Goal: Task Accomplishment & Management: Use online tool/utility

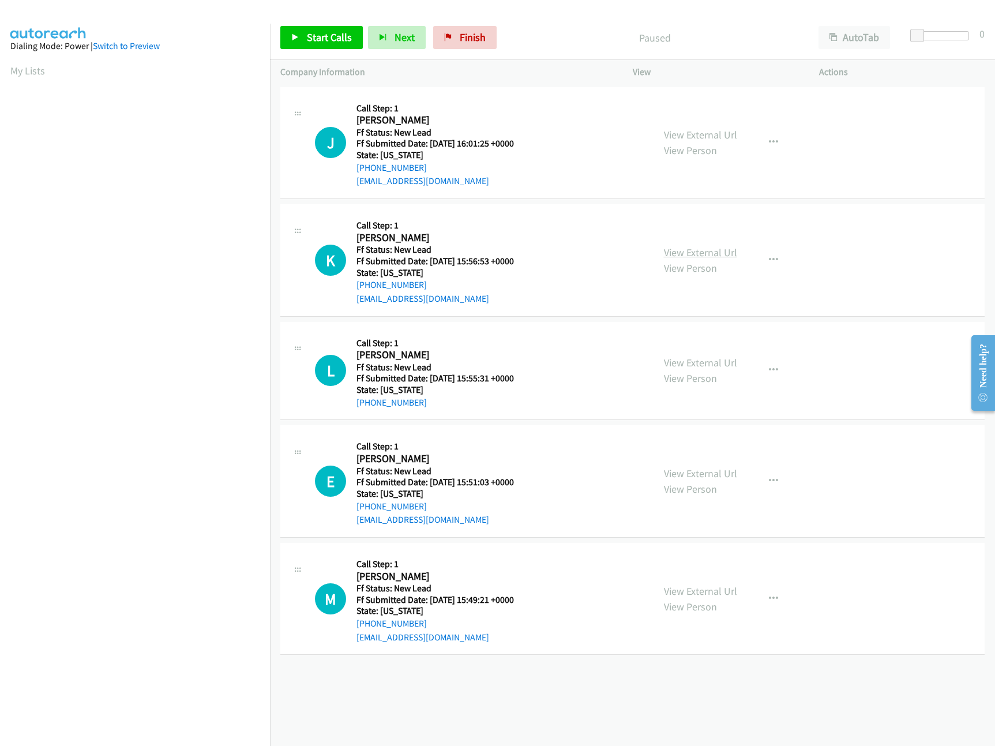
click at [672, 249] on link "View External Url" at bounding box center [700, 252] width 73 height 13
click at [709, 137] on link "View External Url" at bounding box center [700, 134] width 73 height 13
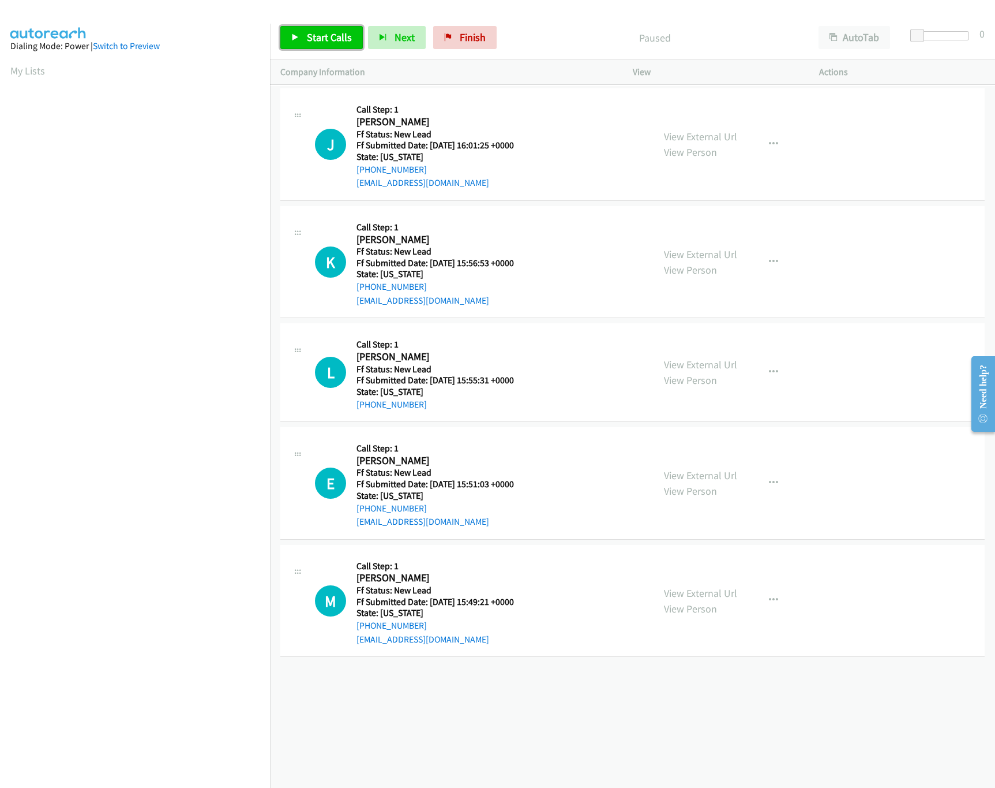
click at [342, 36] on span "Start Calls" at bounding box center [329, 37] width 45 height 13
drag, startPoint x: 917, startPoint y: 32, endPoint x: 932, endPoint y: 32, distance: 14.4
click at [932, 32] on span at bounding box center [933, 36] width 14 height 14
drag, startPoint x: 930, startPoint y: 32, endPoint x: 937, endPoint y: 32, distance: 6.9
click at [937, 32] on span at bounding box center [933, 36] width 14 height 14
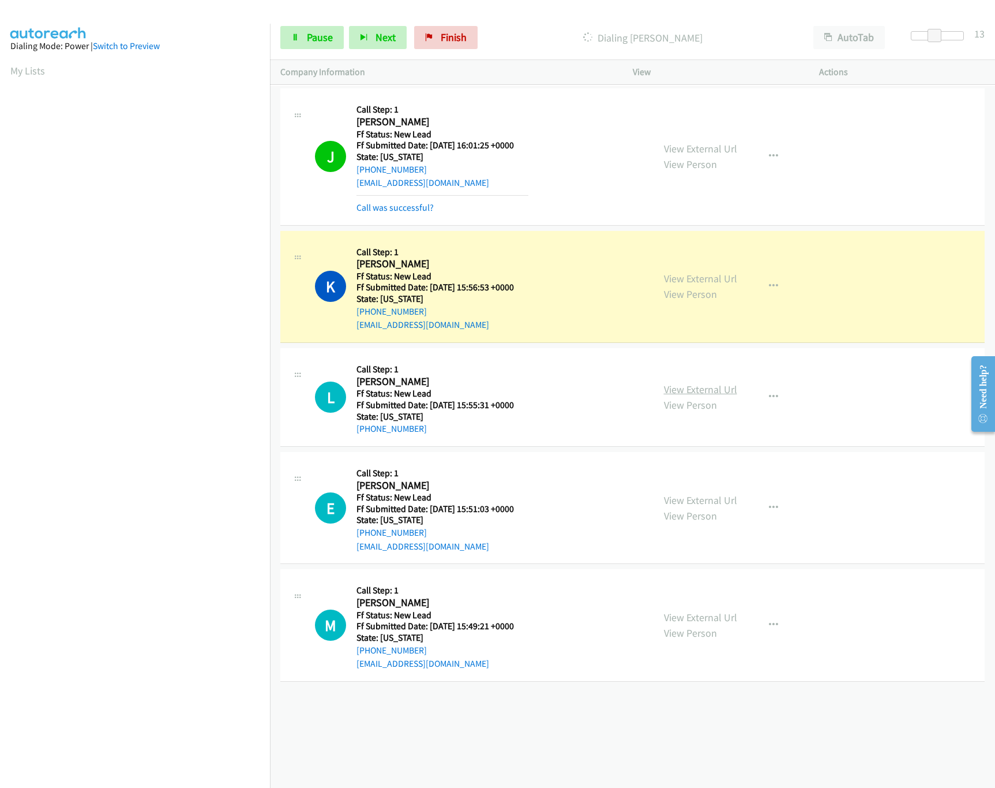
click at [715, 395] on link "View External Url" at bounding box center [700, 389] width 73 height 13
click at [770, 392] on icon "button" at bounding box center [773, 396] width 9 height 9
click at [685, 473] on link "Skip Call" at bounding box center [711, 472] width 153 height 23
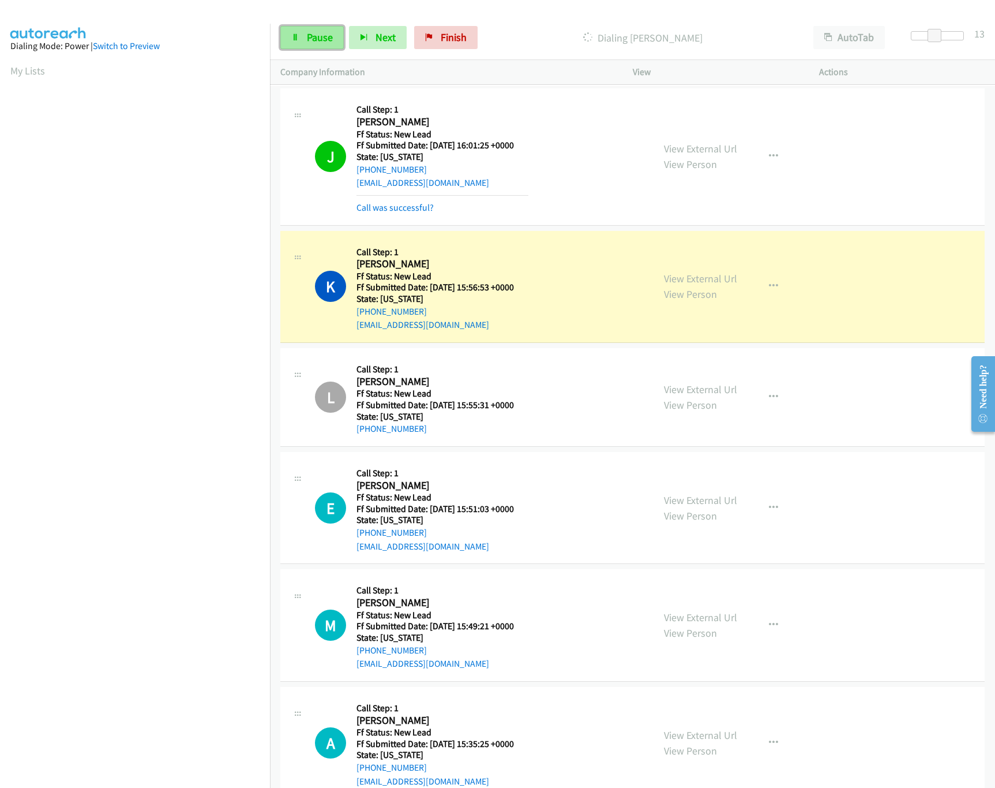
click at [314, 36] on span "Pause" at bounding box center [320, 37] width 26 height 13
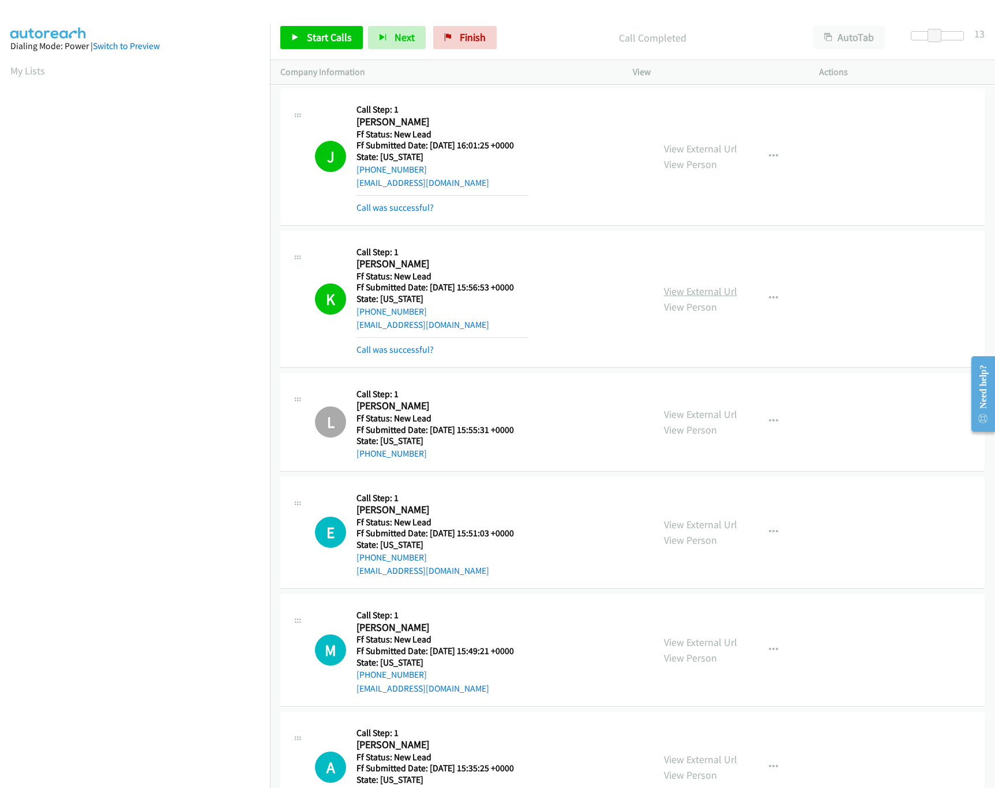
click at [707, 293] on link "View External Url" at bounding box center [700, 290] width 73 height 13
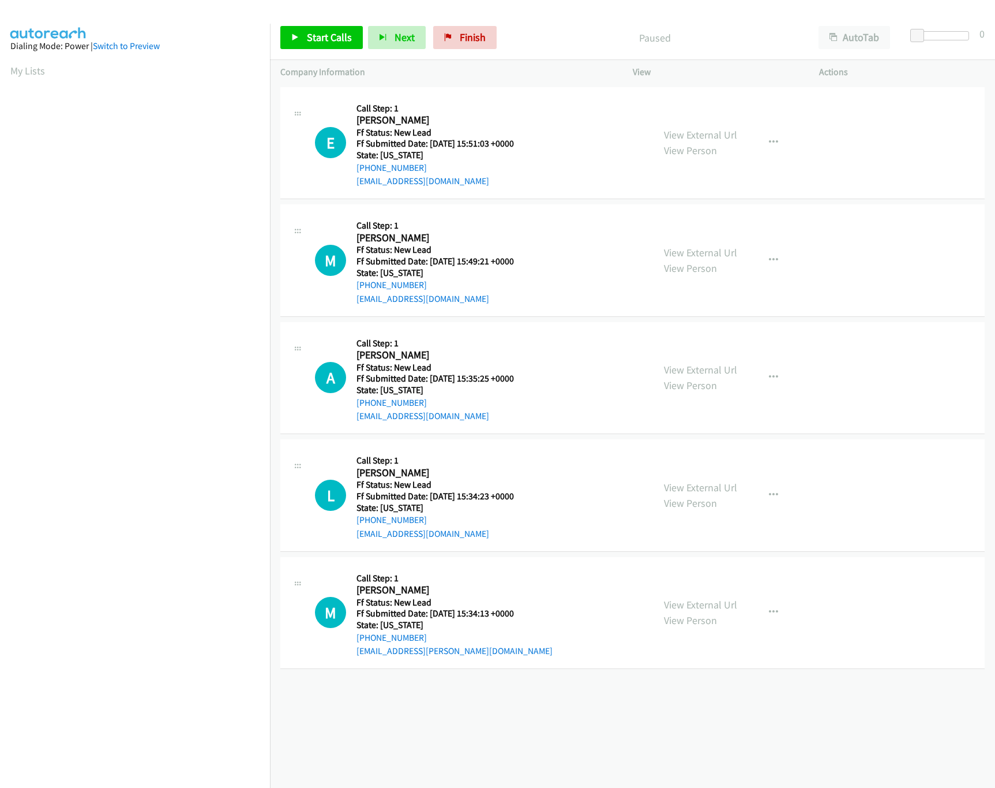
click at [732, 132] on div "View External Url View Person View External Url Email Schedule/Manage Callback …" at bounding box center [752, 143] width 197 height 91
click at [718, 125] on div "View External Url View Person View External Url Email Schedule/Manage Callback …" at bounding box center [752, 143] width 197 height 91
click at [712, 137] on link "View External Url" at bounding box center [700, 134] width 73 height 13
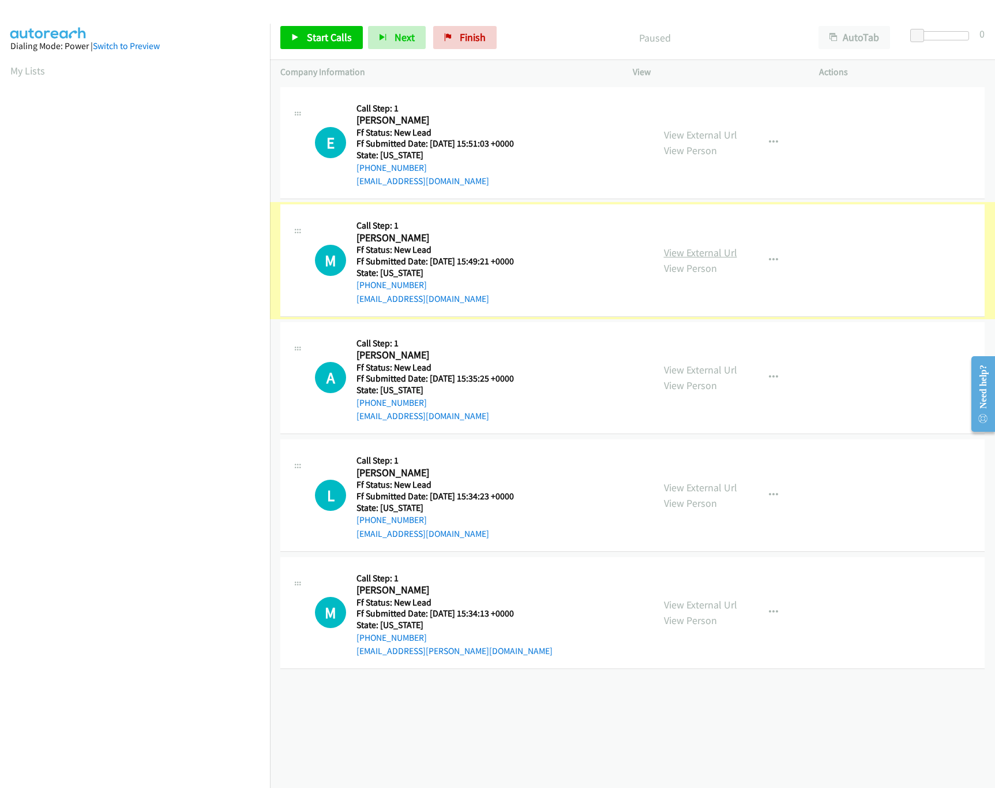
click at [674, 248] on link "View External Url" at bounding box center [700, 252] width 73 height 13
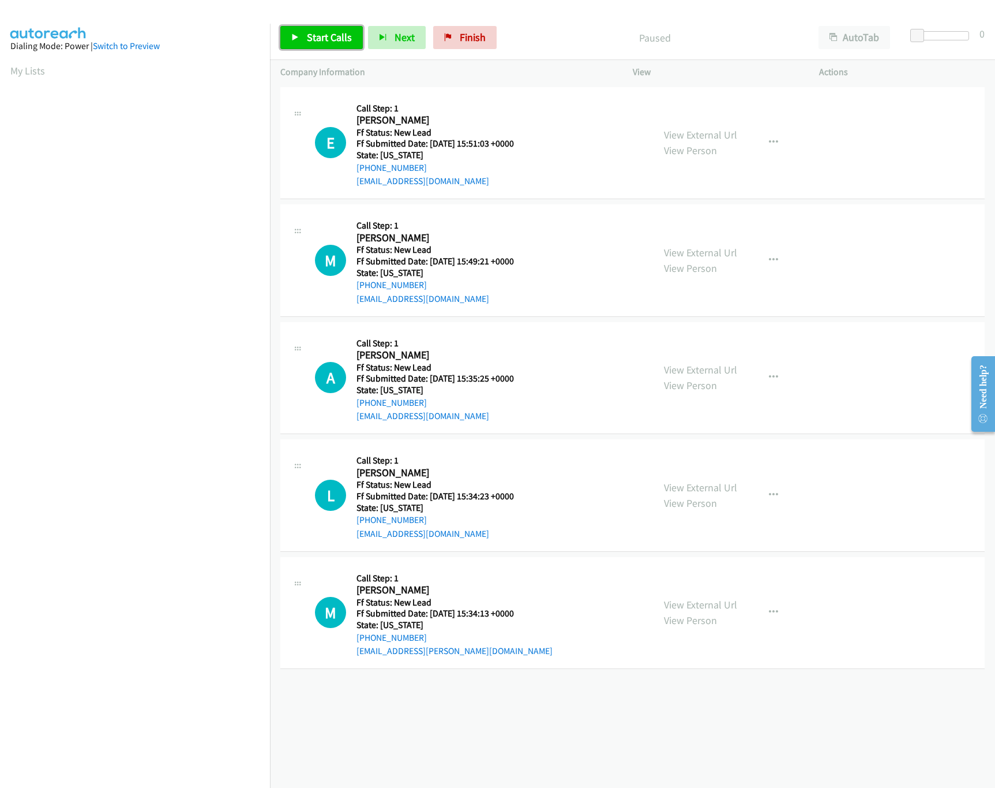
click at [342, 35] on span "Start Calls" at bounding box center [329, 37] width 45 height 13
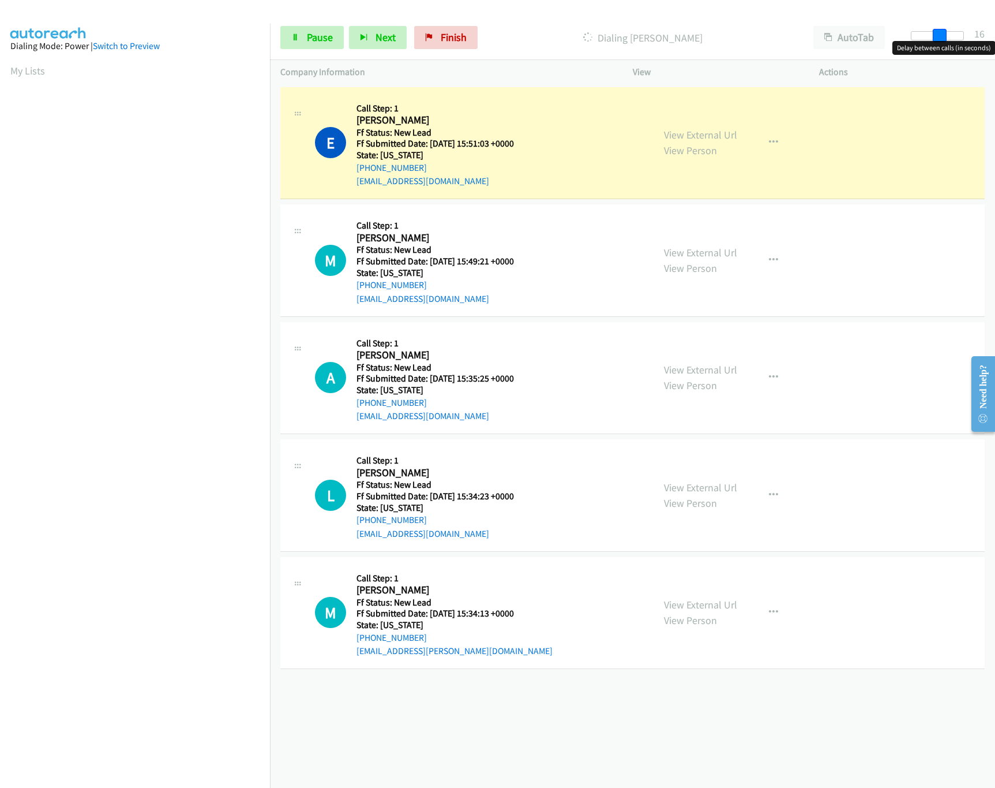
drag, startPoint x: 918, startPoint y: 31, endPoint x: 946, endPoint y: 38, distance: 28.5
click at [946, 38] on span at bounding box center [940, 36] width 14 height 14
click at [704, 374] on link "View External Url" at bounding box center [700, 369] width 73 height 13
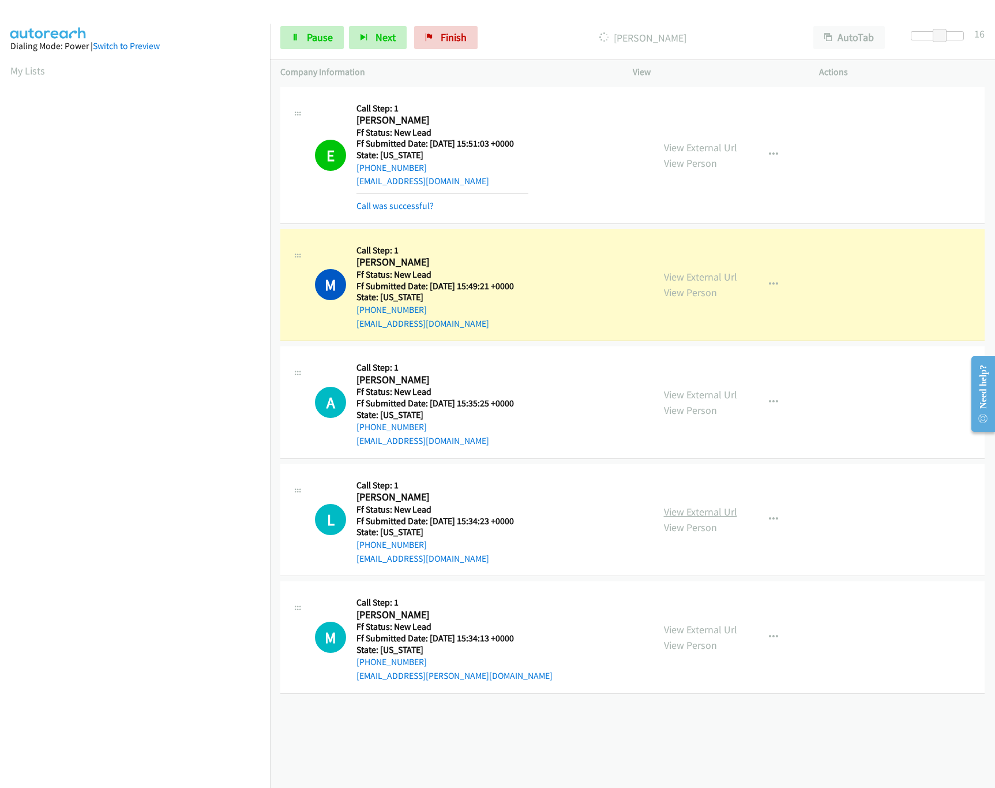
click at [691, 512] on link "View External Url" at bounding box center [700, 511] width 73 height 13
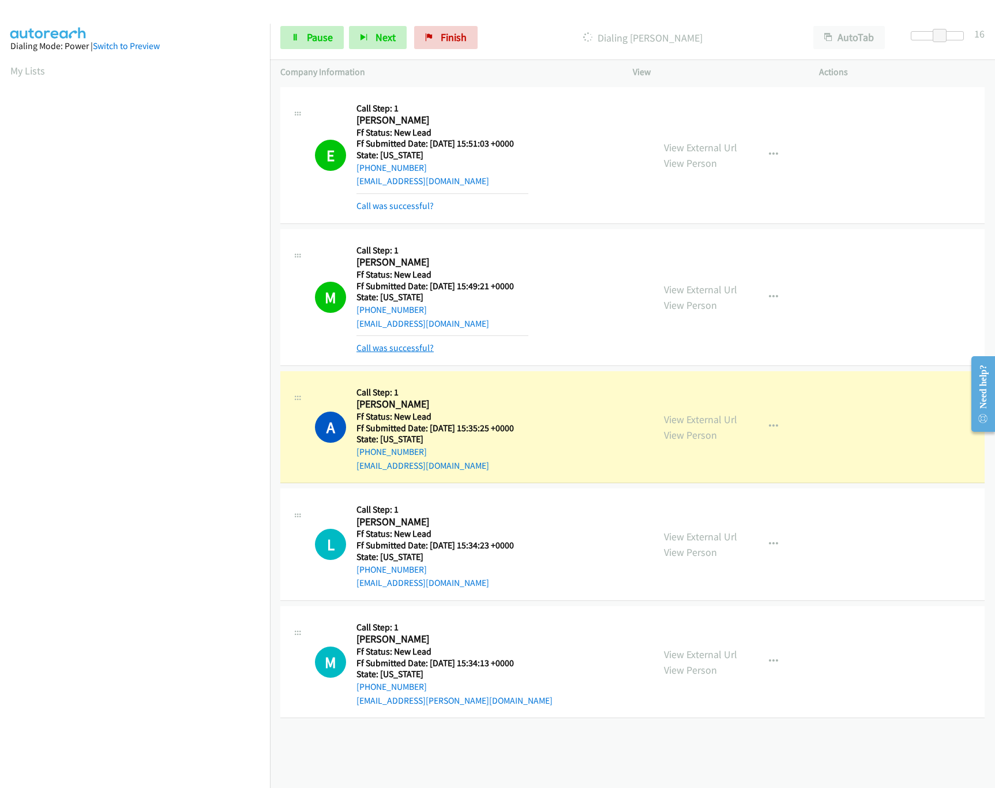
click at [400, 350] on link "Call was successful?" at bounding box center [395, 347] width 77 height 11
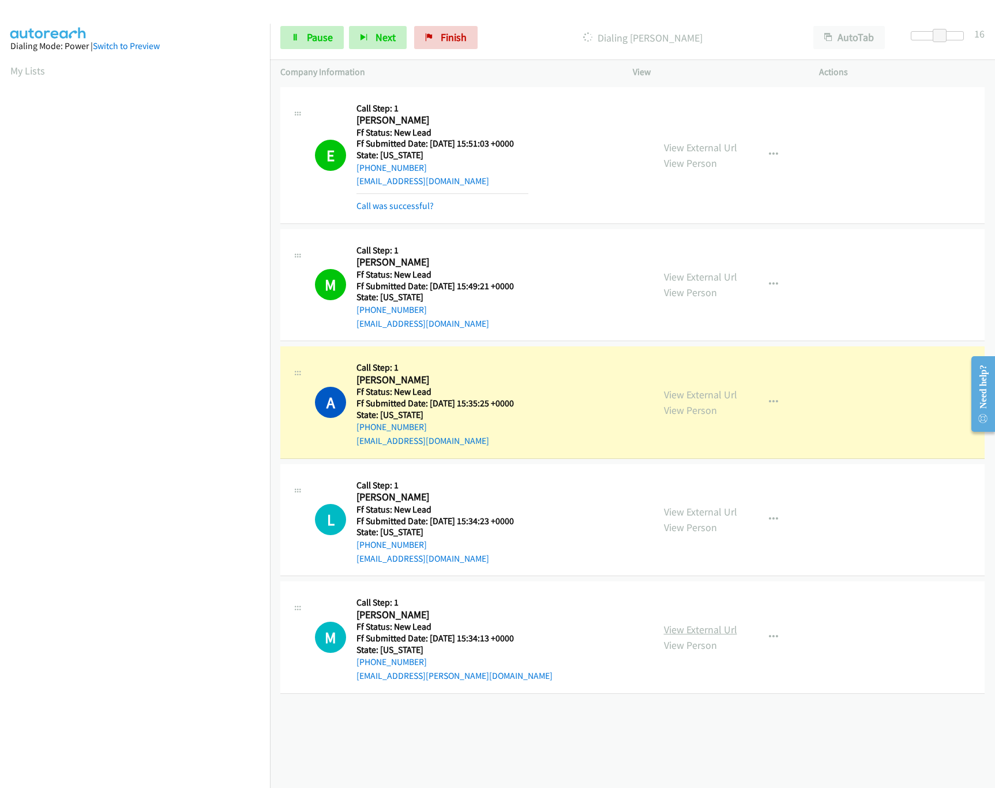
click at [698, 628] on link "View External Url" at bounding box center [700, 629] width 73 height 13
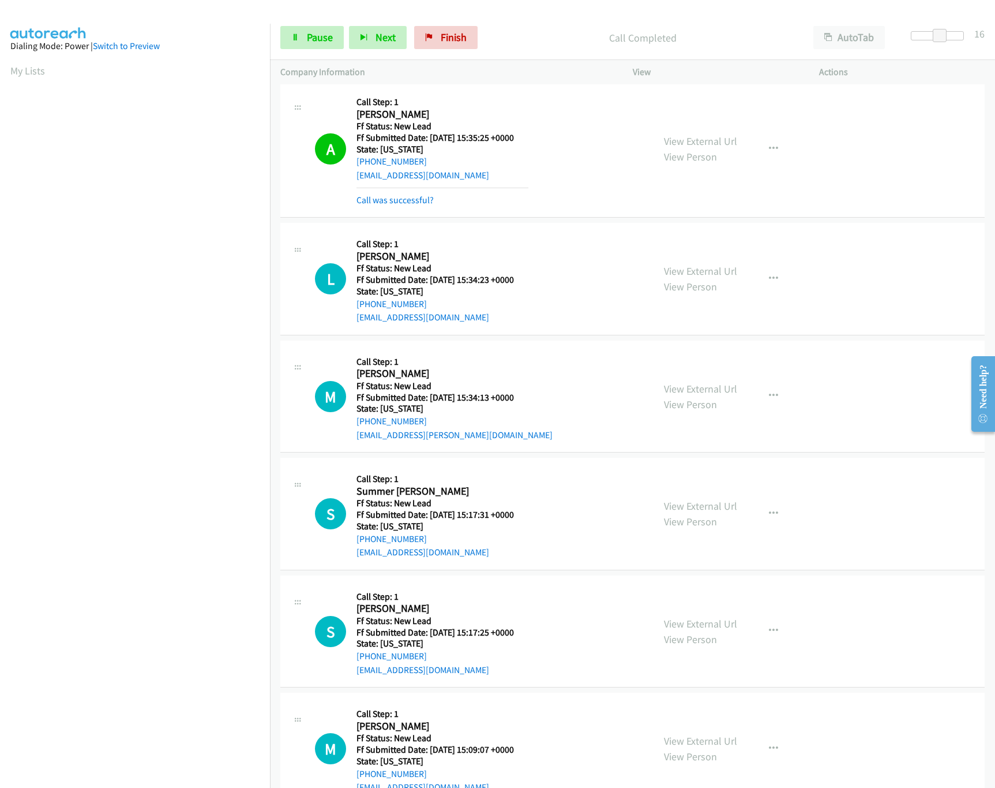
scroll to position [306, 0]
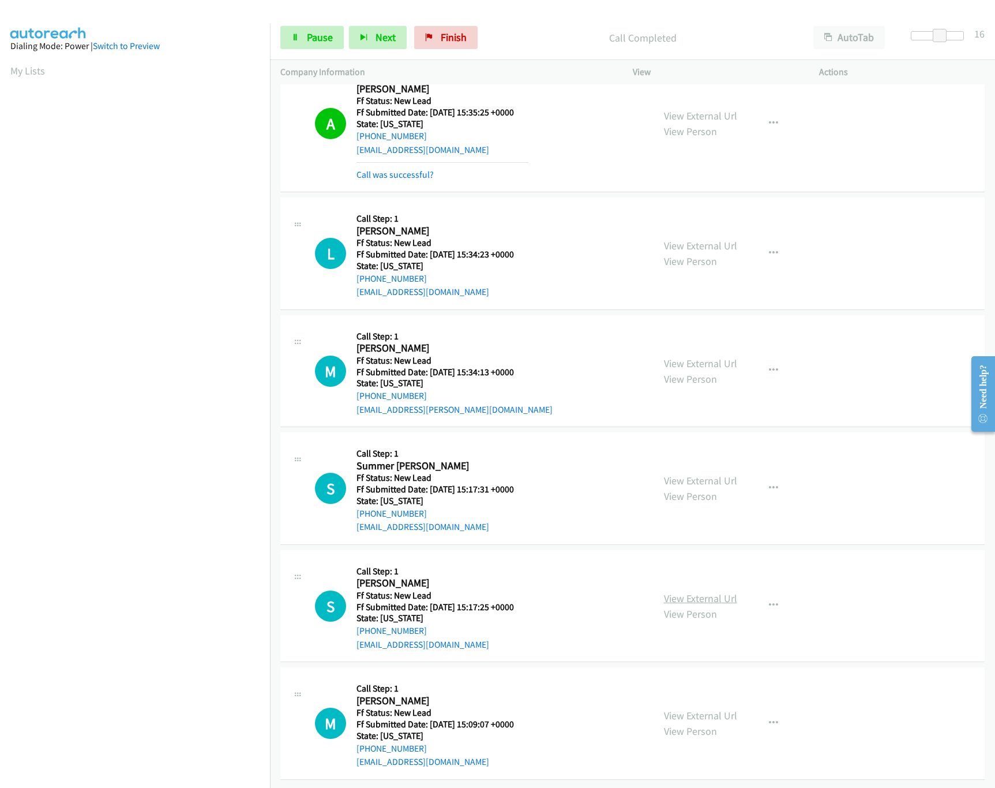
click at [679, 591] on link "View External Url" at bounding box center [700, 597] width 73 height 13
click at [698, 474] on link "View External Url" at bounding box center [700, 480] width 73 height 13
click at [701, 709] on link "View External Url" at bounding box center [700, 715] width 73 height 13
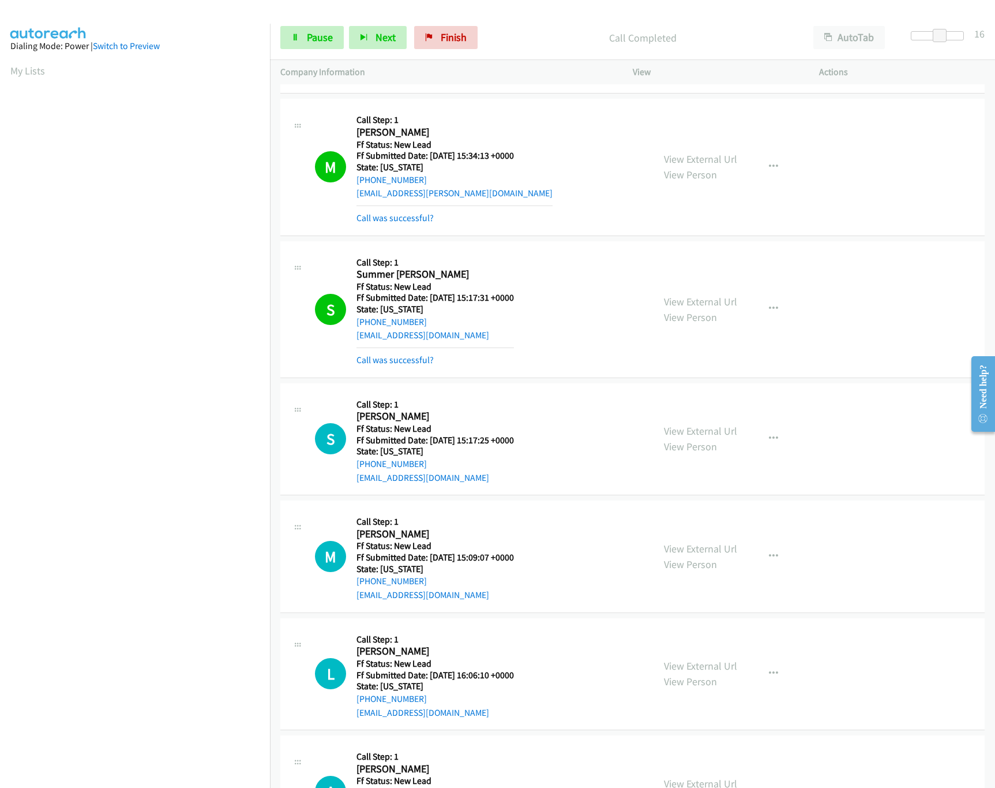
scroll to position [616, 0]
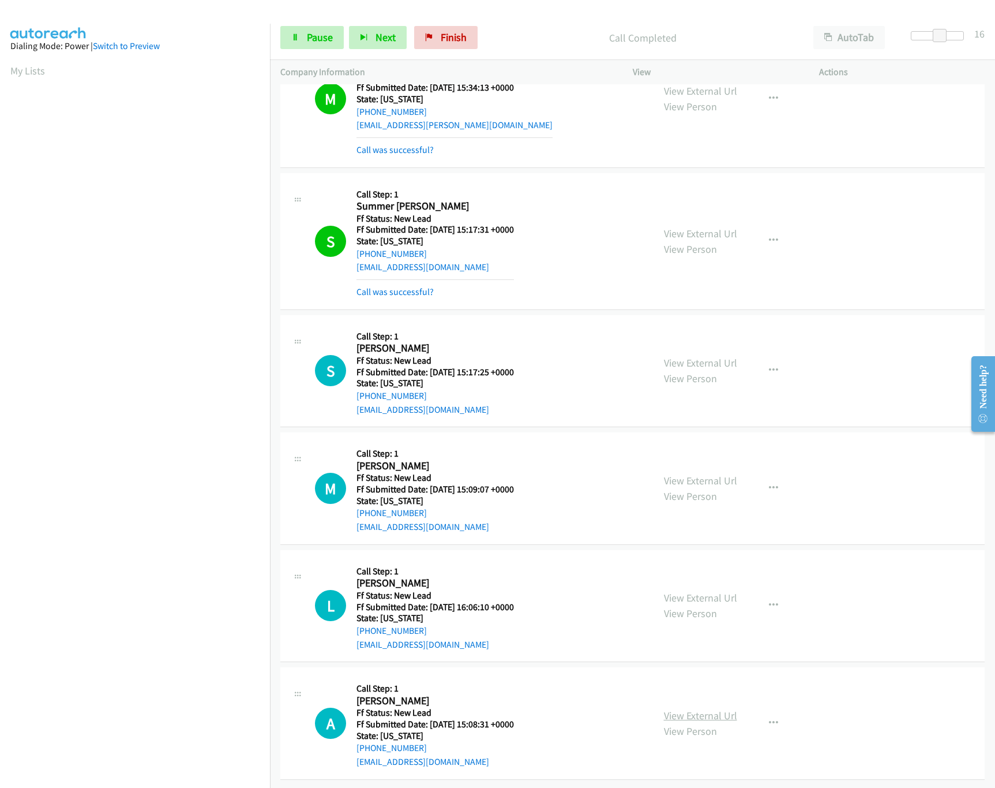
click at [654, 701] on div "View External Url View Person View External Url Email Schedule/Manage Callback …" at bounding box center [752, 722] width 197 height 91
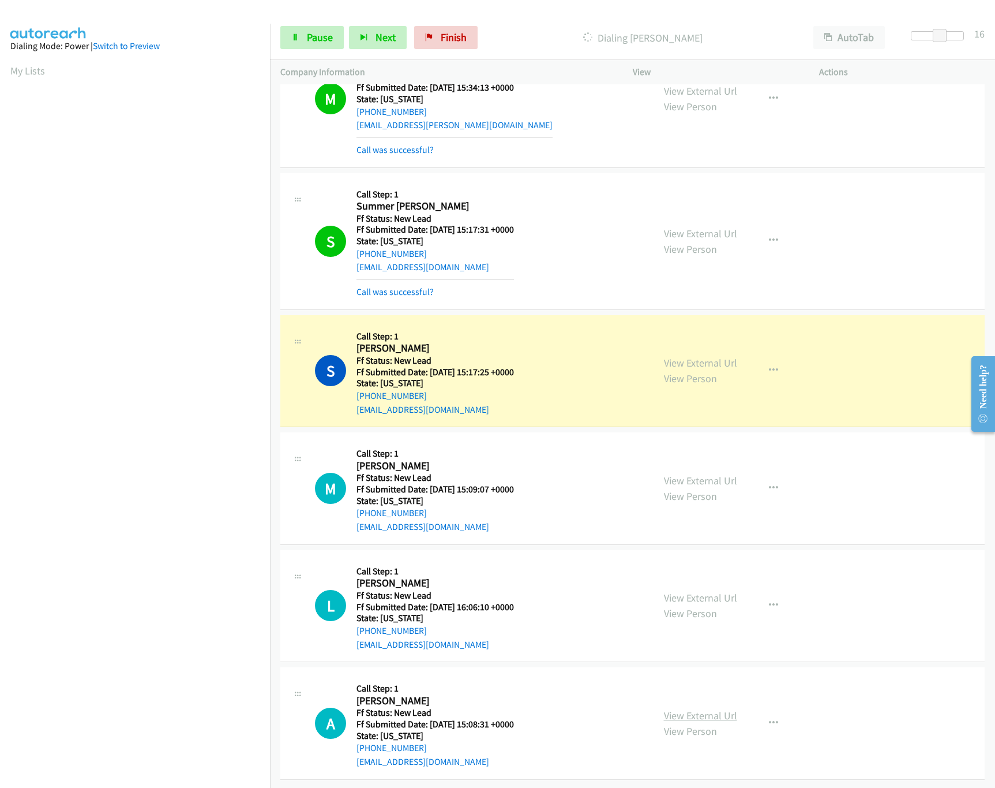
click at [666, 709] on link "View External Url" at bounding box center [700, 715] width 73 height 13
click at [703, 591] on link "View External Url" at bounding box center [700, 597] width 73 height 13
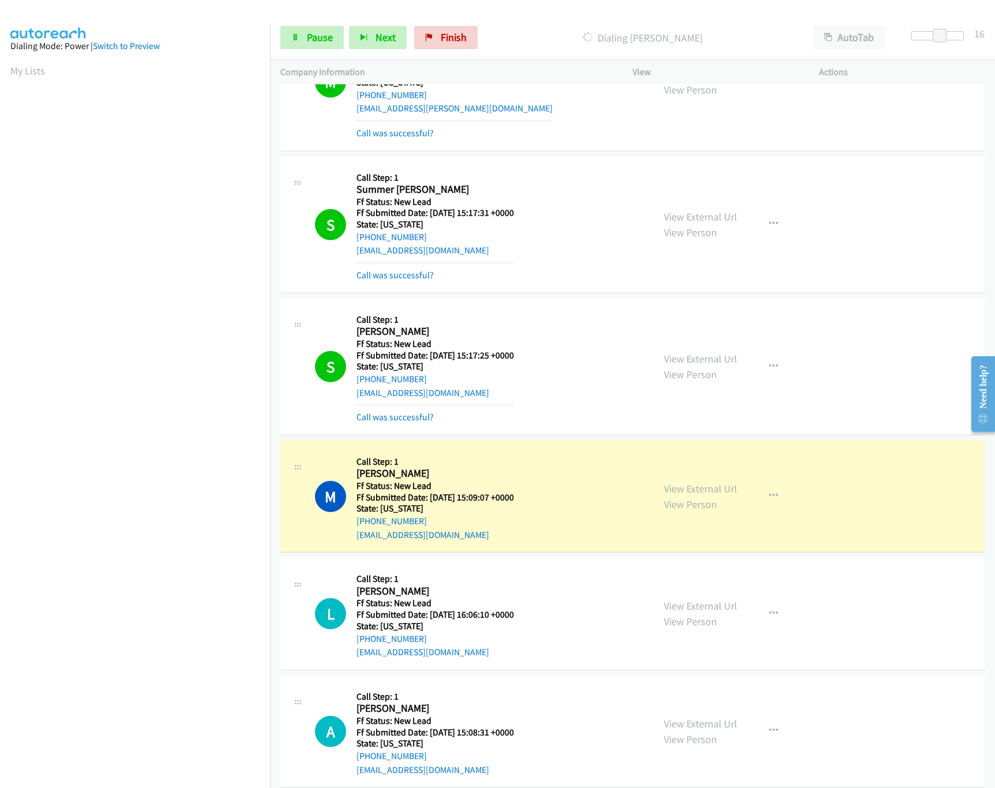
scroll to position [641, 0]
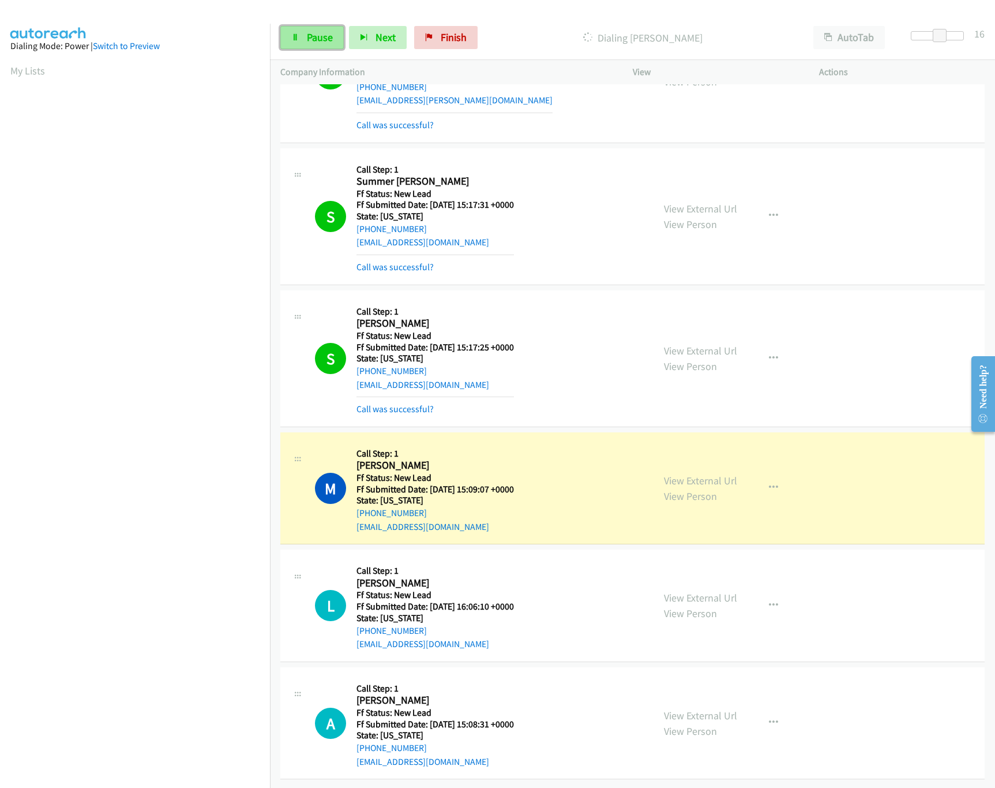
click at [288, 45] on link "Pause" at bounding box center [311, 37] width 63 height 23
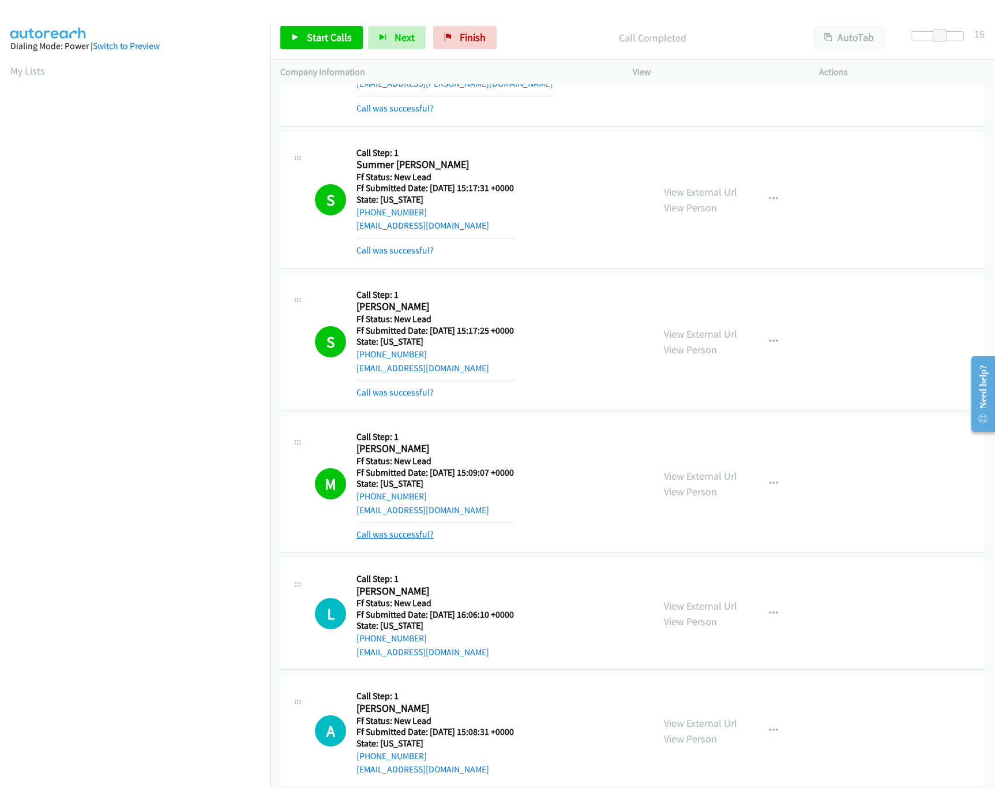
click at [402, 539] on link "Call was successful?" at bounding box center [395, 534] width 77 height 11
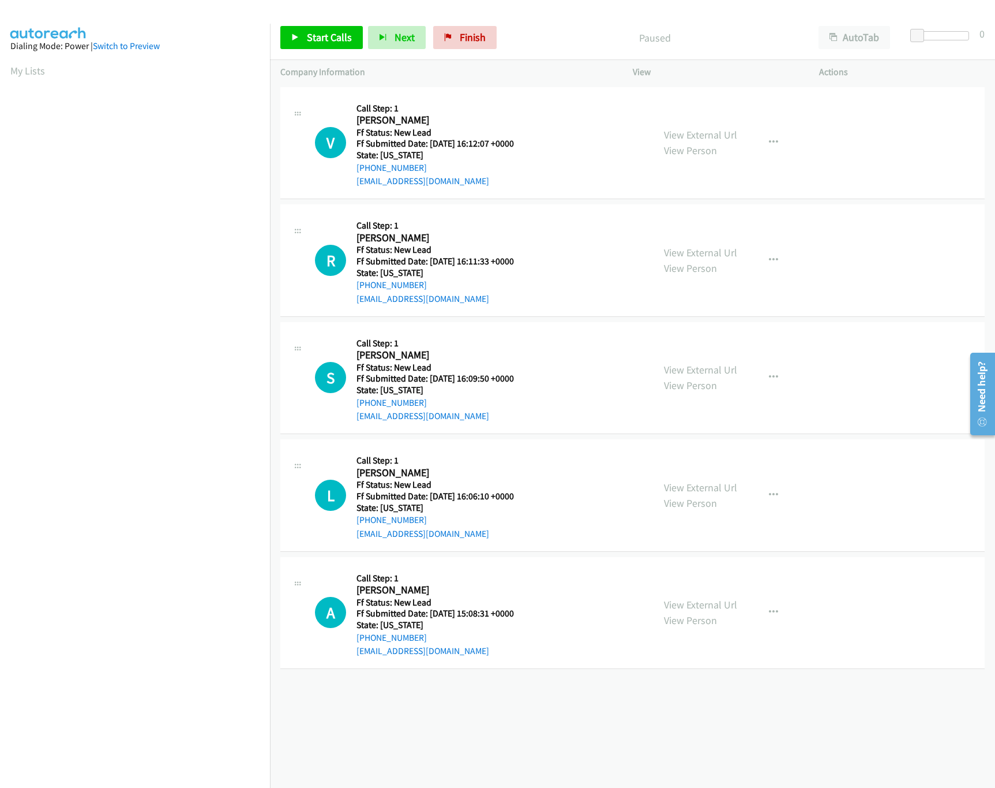
click at [374, 682] on div "+1 415-964-1034 Call failed - Please reload the list and try again The Callbar …" at bounding box center [632, 435] width 725 height 703
click at [535, 709] on div "+1 415-964-1034 Call failed - Please reload the list and try again The Callbar …" at bounding box center [632, 435] width 725 height 703
click at [535, 751] on div "+1 415-964-1034 Call failed - Please reload the list and try again The Callbar …" at bounding box center [632, 435] width 725 height 703
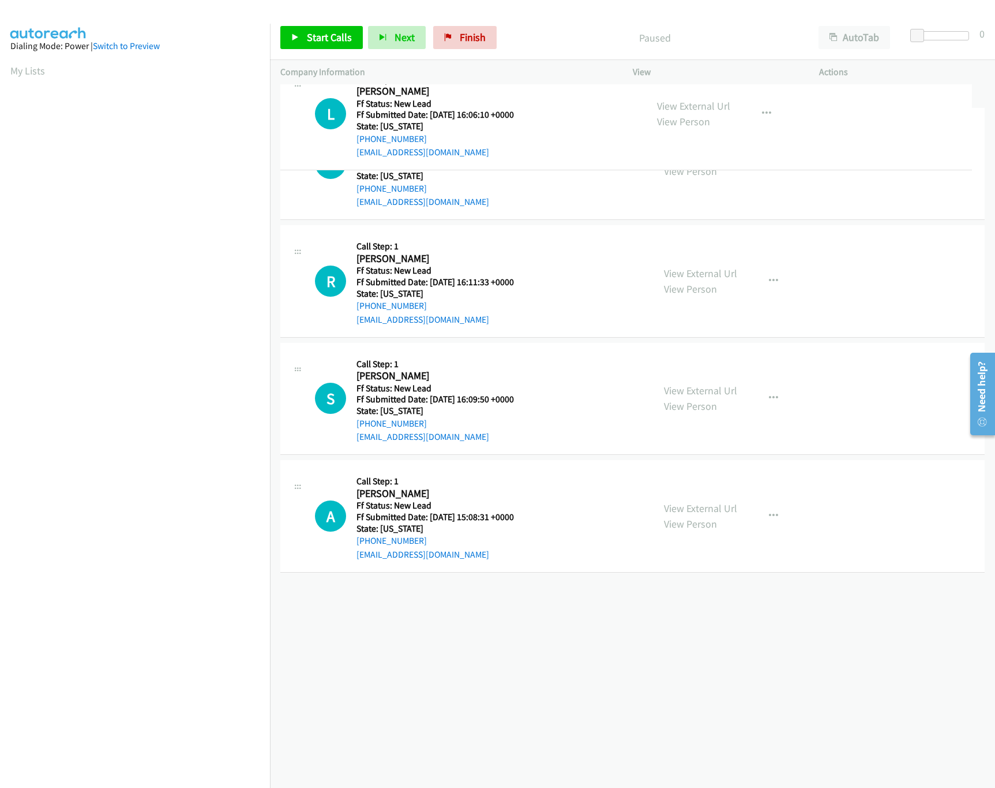
drag, startPoint x: 457, startPoint y: 495, endPoint x: 497, endPoint y: 103, distance: 394.4
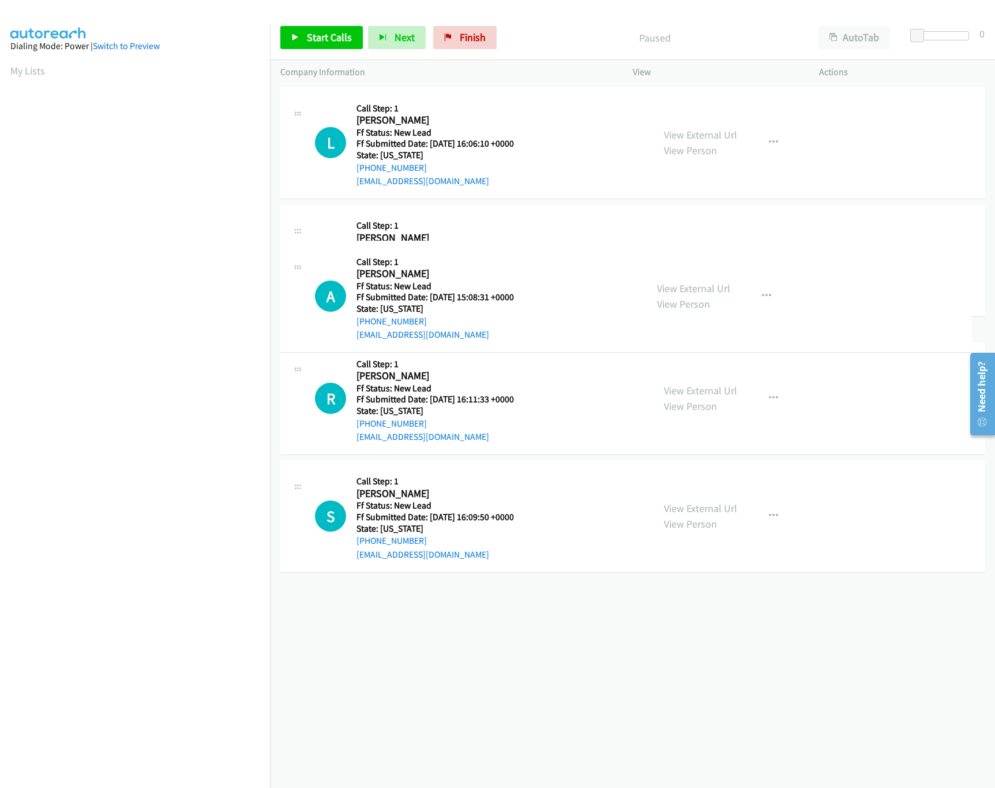
drag, startPoint x: 481, startPoint y: 619, endPoint x: 452, endPoint y: 237, distance: 382.5
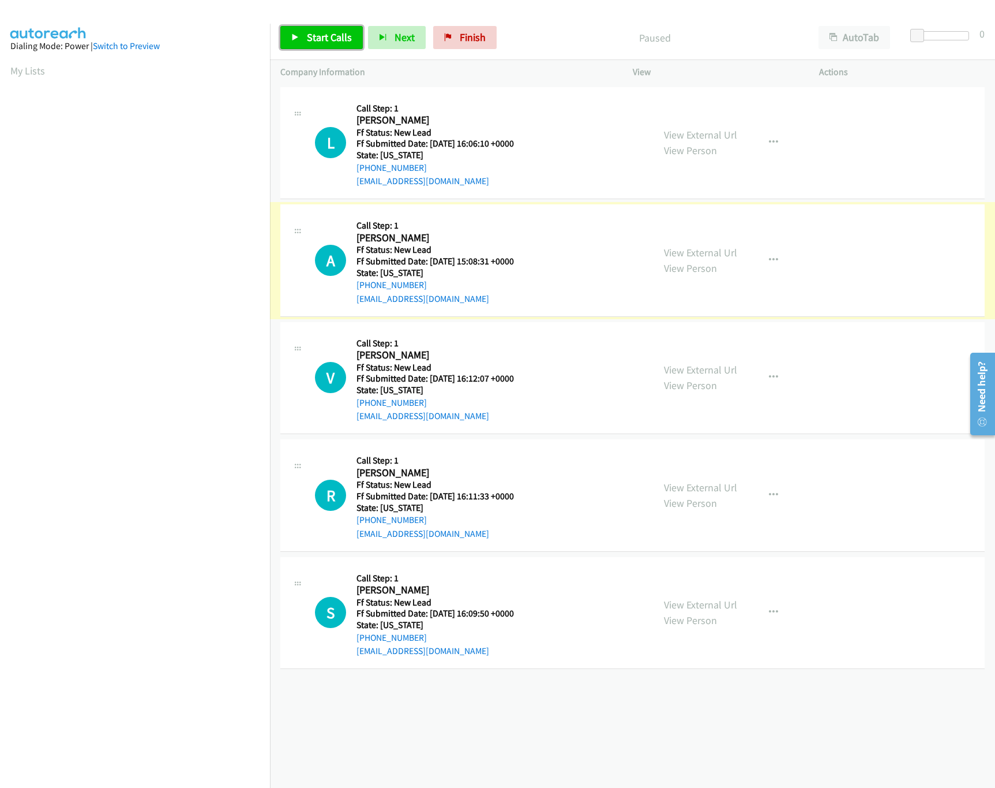
click at [333, 35] on span "Start Calls" at bounding box center [329, 37] width 45 height 13
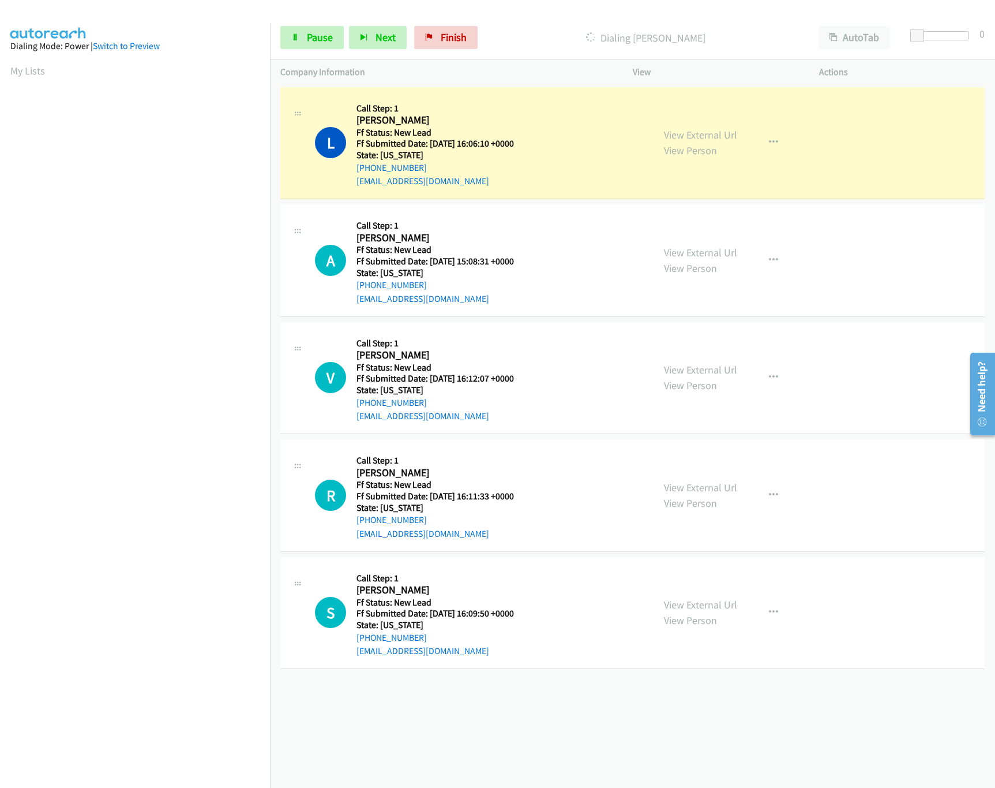
click at [717, 376] on div "View External Url View Person" at bounding box center [700, 377] width 73 height 31
click at [715, 371] on link "View External Url" at bounding box center [700, 369] width 73 height 13
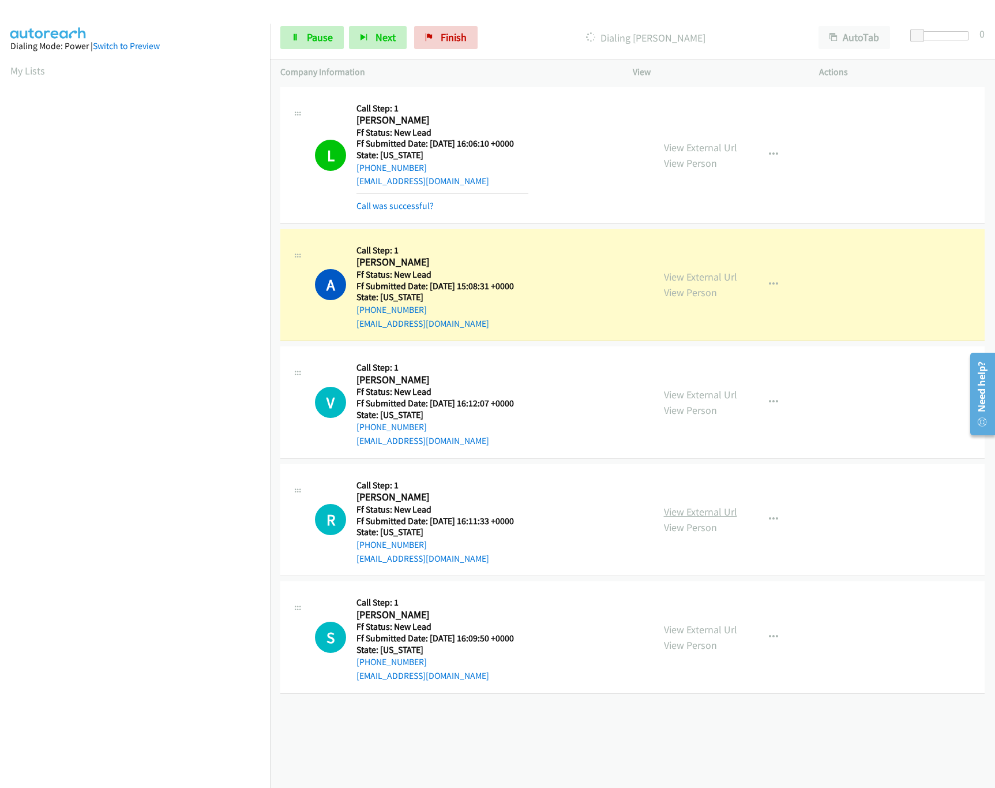
click at [701, 518] on link "View External Url" at bounding box center [700, 511] width 73 height 13
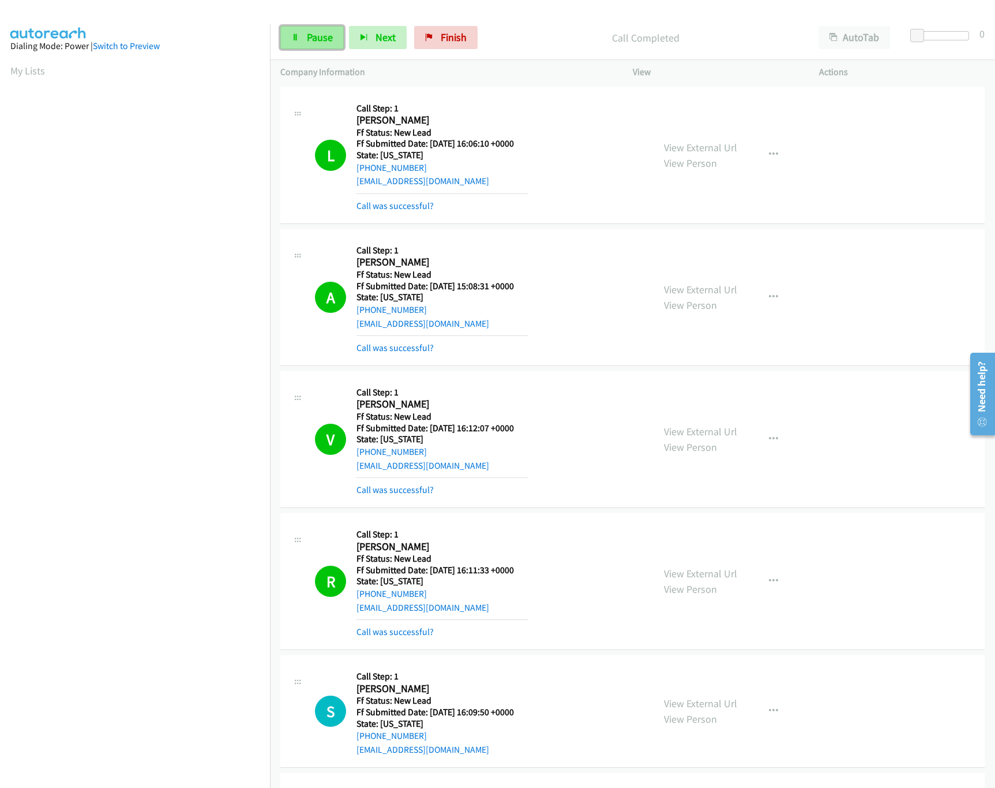
click at [317, 43] on span "Pause" at bounding box center [320, 37] width 26 height 13
click at [385, 630] on link "Call was successful?" at bounding box center [395, 631] width 77 height 11
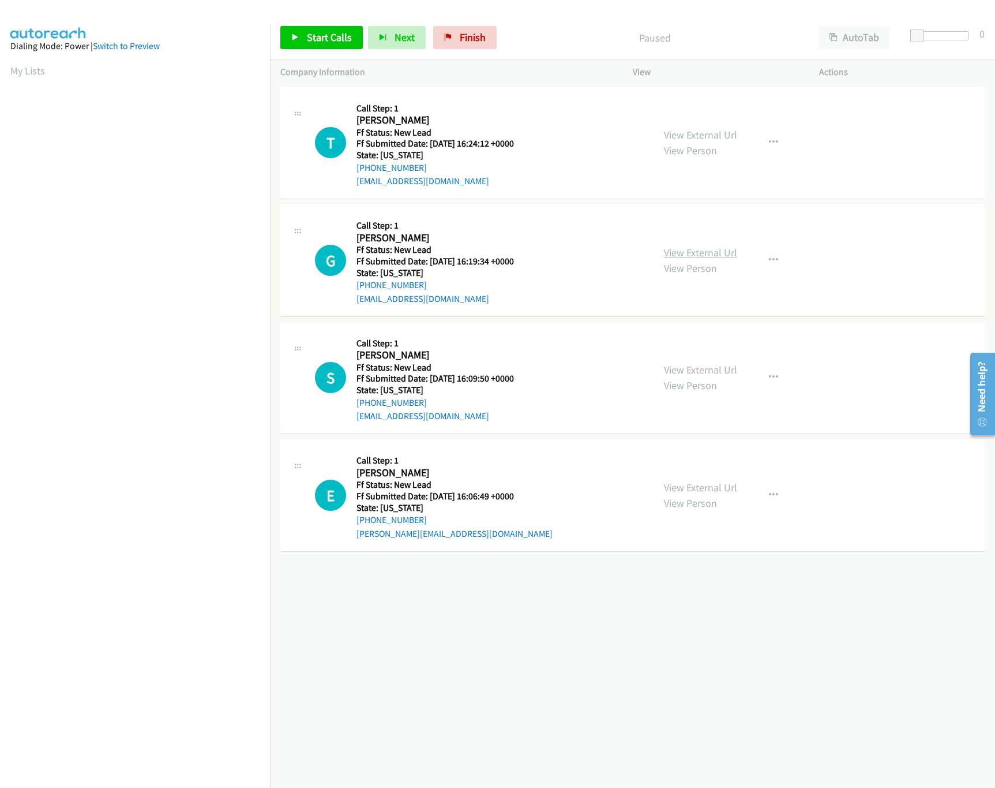
click at [706, 251] on link "View External Url" at bounding box center [700, 252] width 73 height 13
click at [713, 132] on link "View External Url" at bounding box center [700, 134] width 73 height 13
click at [324, 40] on span "Start Calls" at bounding box center [329, 37] width 45 height 13
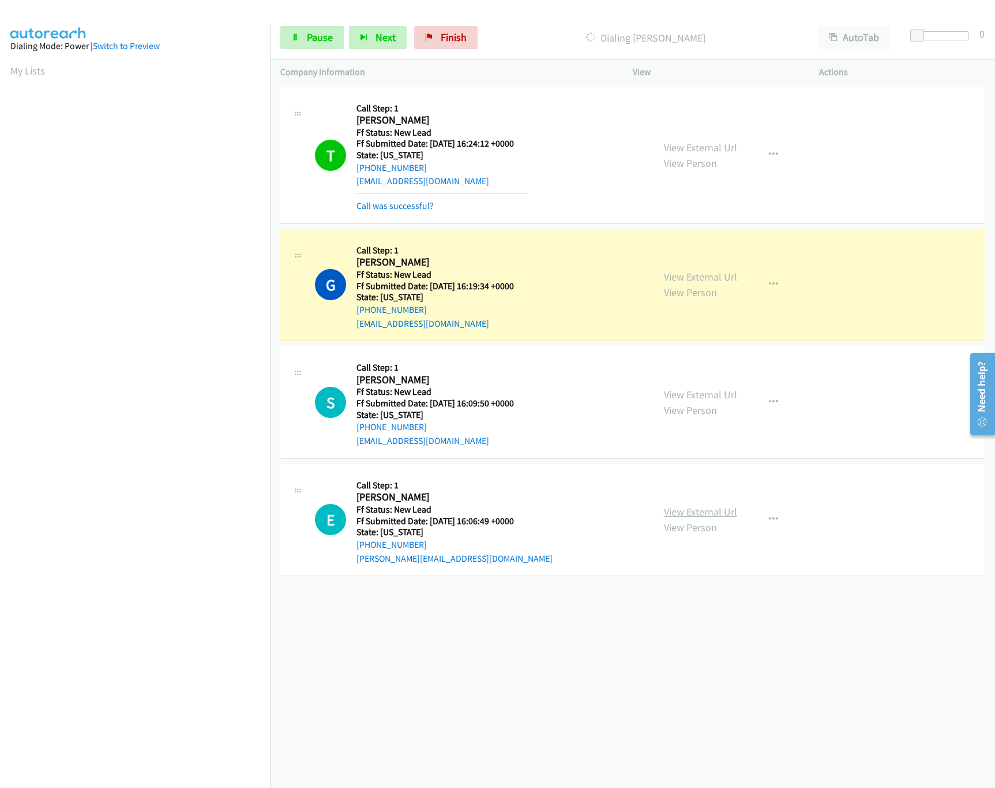
click at [694, 518] on link "View External Url" at bounding box center [700, 511] width 73 height 13
click at [724, 393] on link "View External Url" at bounding box center [700, 394] width 73 height 13
click at [302, 40] on link "Pause" at bounding box center [311, 37] width 63 height 23
click at [627, 748] on div "[PHONE_NUMBER] Call failed - Please reload the list and try again The Callbar F…" at bounding box center [632, 435] width 725 height 703
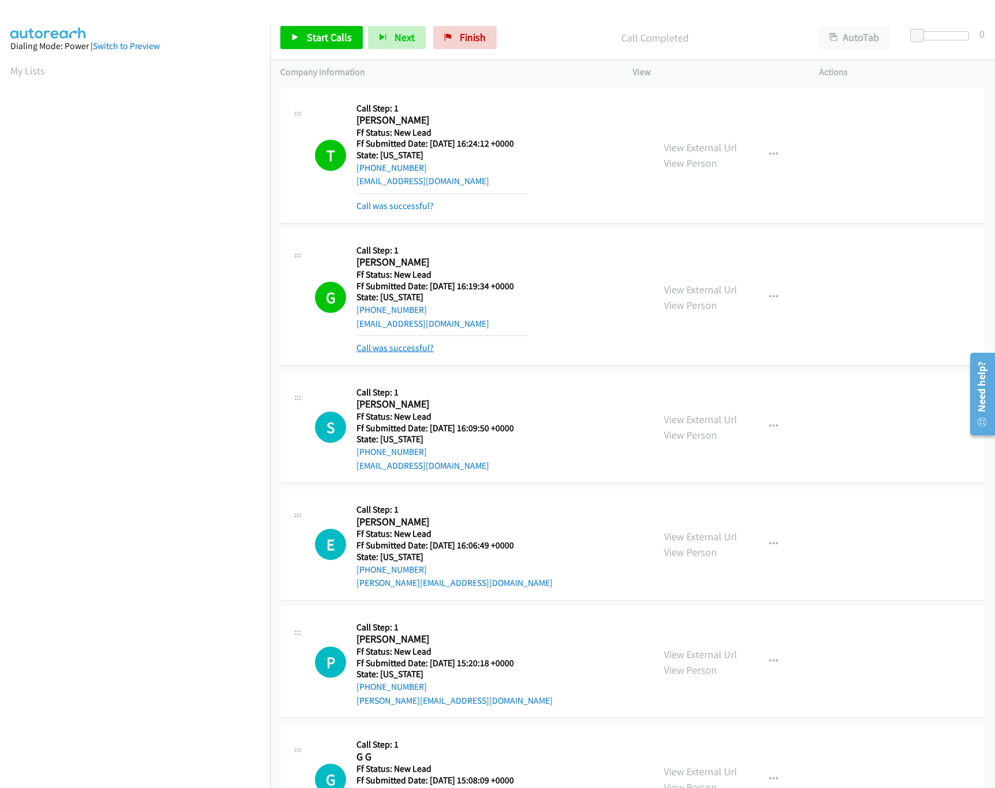
click at [414, 344] on link "Call was successful?" at bounding box center [395, 347] width 77 height 11
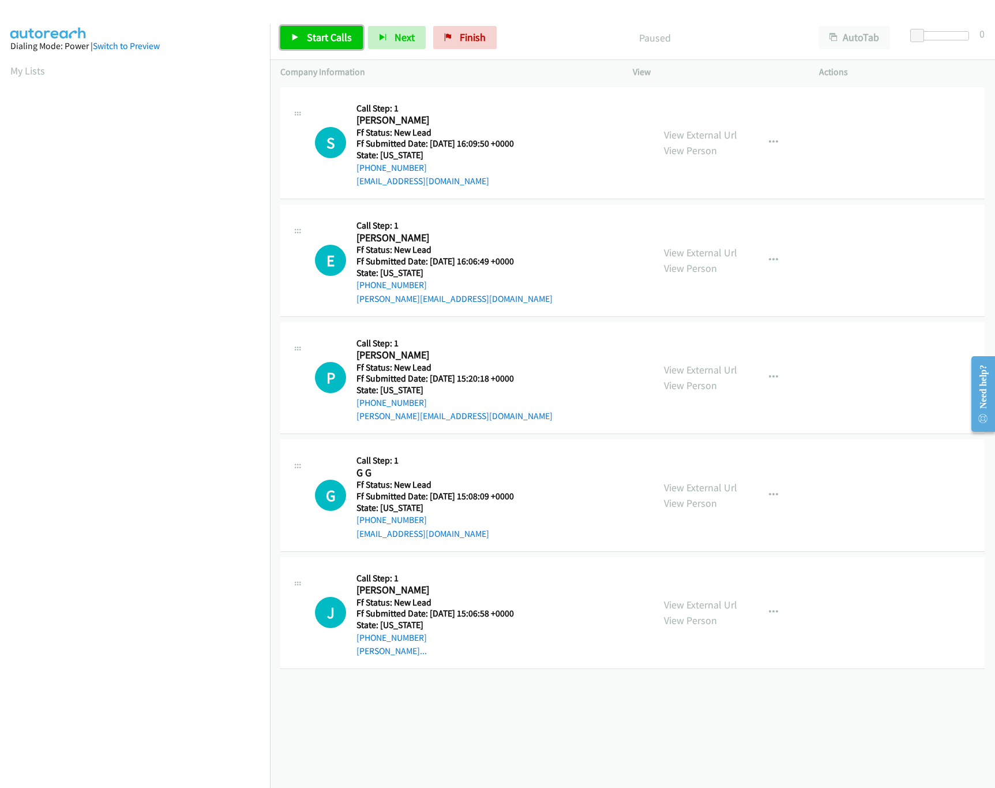
click at [302, 37] on link "Start Calls" at bounding box center [321, 37] width 83 height 23
click at [687, 369] on link "View External Url" at bounding box center [700, 369] width 73 height 13
click at [684, 483] on link "View External Url" at bounding box center [700, 487] width 73 height 13
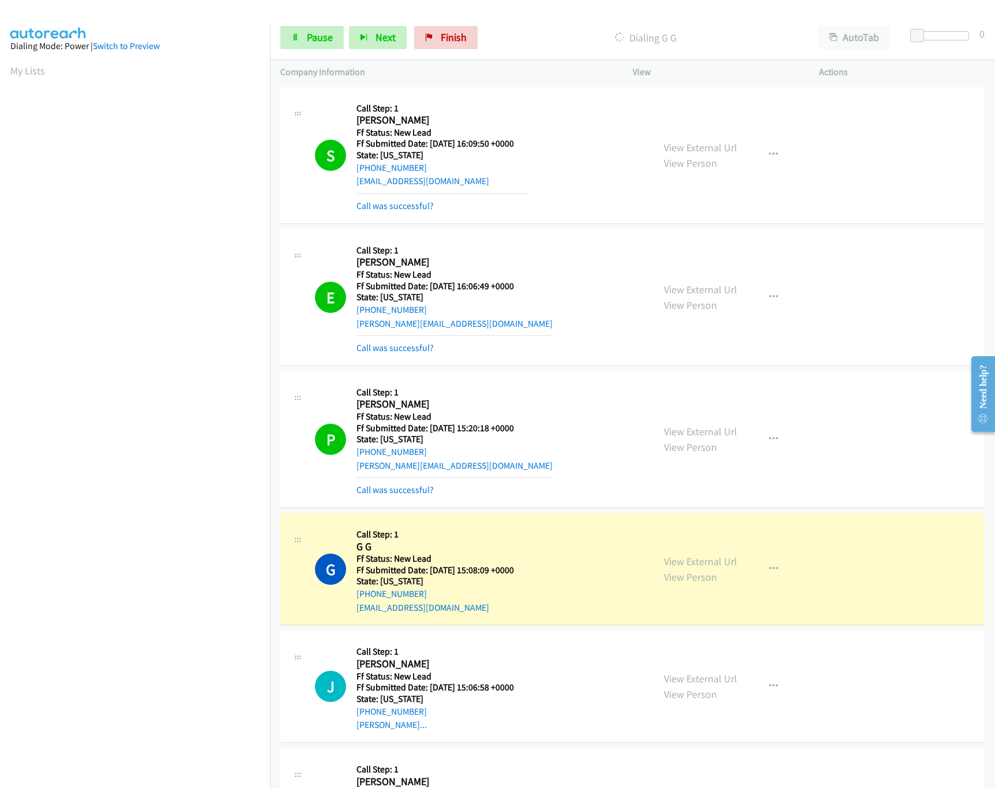
scroll to position [331, 0]
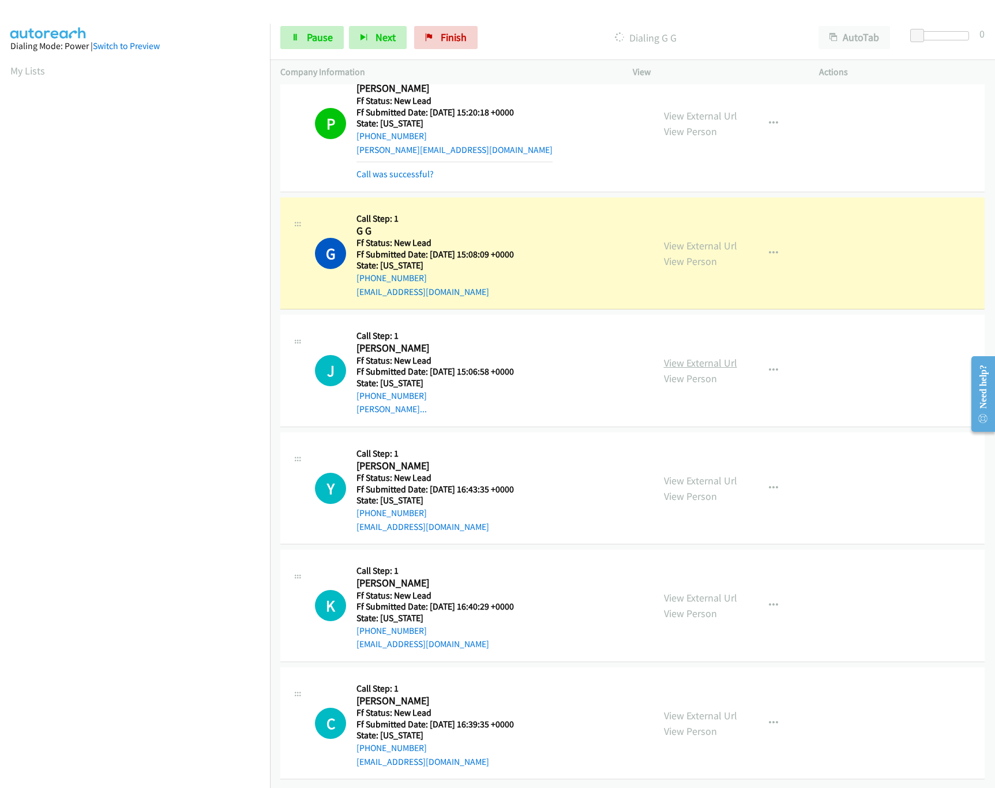
click at [669, 356] on link "View External Url" at bounding box center [700, 362] width 73 height 13
drag, startPoint x: 919, startPoint y: 35, endPoint x: 970, endPoint y: 42, distance: 51.2
click at [970, 42] on body "Start Calls Pause Next Finish Dialing G G AutoTab AutoTab 29 Company Informatio…" at bounding box center [497, 27] width 995 height 55
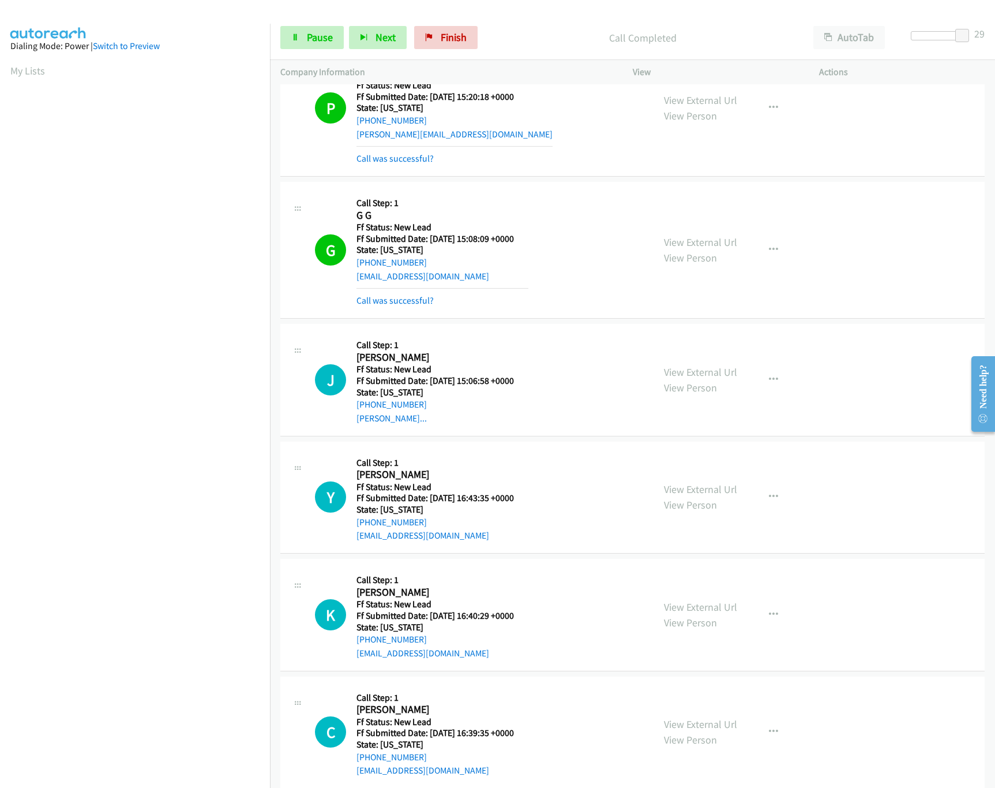
scroll to position [357, 0]
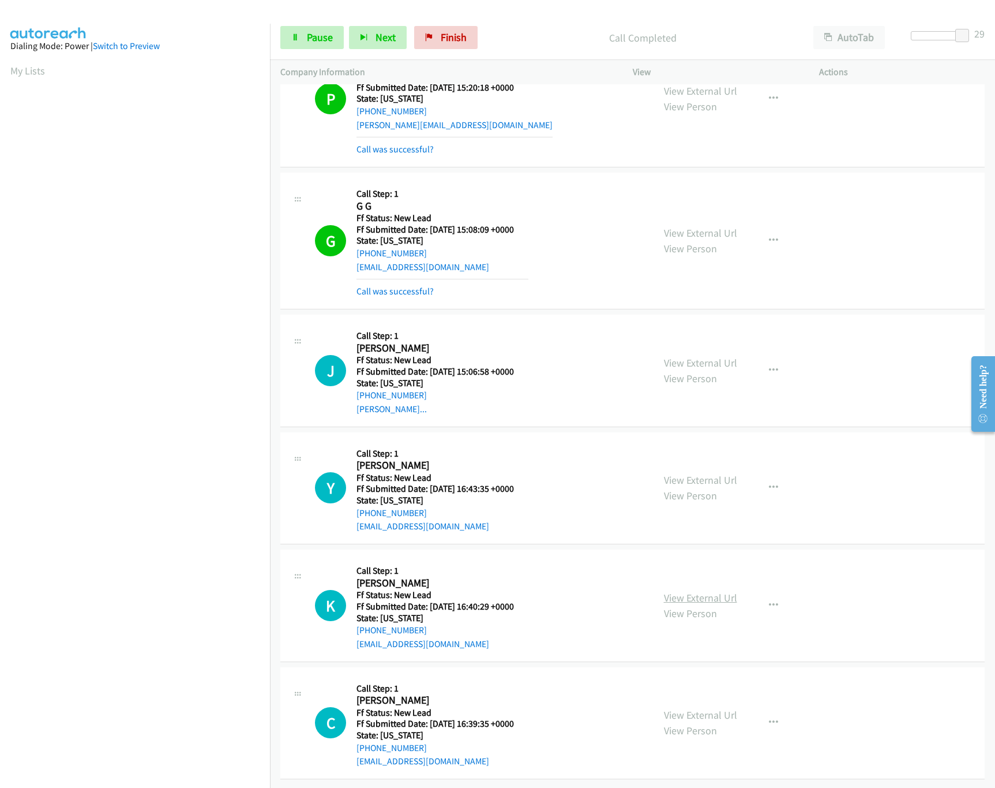
click at [693, 591] on link "View External Url" at bounding box center [700, 597] width 73 height 13
click at [692, 473] on link "View External Url" at bounding box center [700, 479] width 73 height 13
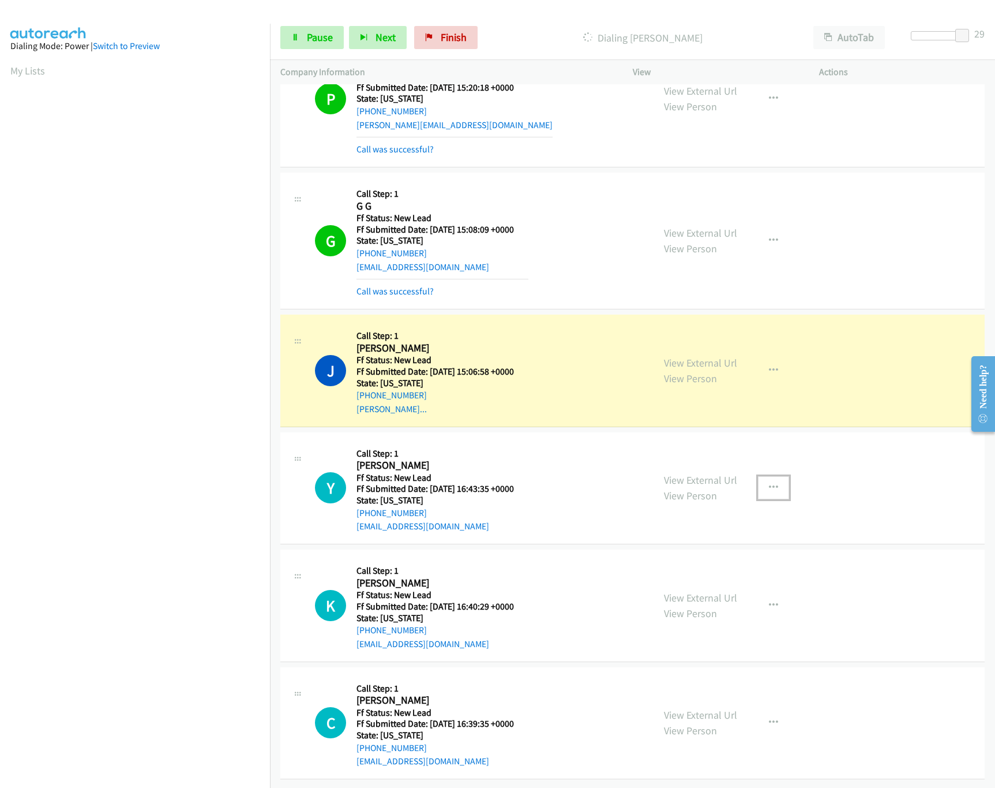
click at [772, 480] on button "button" at bounding box center [773, 487] width 31 height 23
click at [675, 556] on link "Skip Call" at bounding box center [711, 563] width 153 height 23
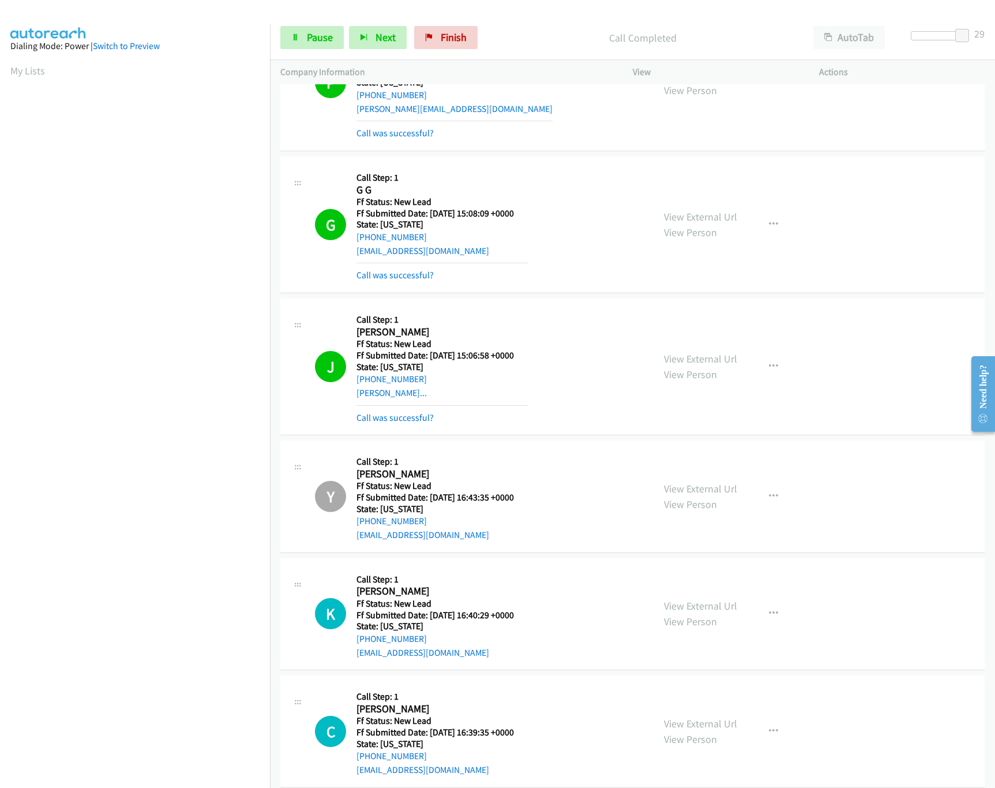
scroll to position [734, 0]
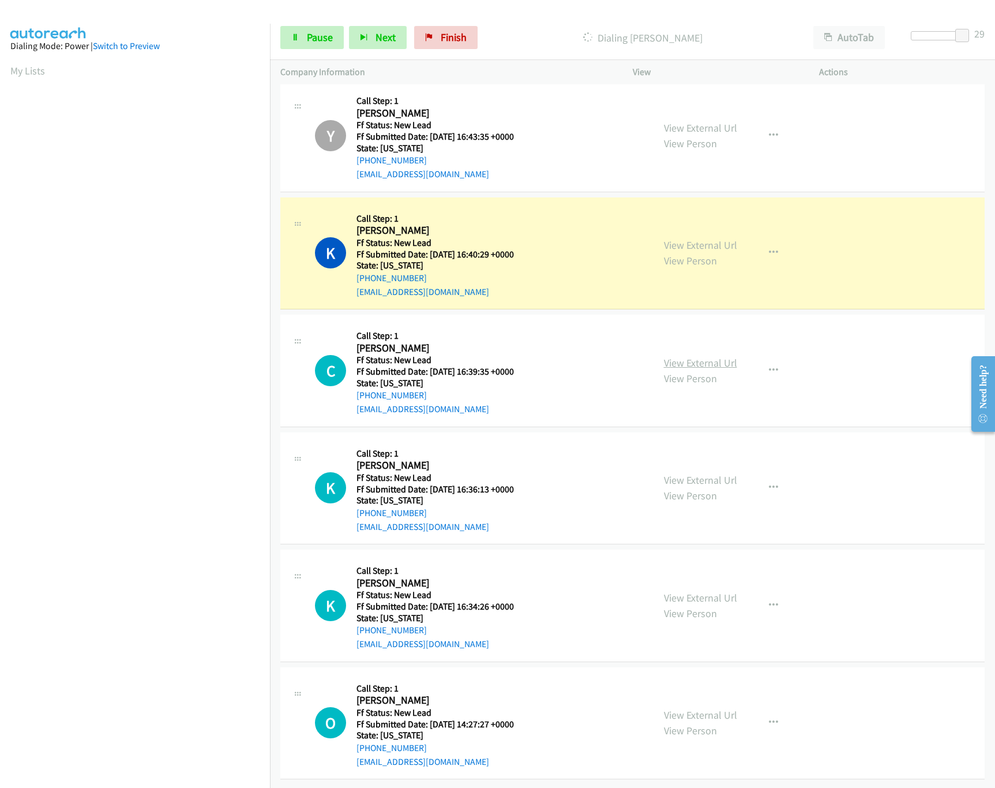
click at [681, 356] on link "View External Url" at bounding box center [700, 362] width 73 height 13
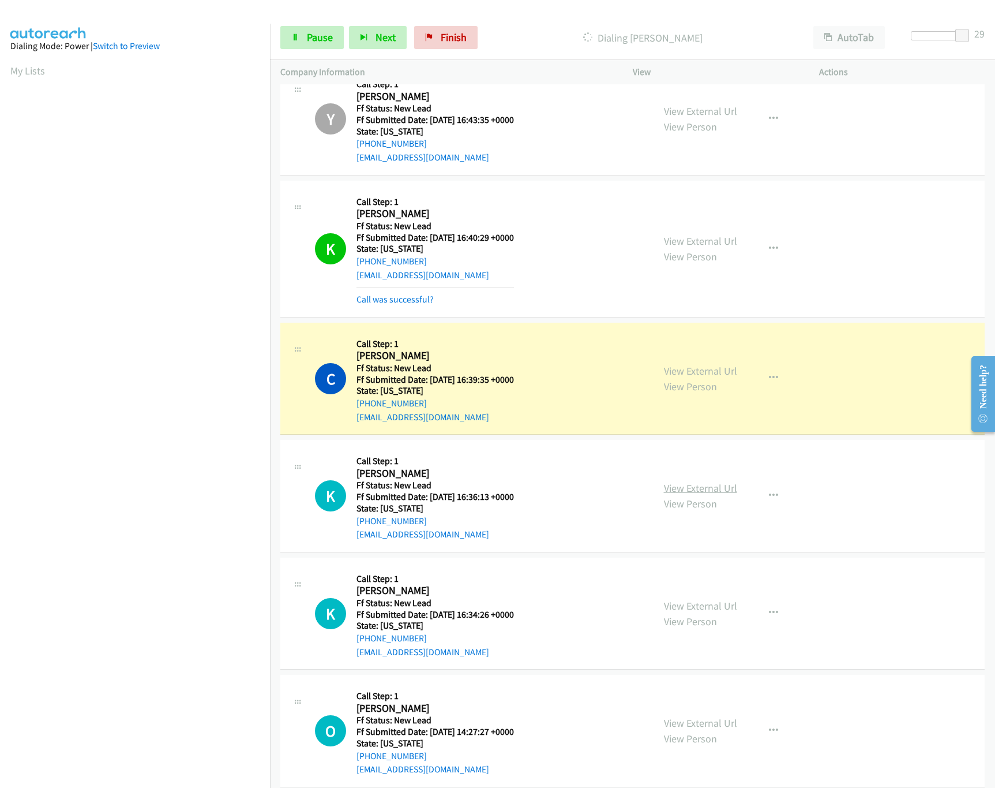
click at [693, 489] on link "View External Url" at bounding box center [700, 487] width 73 height 13
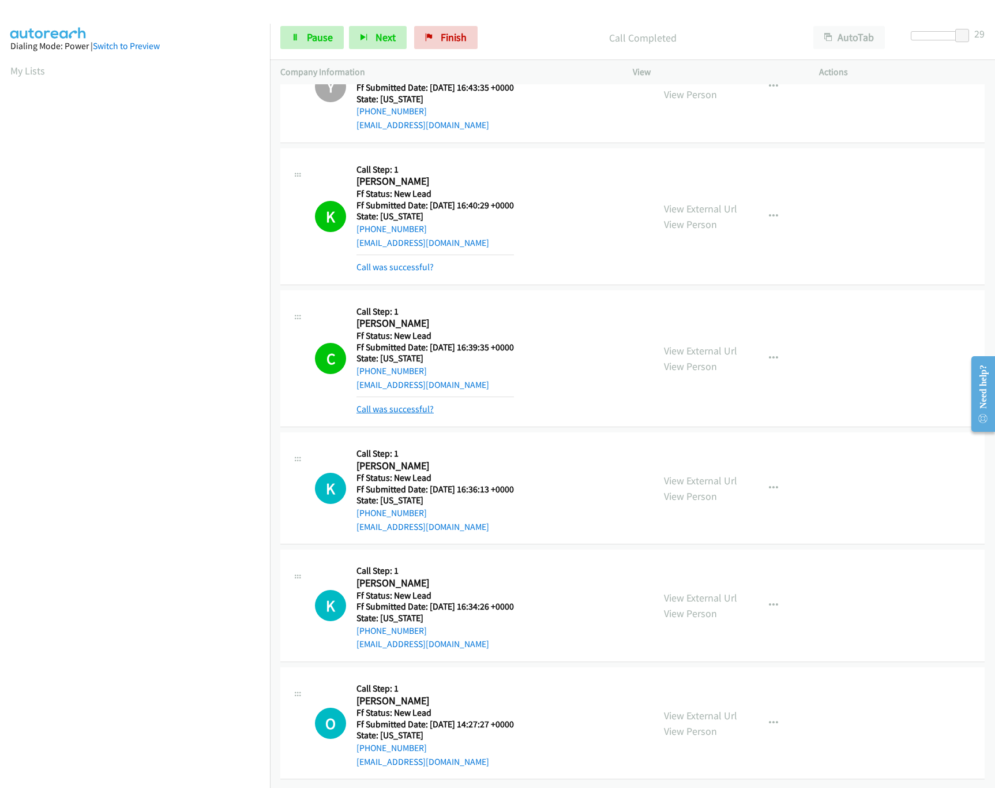
click at [397, 403] on link "Call was successful?" at bounding box center [395, 408] width 77 height 11
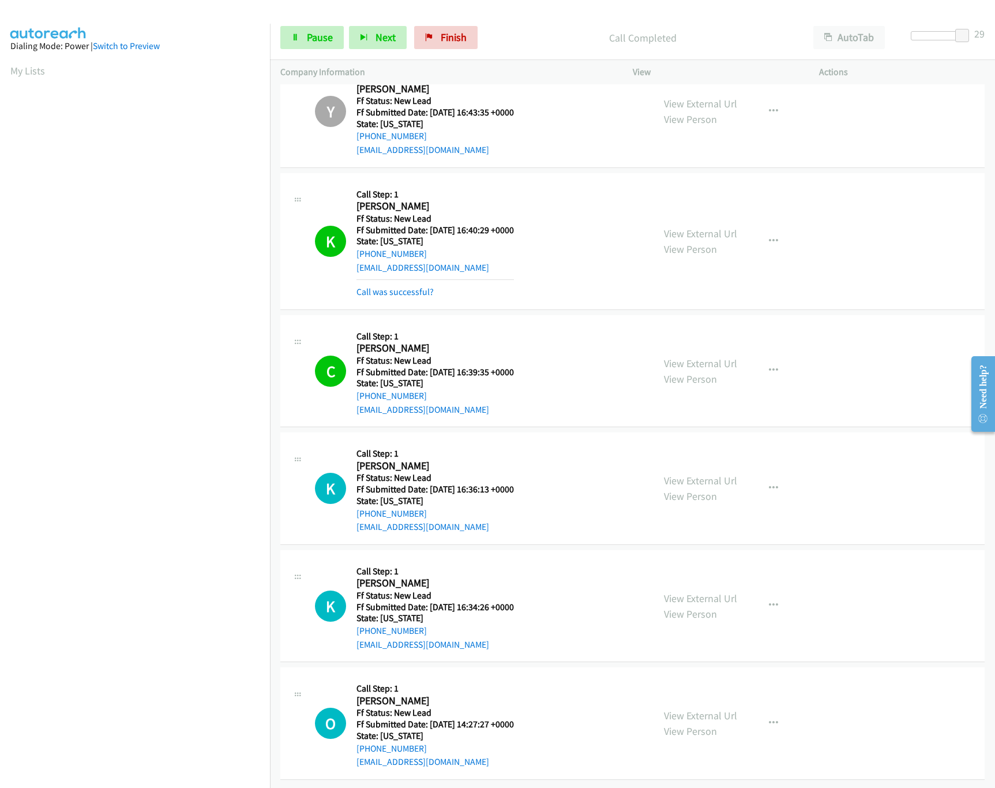
scroll to position [759, 0]
click at [715, 593] on div "View External Url View Person" at bounding box center [700, 605] width 73 height 31
click at [727, 591] on link "View External Url" at bounding box center [700, 597] width 73 height 13
click at [932, 42] on div at bounding box center [938, 40] width 74 height 18
click at [933, 39] on div at bounding box center [937, 35] width 53 height 9
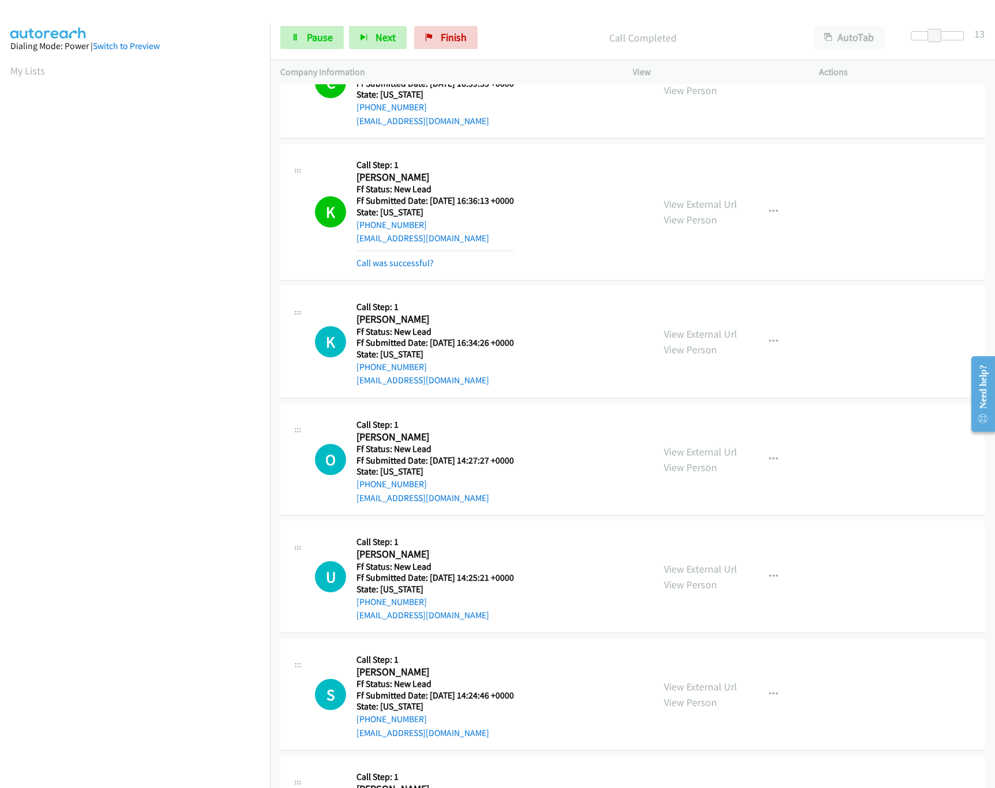
scroll to position [1137, 0]
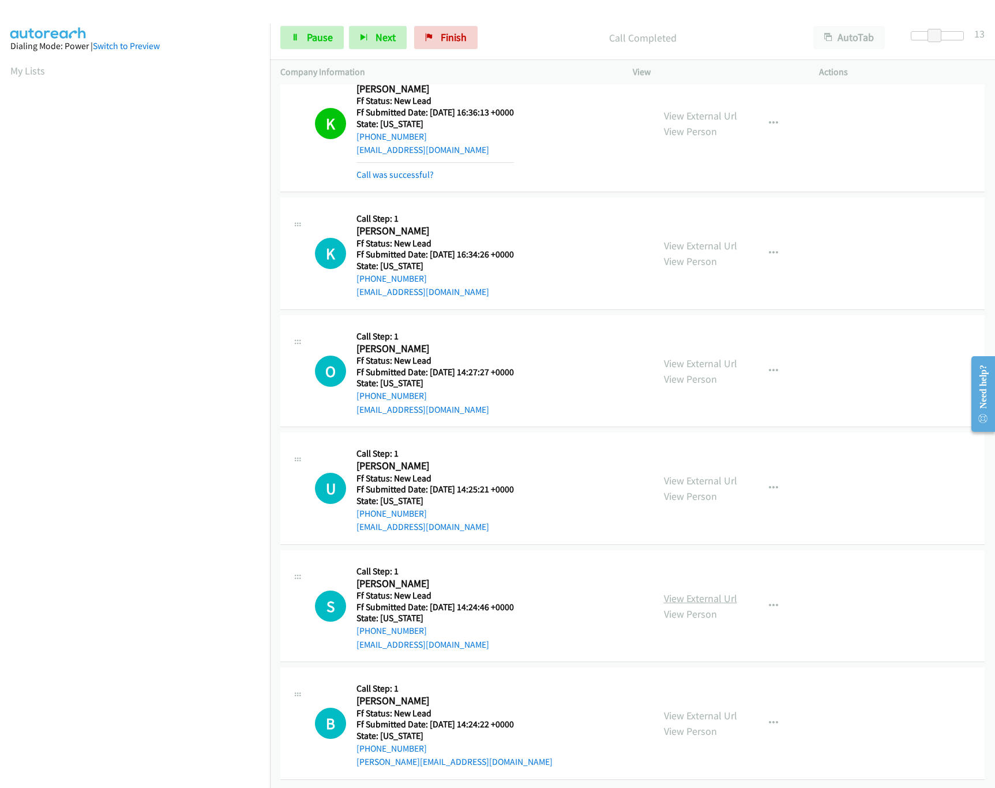
click at [696, 591] on link "View External Url" at bounding box center [700, 597] width 73 height 13
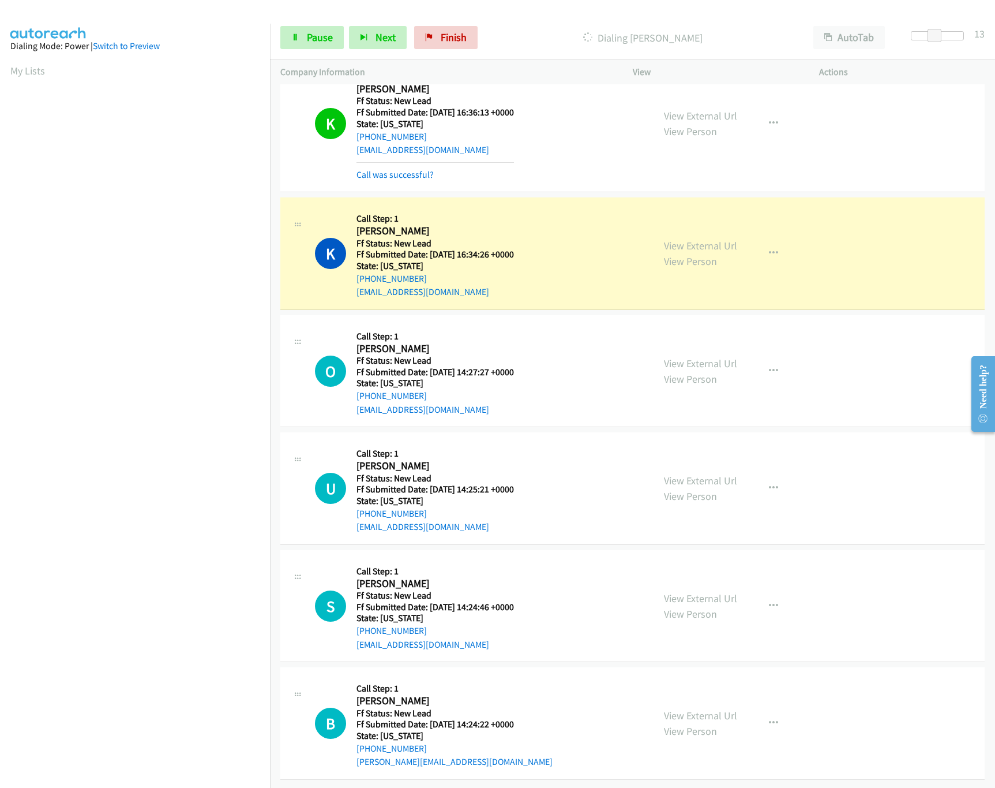
click at [686, 474] on div "View External Url View Person" at bounding box center [700, 488] width 73 height 31
click at [691, 474] on link "View External Url" at bounding box center [700, 480] width 73 height 13
click at [704, 357] on link "View External Url" at bounding box center [700, 363] width 73 height 13
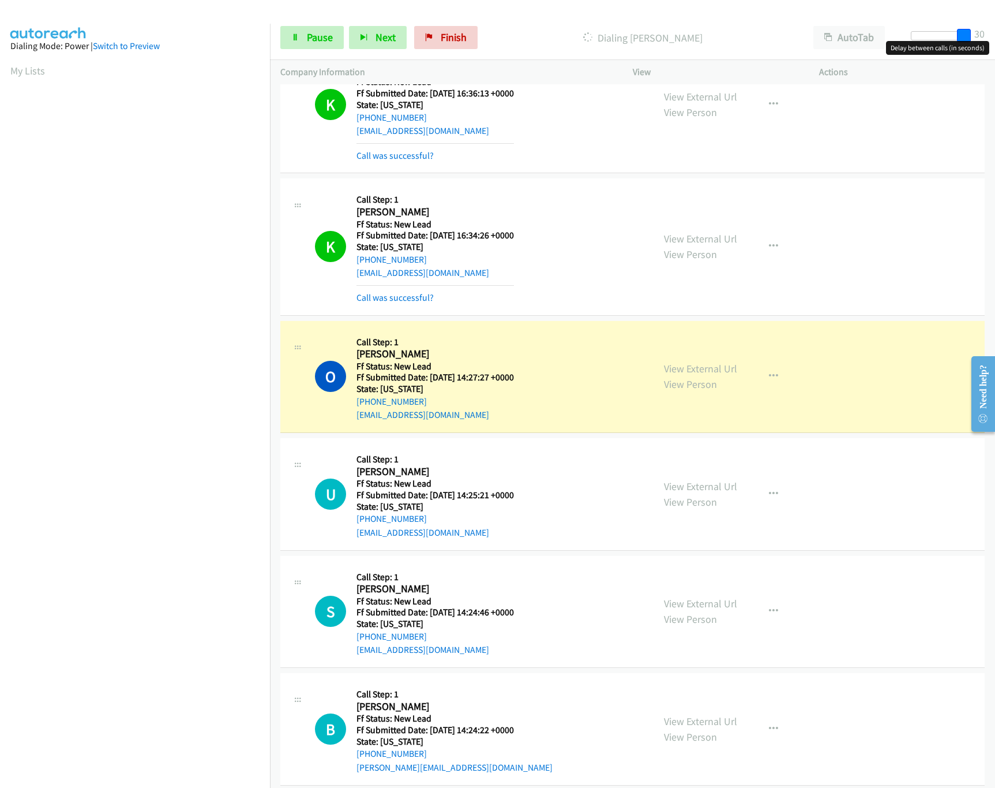
drag, startPoint x: 933, startPoint y: 35, endPoint x: 1004, endPoint y: 48, distance: 72.3
click at [995, 48] on html "Start Calls Pause Next Finish Dialing Olivia Timmerman AutoTab AutoTab 30 Compa…" at bounding box center [497, 27] width 995 height 55
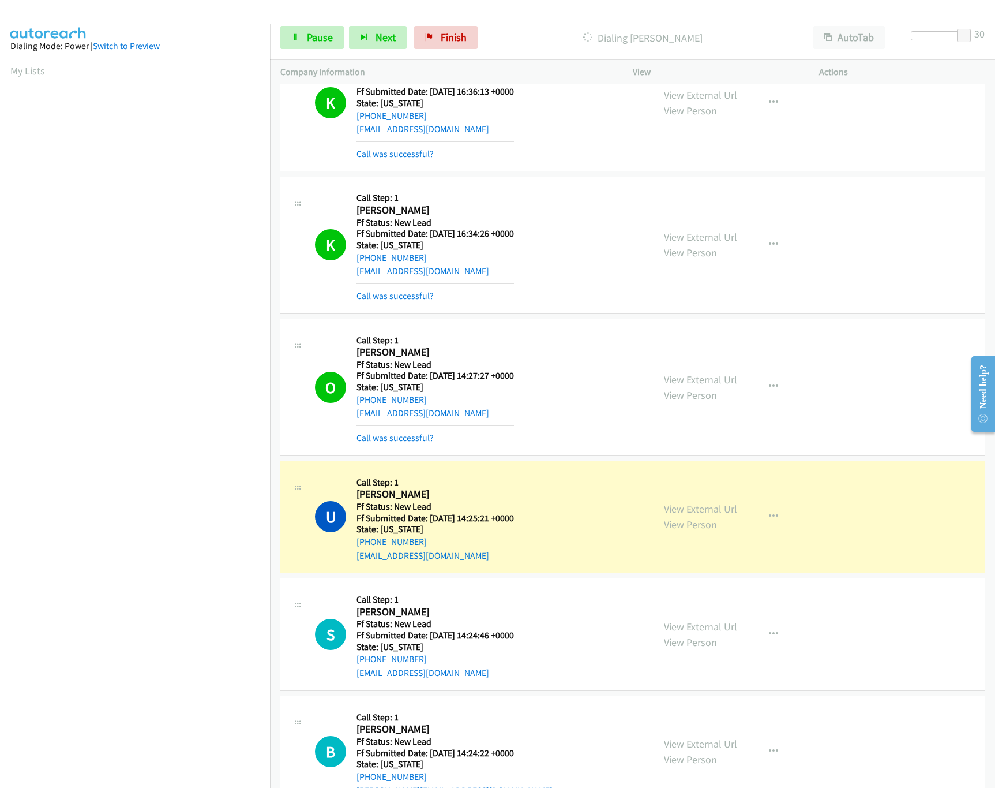
scroll to position [1186, 0]
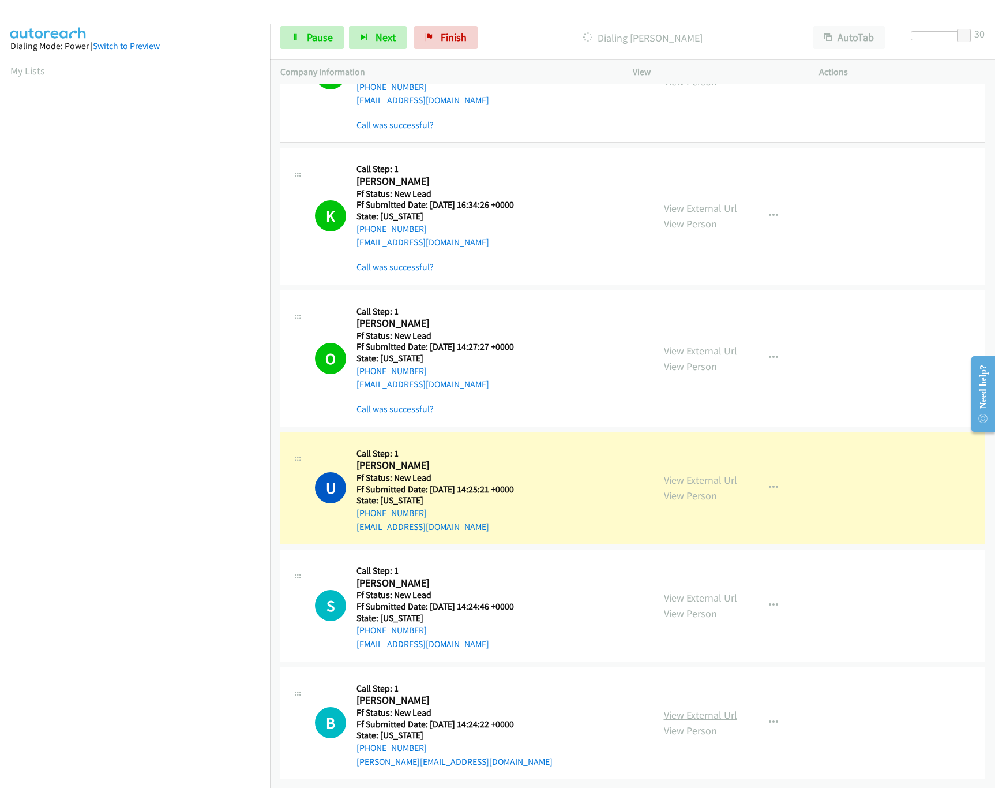
click at [683, 708] on link "View External Url" at bounding box center [700, 714] width 73 height 13
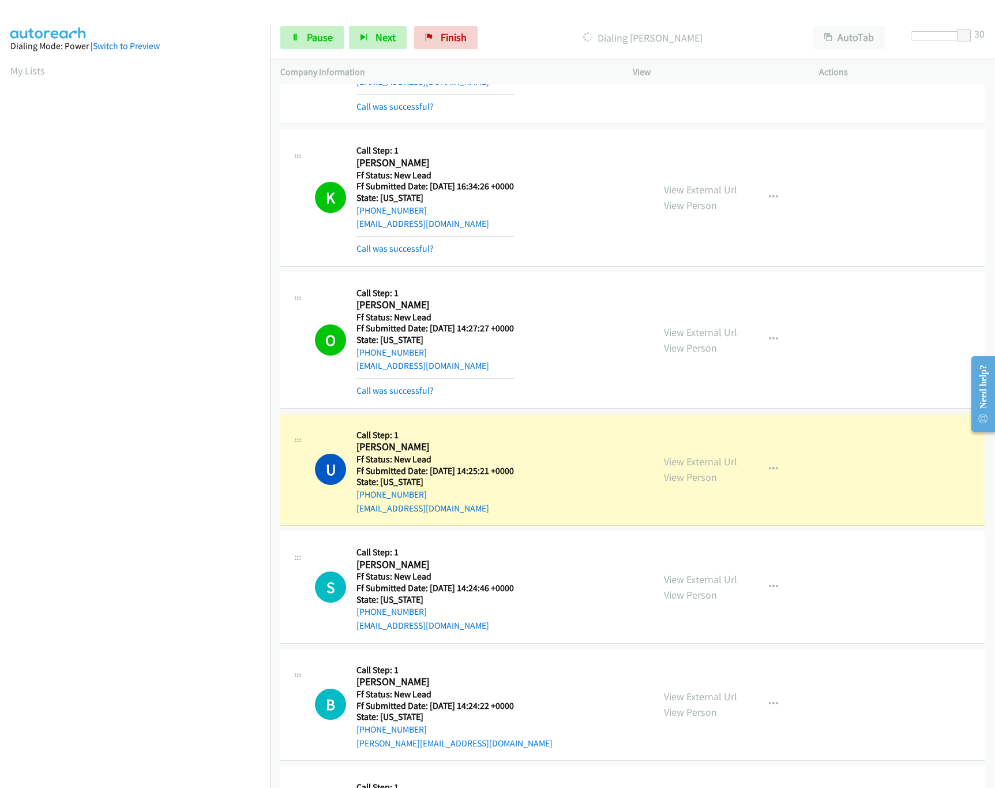
click at [293, 24] on div "Start Calls Pause Next Finish Dialing Uday Gangireddy AutoTab AutoTab 30" at bounding box center [632, 38] width 725 height 44
click at [294, 31] on link "Pause" at bounding box center [311, 37] width 63 height 23
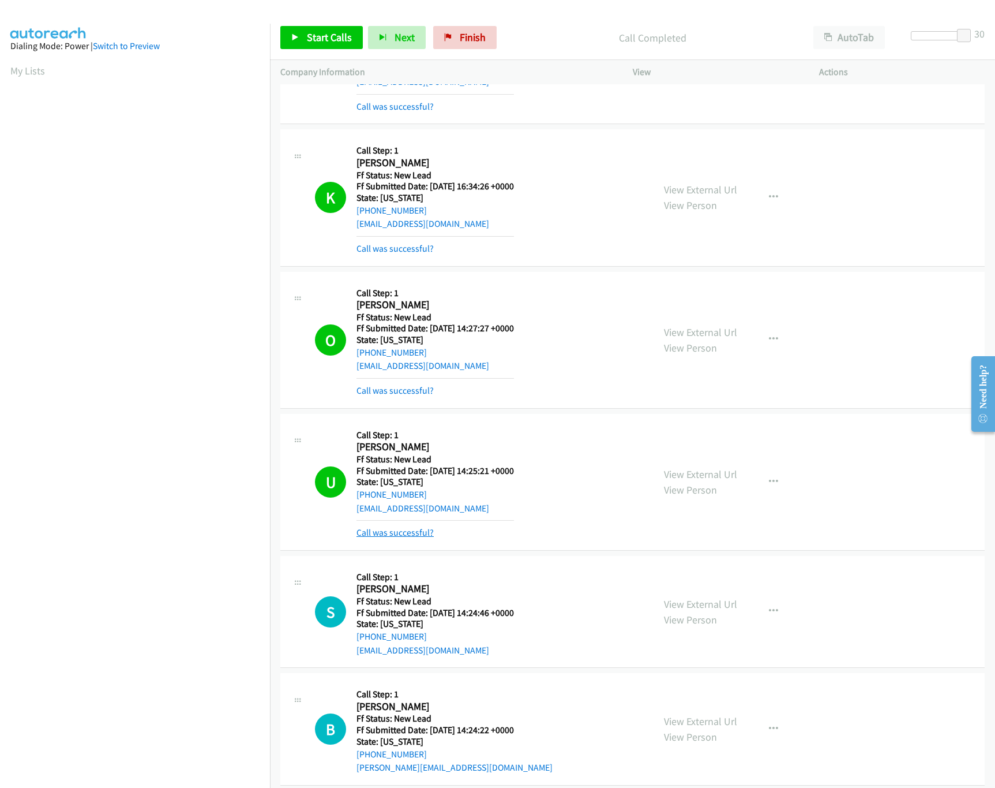
click at [410, 538] on link "Call was successful?" at bounding box center [395, 532] width 77 height 11
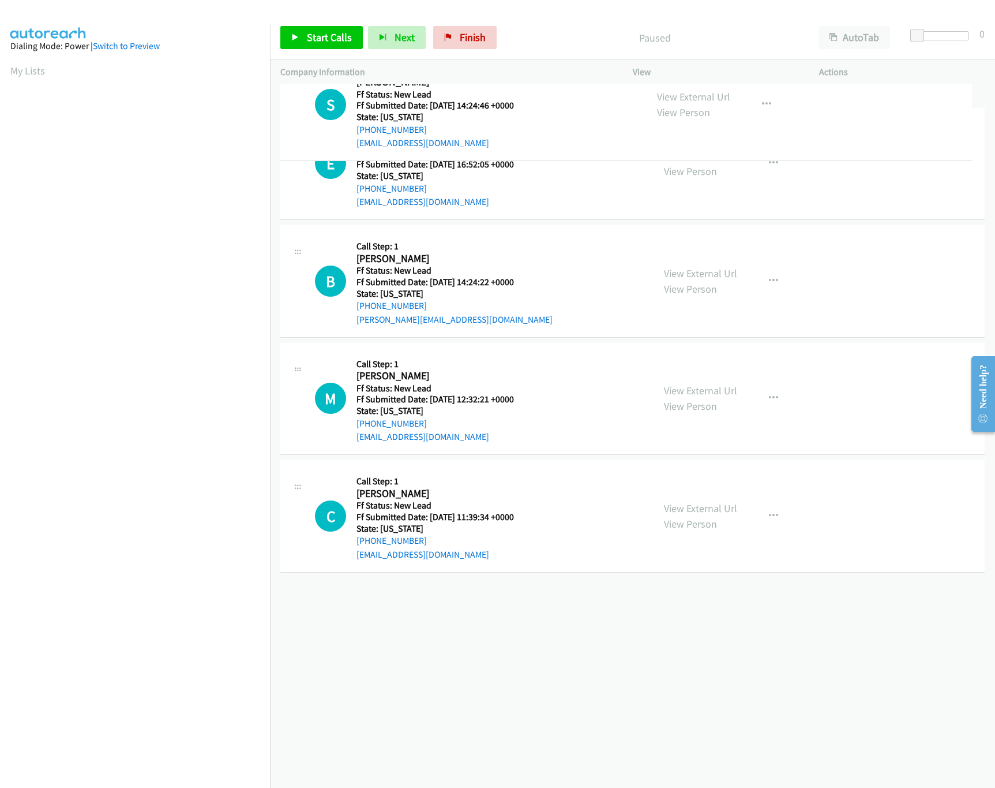
drag, startPoint x: 447, startPoint y: 289, endPoint x: 455, endPoint y: 118, distance: 171.0
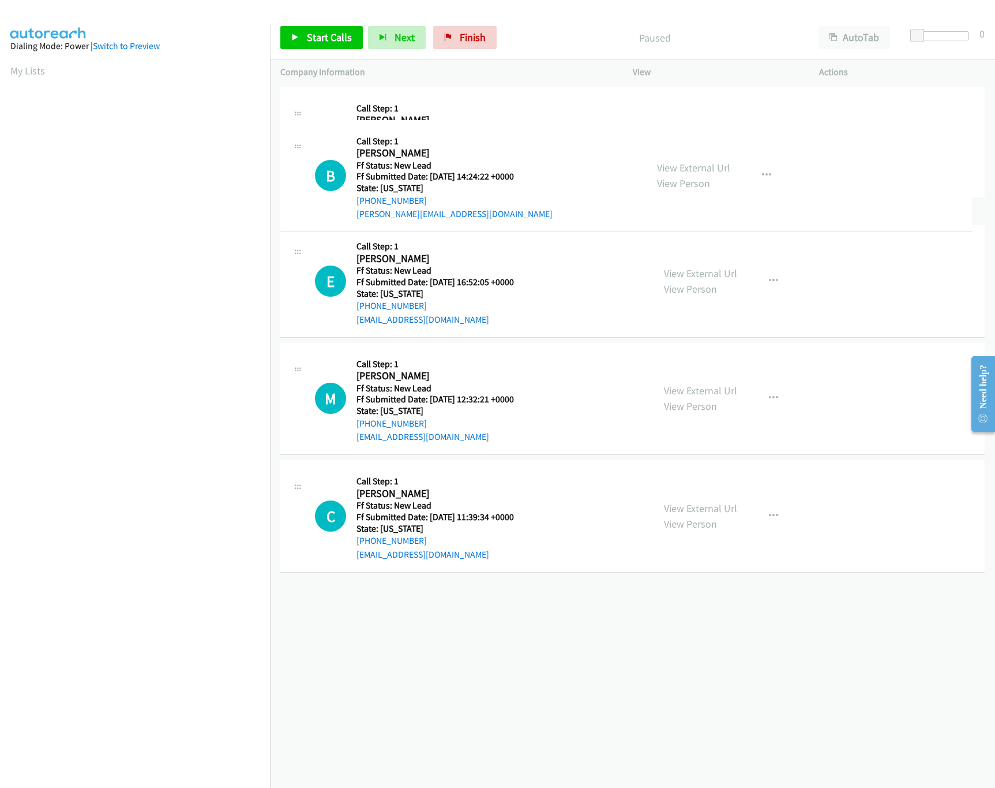
drag, startPoint x: 470, startPoint y: 393, endPoint x: 478, endPoint y: 190, distance: 202.7
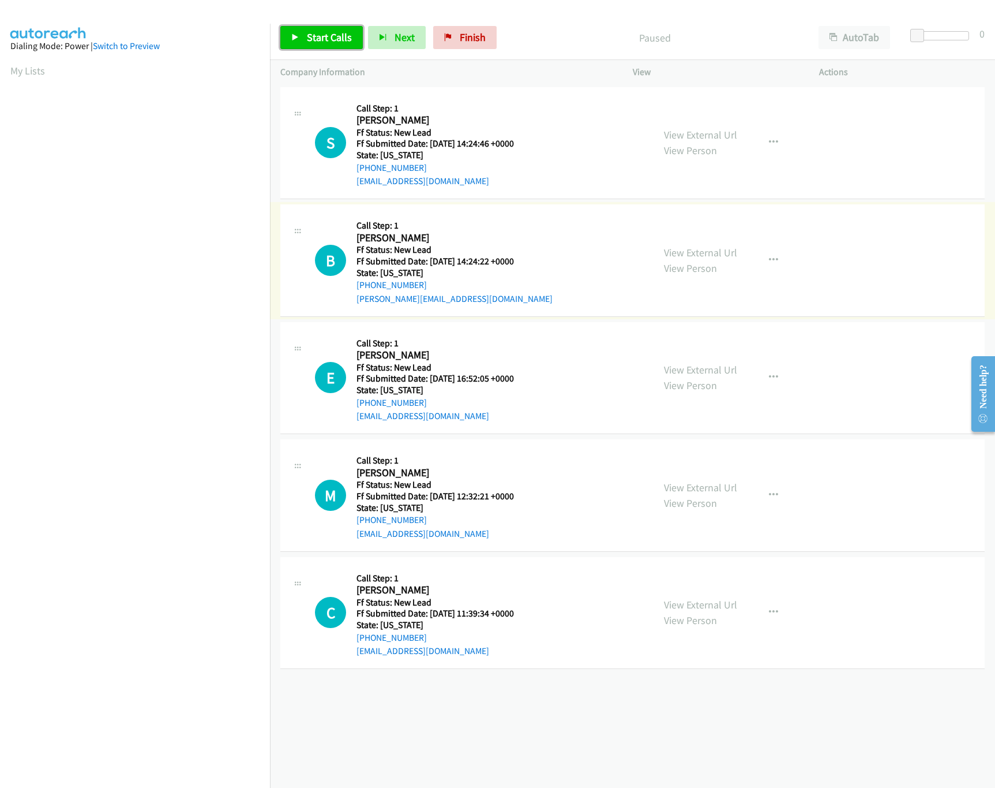
click at [286, 40] on link "Start Calls" at bounding box center [321, 37] width 83 height 23
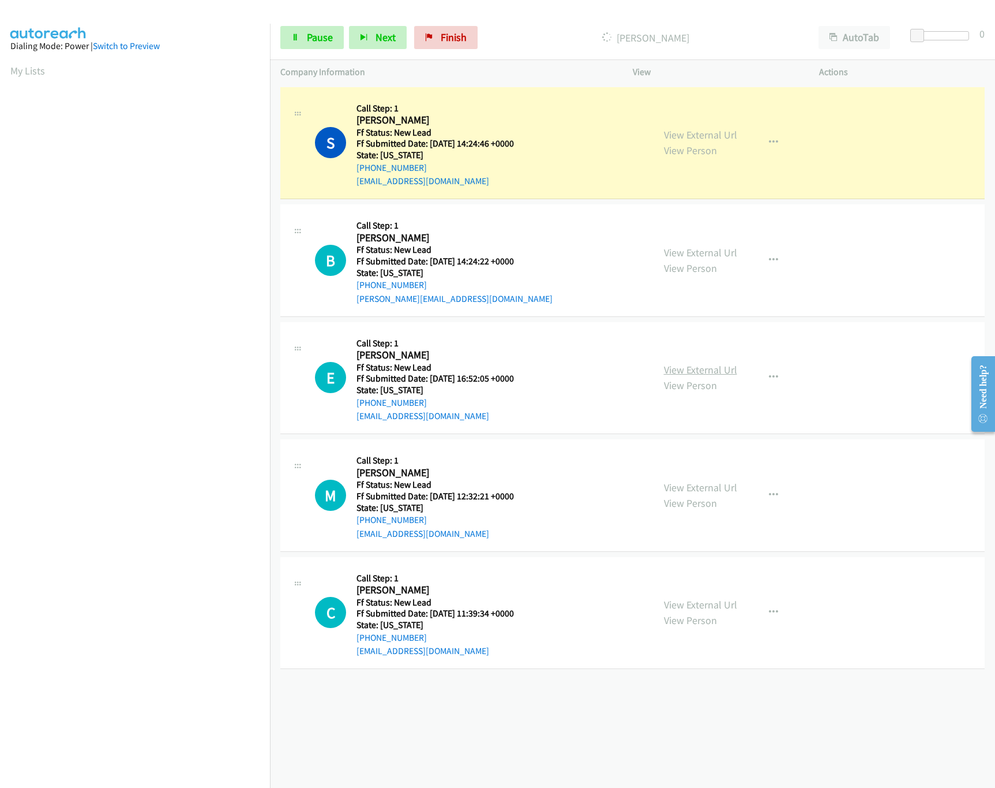
click at [696, 367] on link "View External Url" at bounding box center [700, 369] width 73 height 13
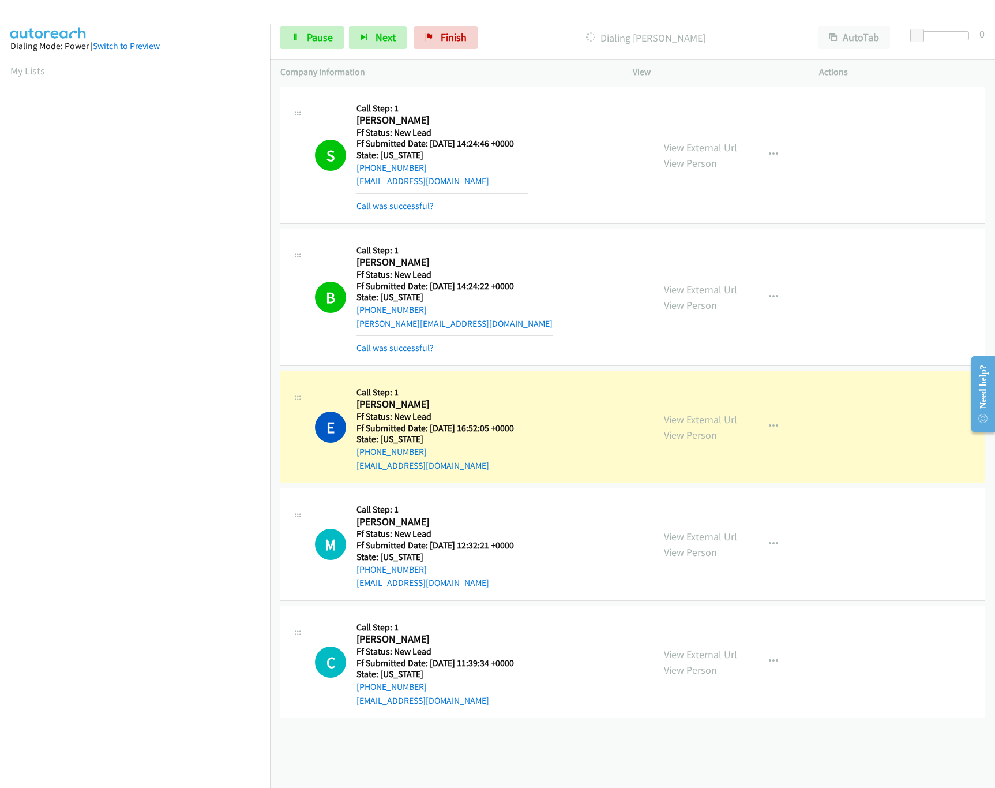
click at [680, 535] on link "View External Url" at bounding box center [700, 536] width 73 height 13
click at [306, 27] on link "Pause" at bounding box center [311, 37] width 63 height 23
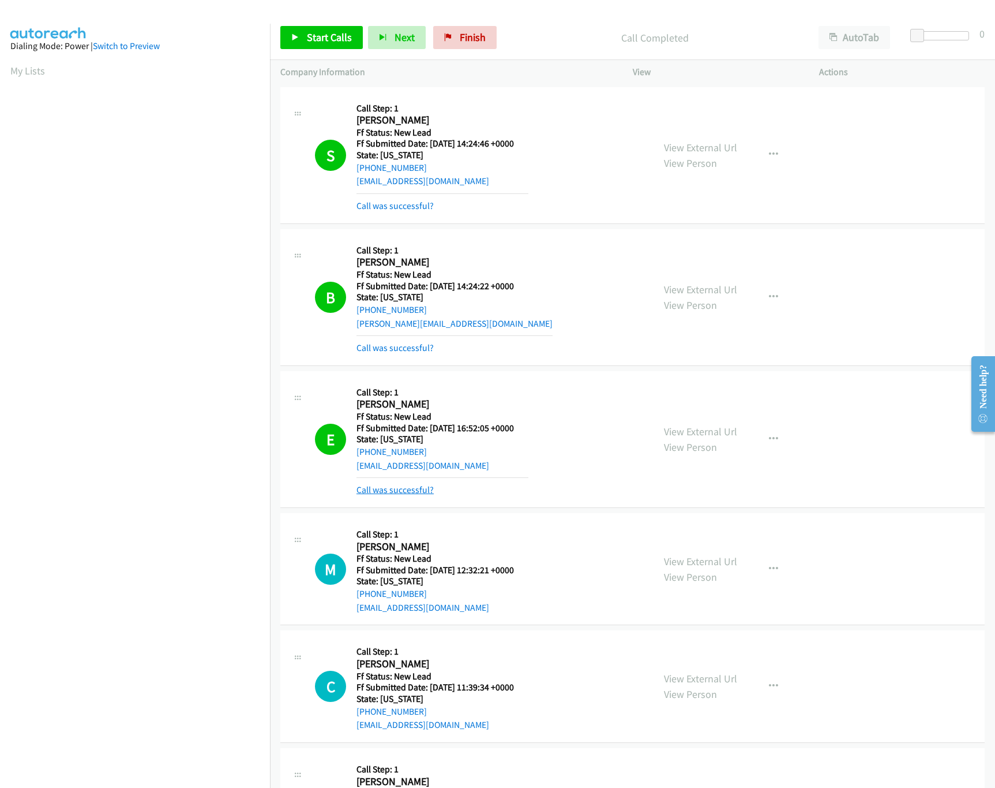
click at [395, 494] on link "Call was successful?" at bounding box center [395, 489] width 77 height 11
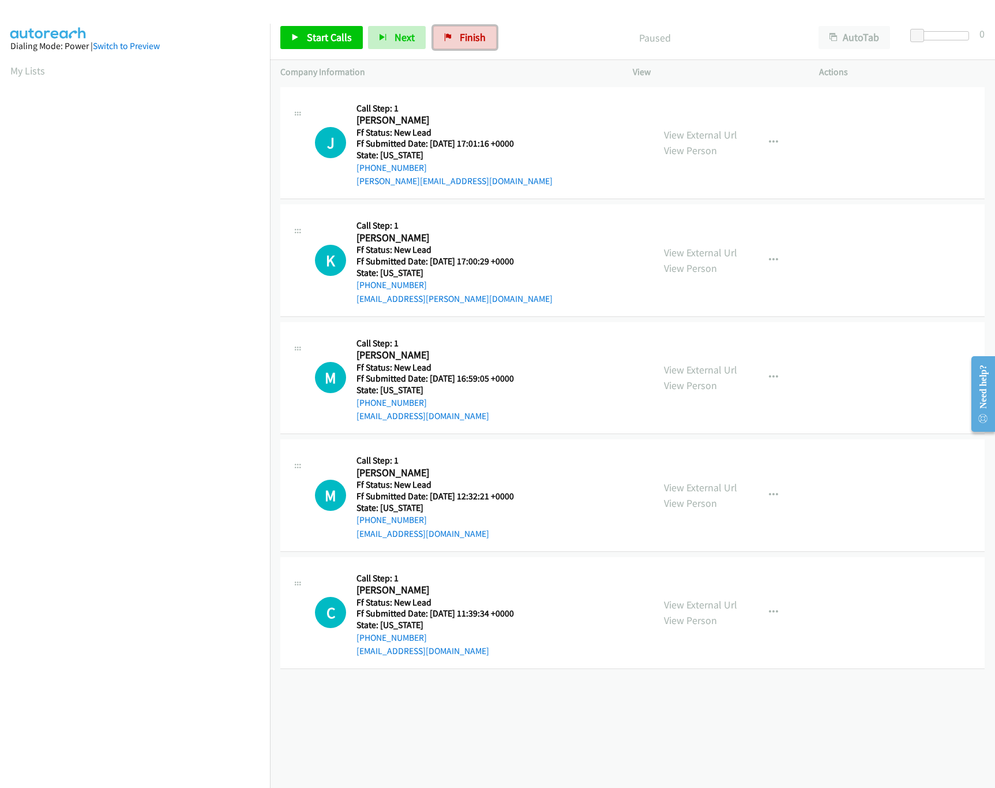
drag, startPoint x: 483, startPoint y: 26, endPoint x: 533, endPoint y: 46, distance: 53.9
click at [483, 26] on link "Finish" at bounding box center [464, 37] width 63 height 23
click at [682, 129] on link "View External Url" at bounding box center [700, 134] width 73 height 13
click at [683, 252] on link "View External Url" at bounding box center [700, 252] width 73 height 13
click at [308, 33] on span "Start Calls" at bounding box center [329, 37] width 45 height 13
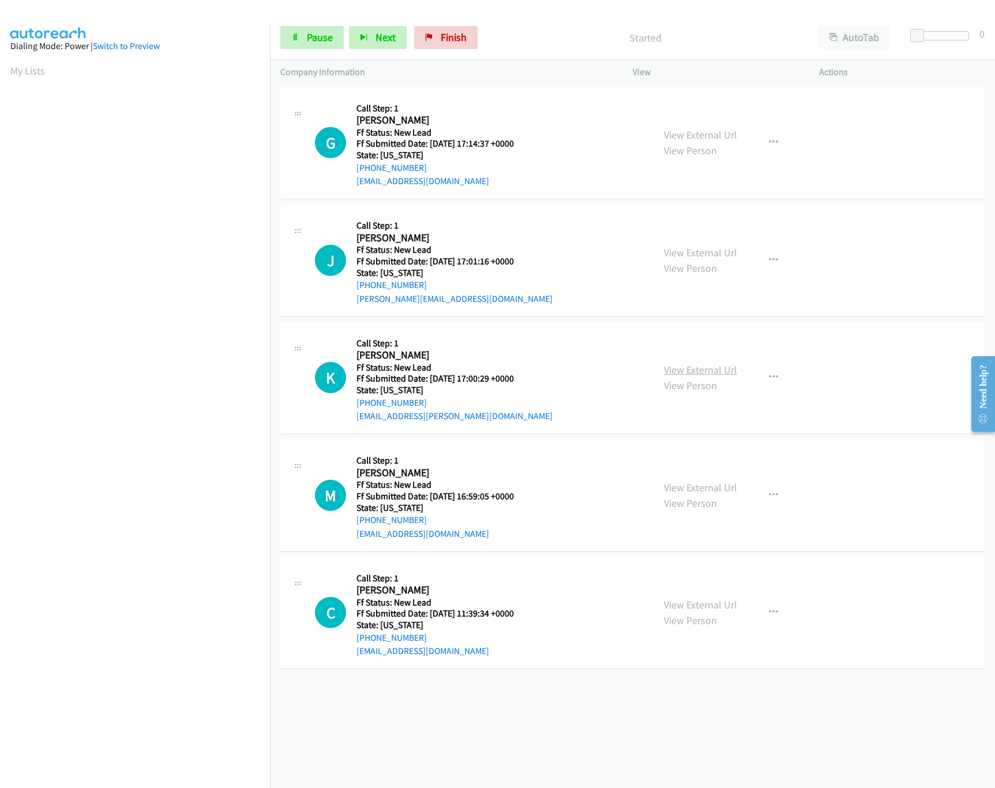
click at [680, 372] on link "View External Url" at bounding box center [700, 369] width 73 height 13
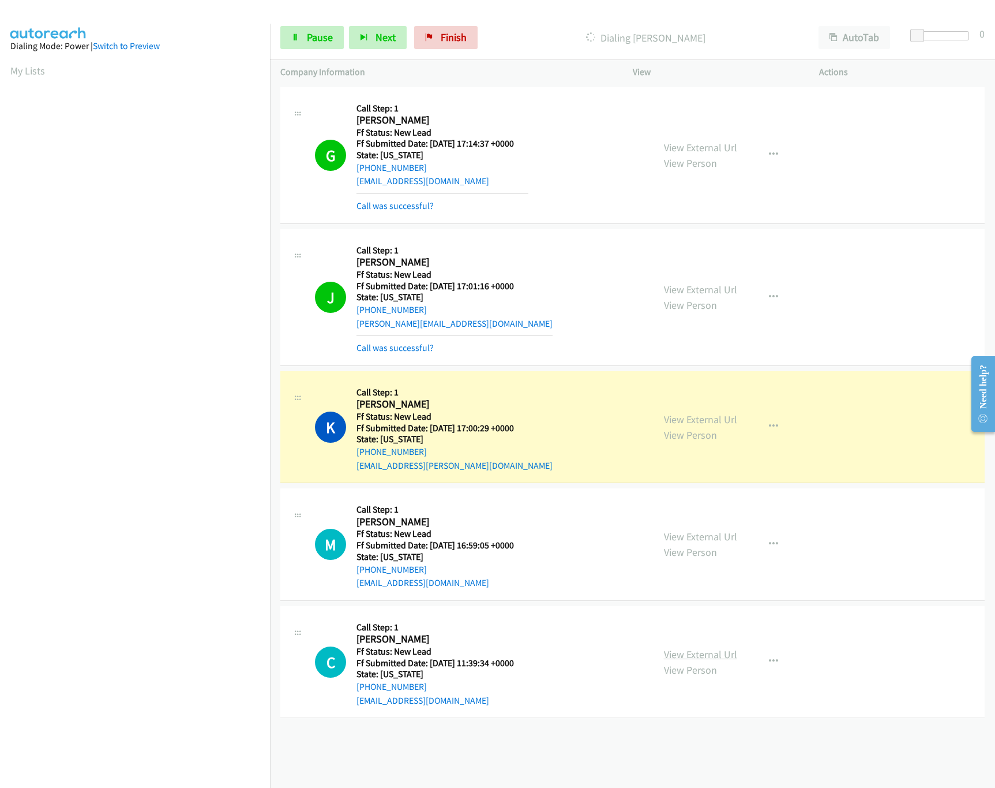
click at [680, 655] on link "View External Url" at bounding box center [700, 653] width 73 height 13
click at [718, 538] on link "View External Url" at bounding box center [700, 536] width 73 height 13
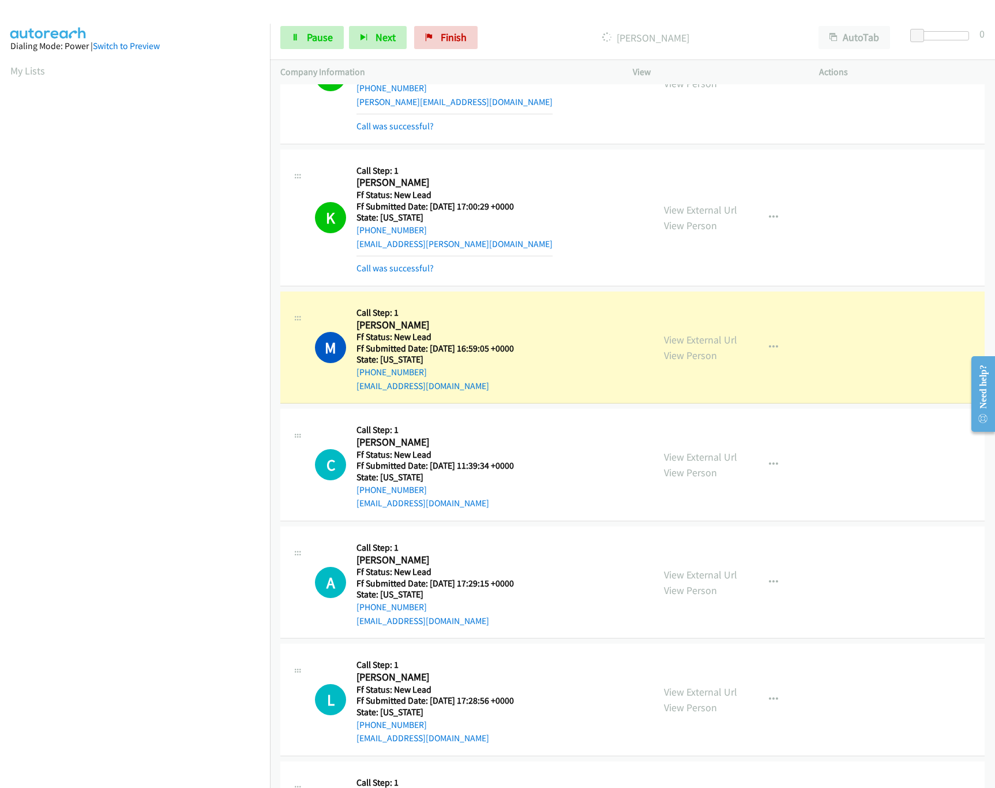
scroll to position [331, 0]
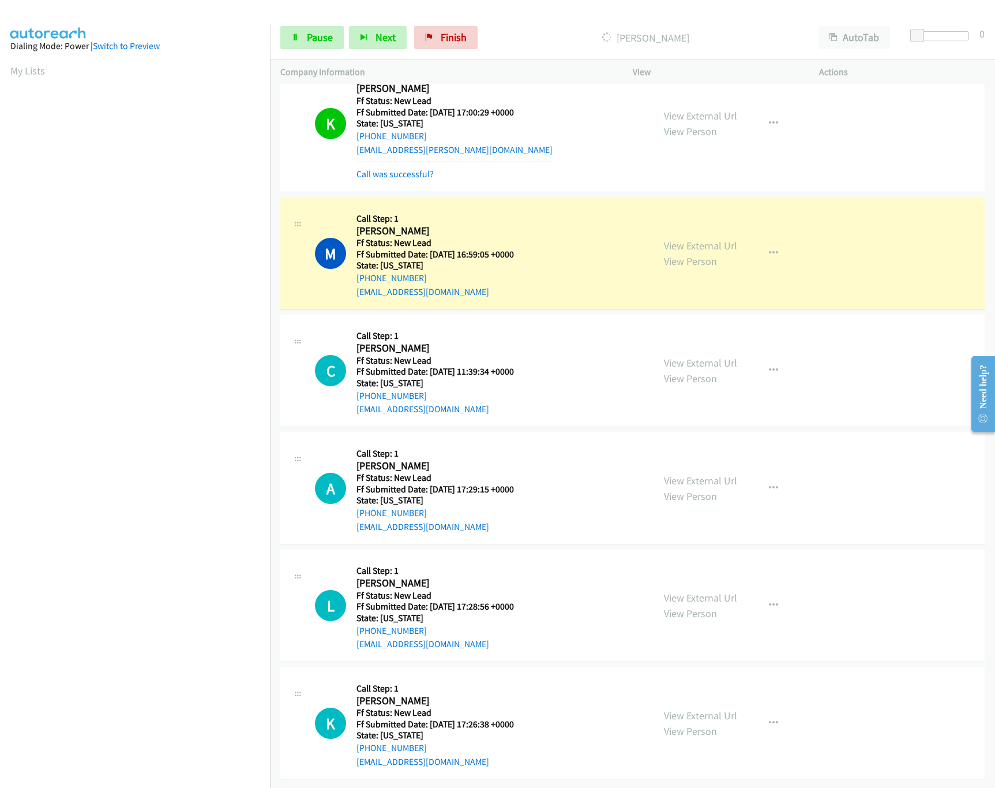
click at [695, 489] on link "View Person" at bounding box center [690, 495] width 53 height 13
click at [693, 474] on link "View External Url" at bounding box center [700, 480] width 73 height 13
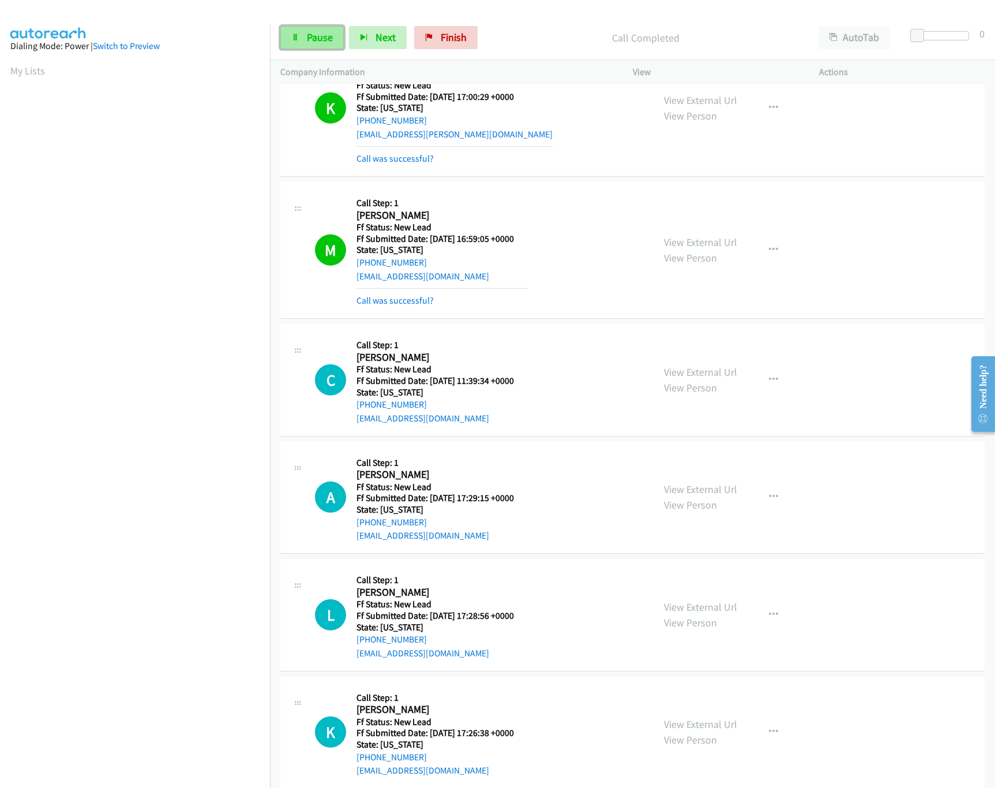
click at [299, 39] on link "Pause" at bounding box center [311, 37] width 63 height 23
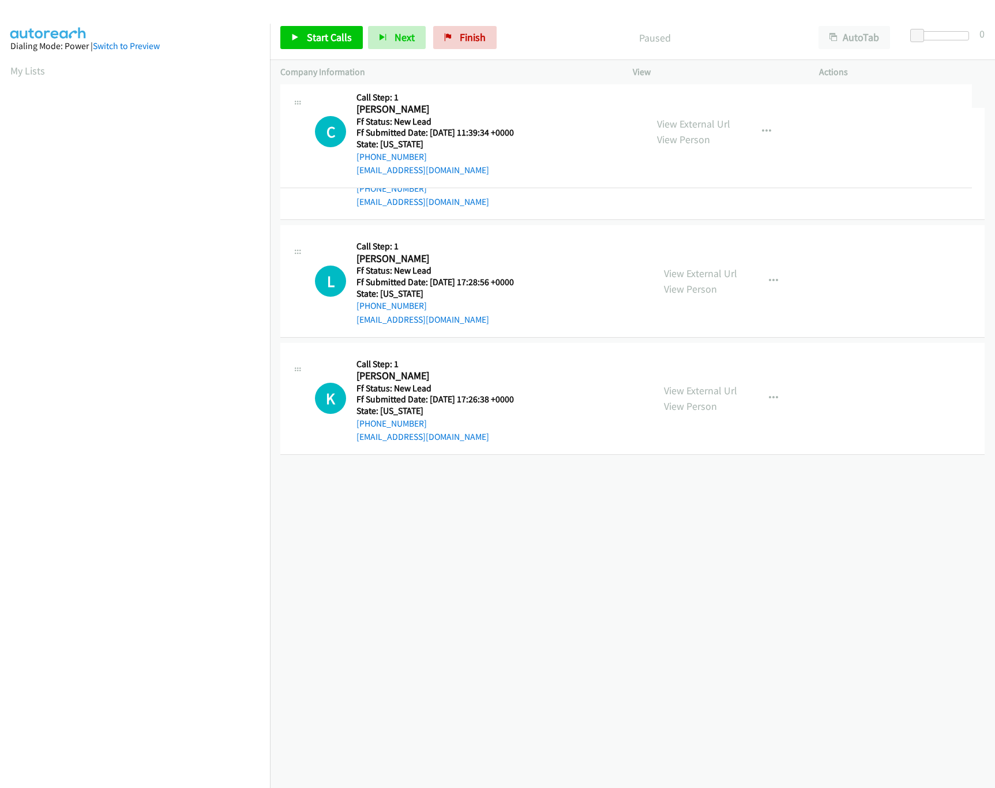
drag, startPoint x: 416, startPoint y: 468, endPoint x: 497, endPoint y: 103, distance: 374.0
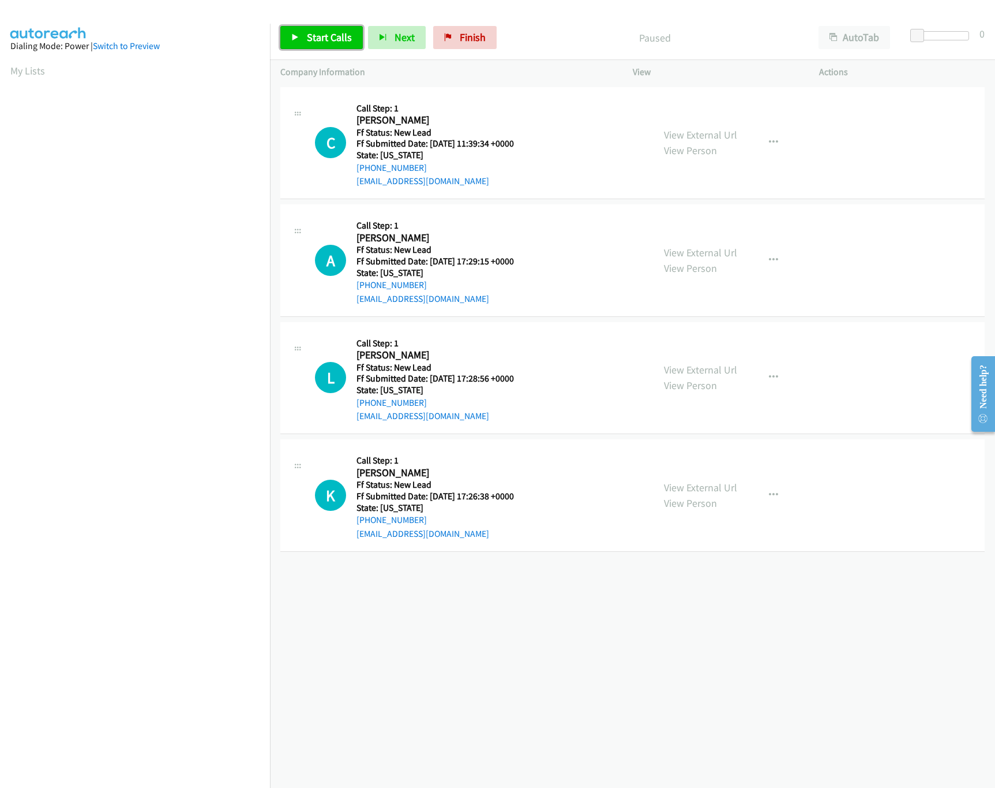
click at [310, 38] on span "Start Calls" at bounding box center [329, 37] width 45 height 13
click at [681, 369] on link "View External Url" at bounding box center [700, 369] width 73 height 13
click at [681, 485] on link "View External Url" at bounding box center [700, 487] width 73 height 13
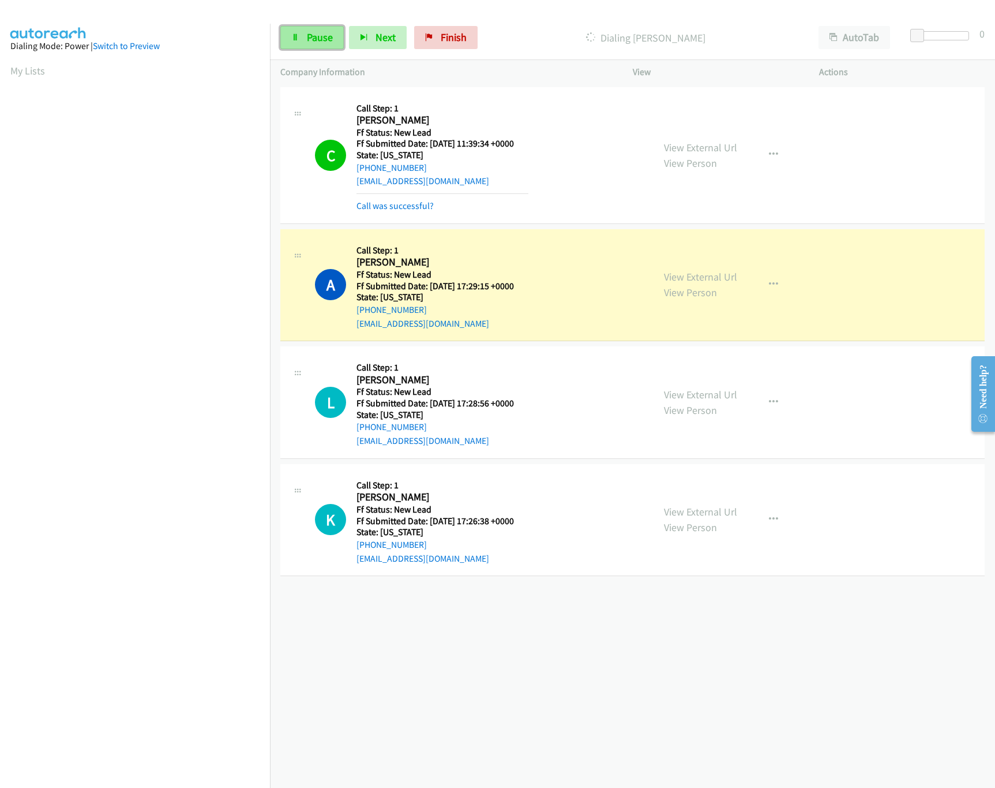
click at [295, 42] on link "Pause" at bounding box center [311, 37] width 63 height 23
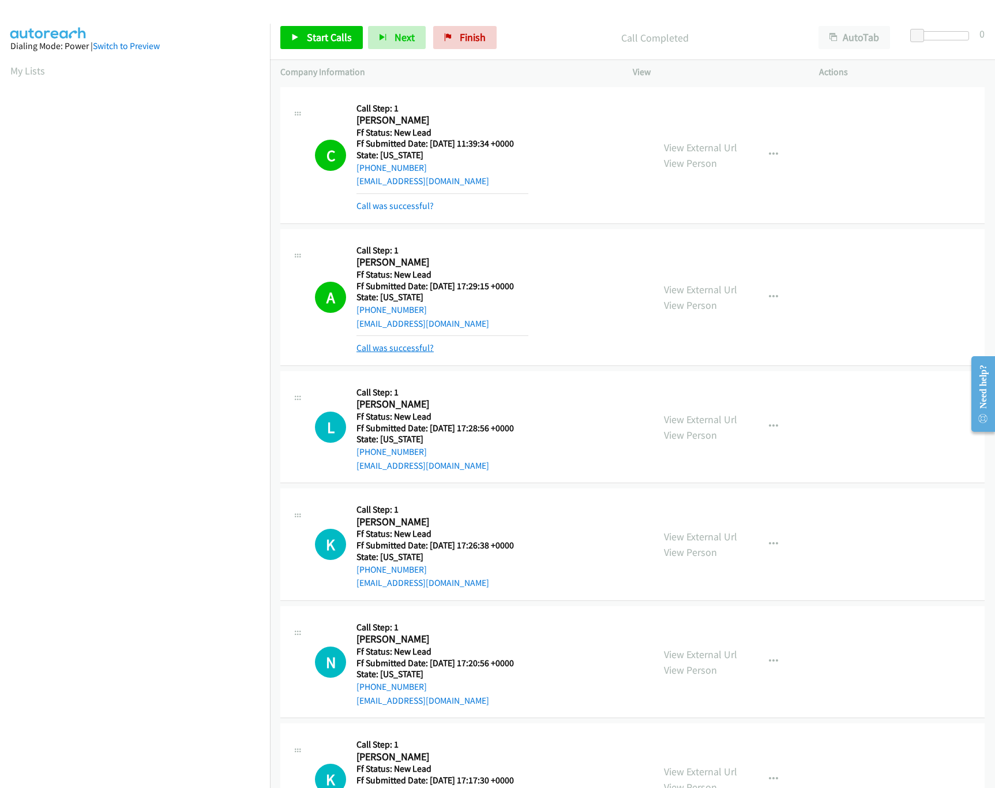
click at [385, 350] on link "Call was successful?" at bounding box center [395, 347] width 77 height 11
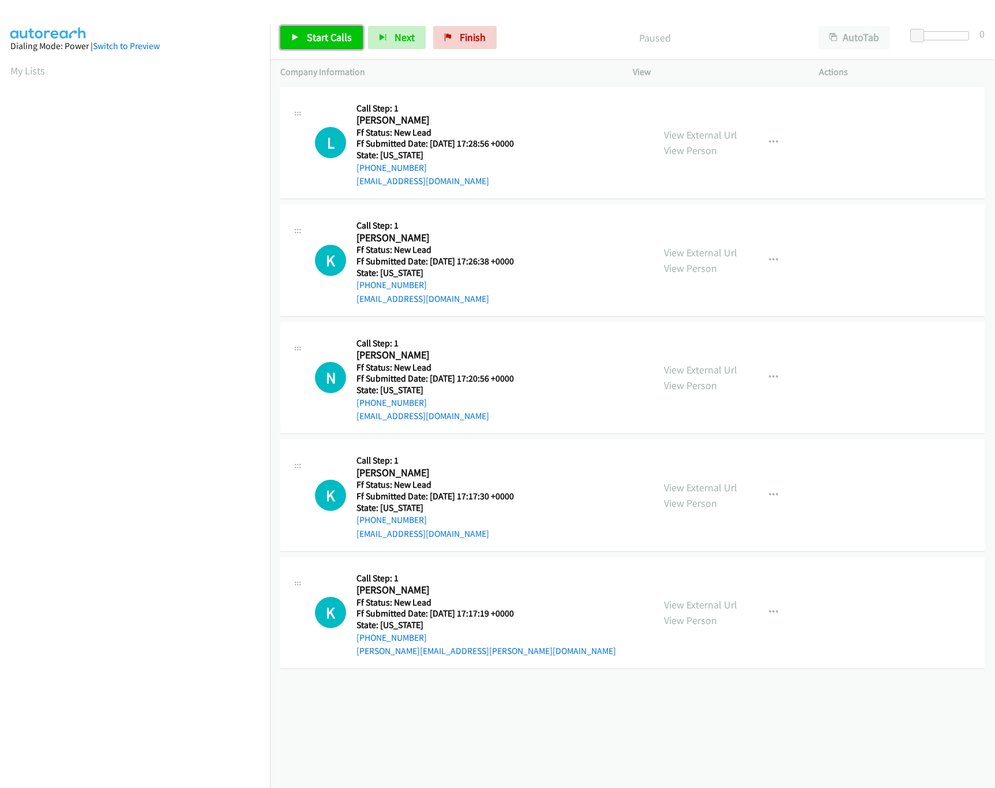
click at [338, 29] on link "Start Calls" at bounding box center [321, 37] width 83 height 23
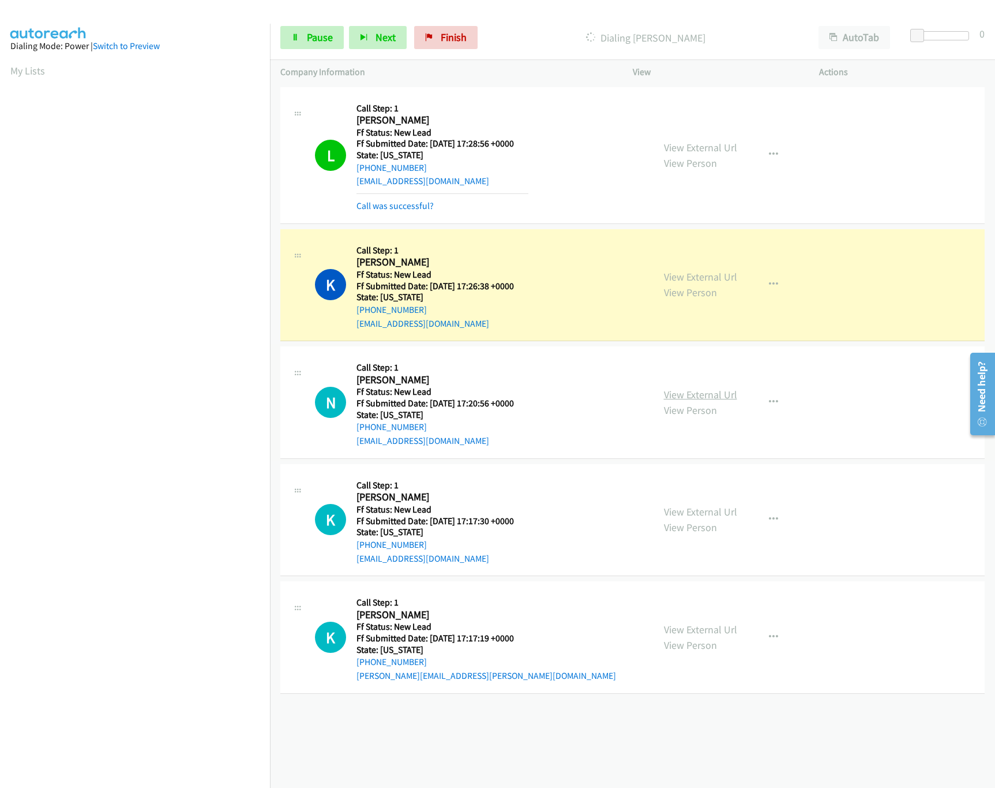
click at [709, 395] on link "View External Url" at bounding box center [700, 394] width 73 height 13
click at [938, 31] on div at bounding box center [942, 35] width 53 height 9
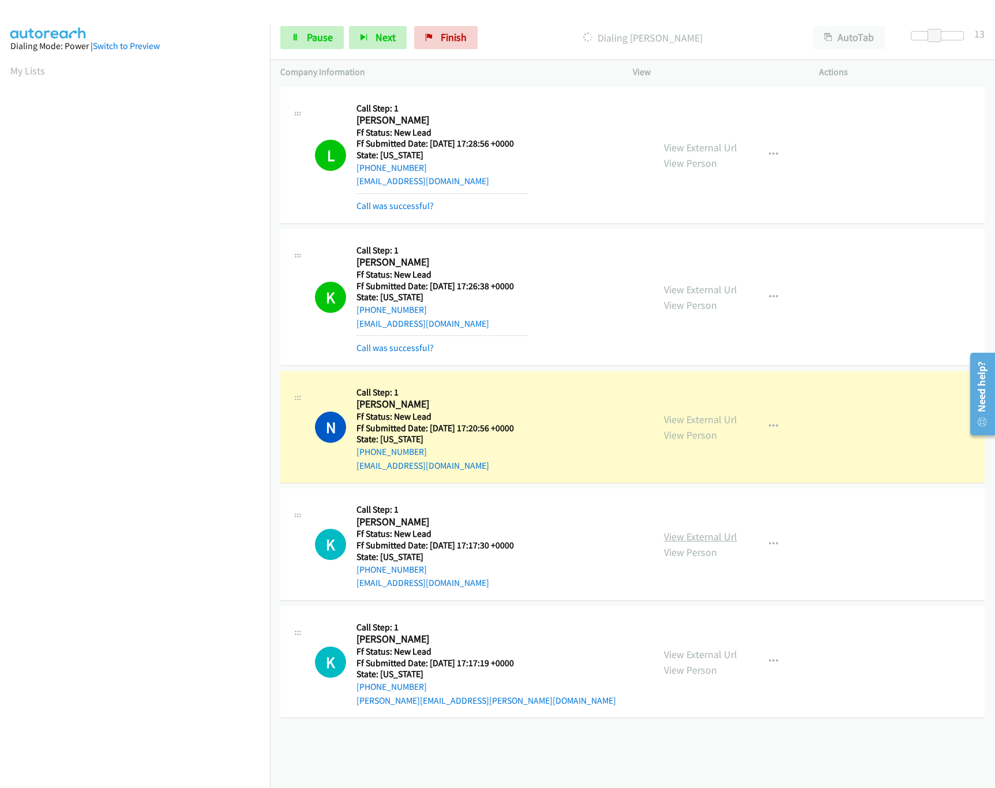
click at [691, 542] on link "View External Url" at bounding box center [700, 536] width 73 height 13
drag, startPoint x: 939, startPoint y: 35, endPoint x: 928, endPoint y: 35, distance: 11.0
click at [928, 35] on span at bounding box center [930, 36] width 14 height 14
click at [714, 659] on link "View External Url" at bounding box center [700, 653] width 73 height 13
drag, startPoint x: 935, startPoint y: 35, endPoint x: 862, endPoint y: 31, distance: 72.8
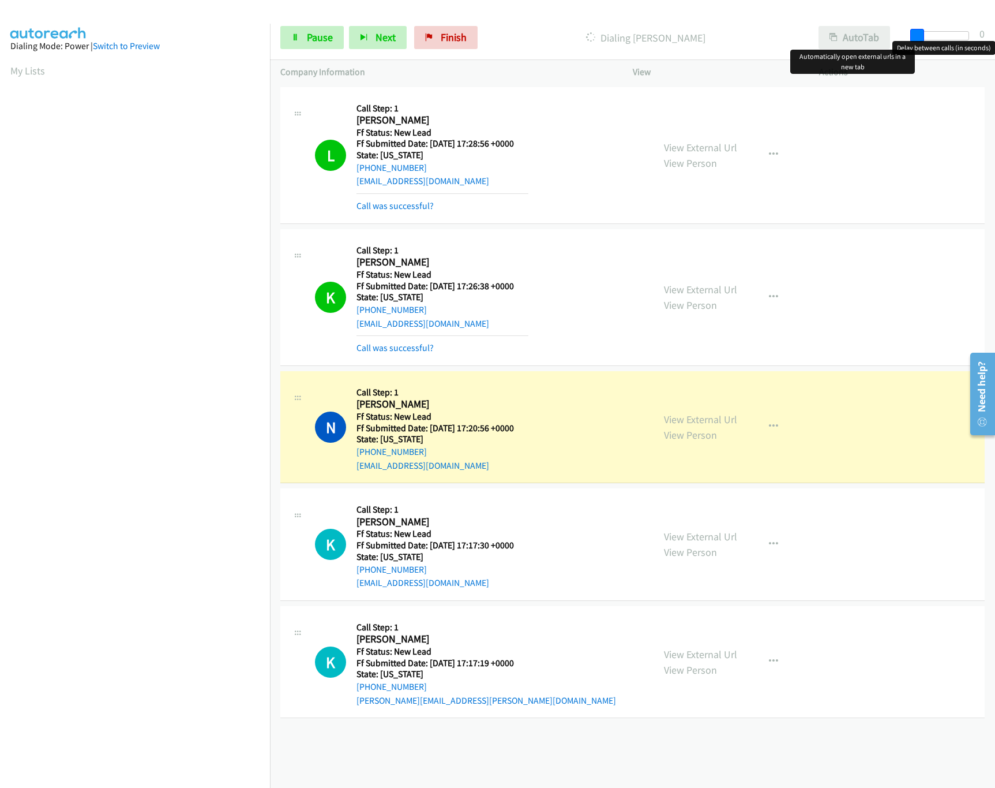
click at [862, 31] on div "Start Calls Pause Next Finish Dialing Naima Tariq AutoTab AutoTab 0" at bounding box center [632, 38] width 725 height 44
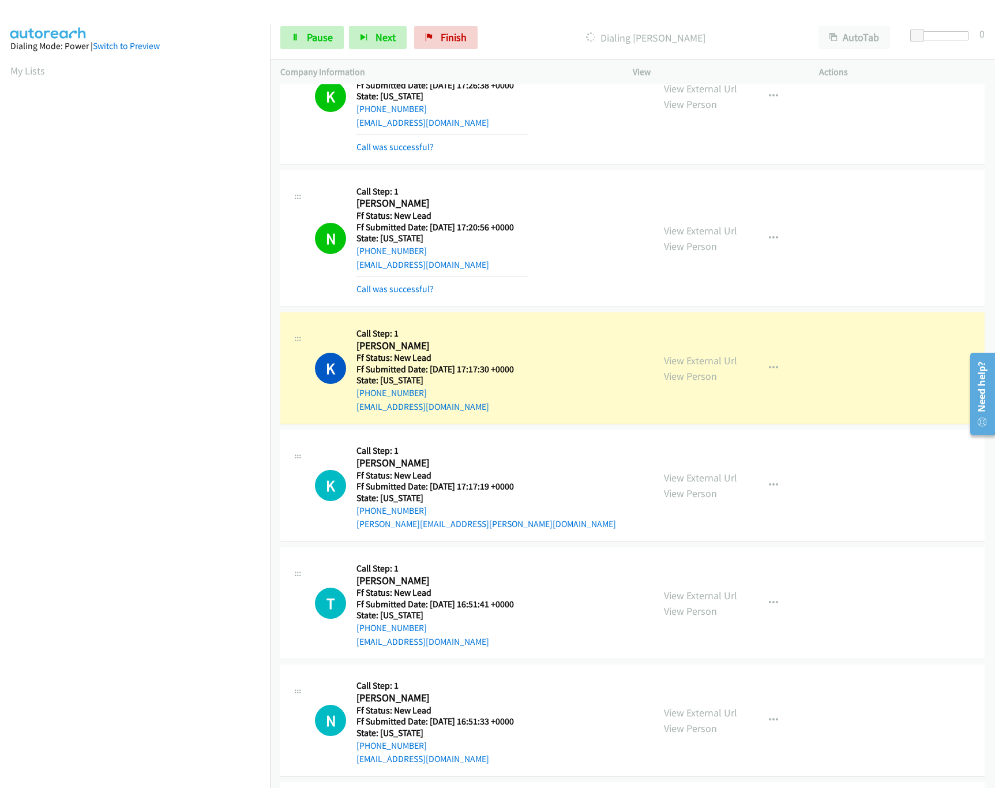
scroll to position [331, 0]
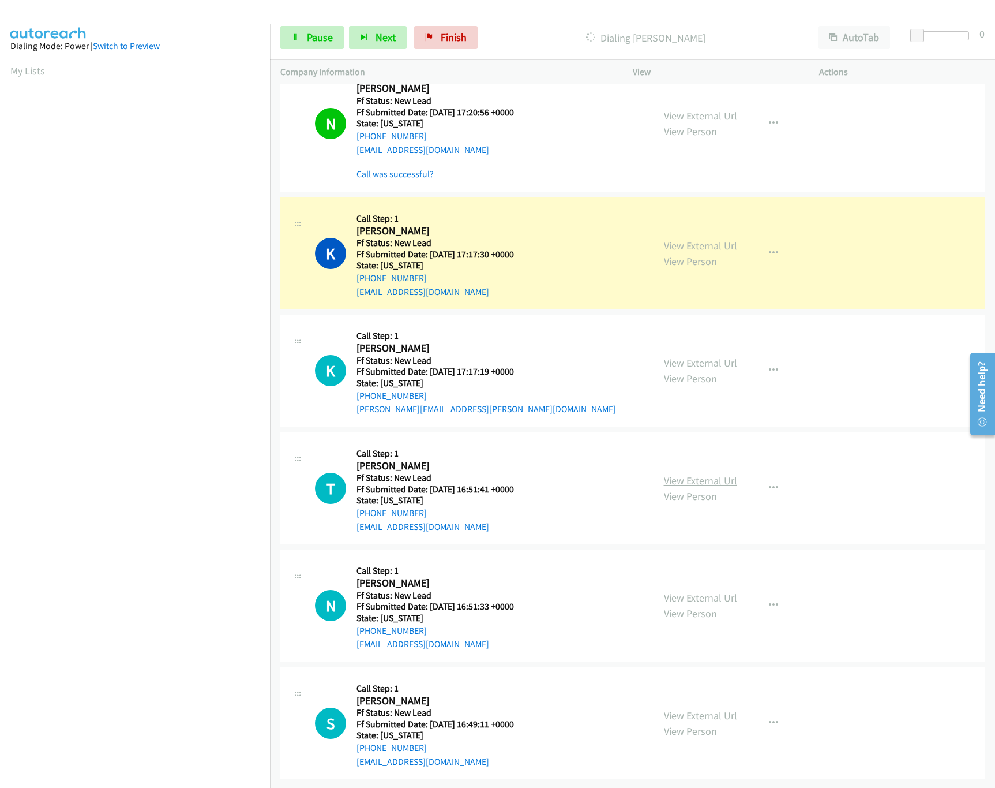
click at [692, 474] on link "View External Url" at bounding box center [700, 480] width 73 height 13
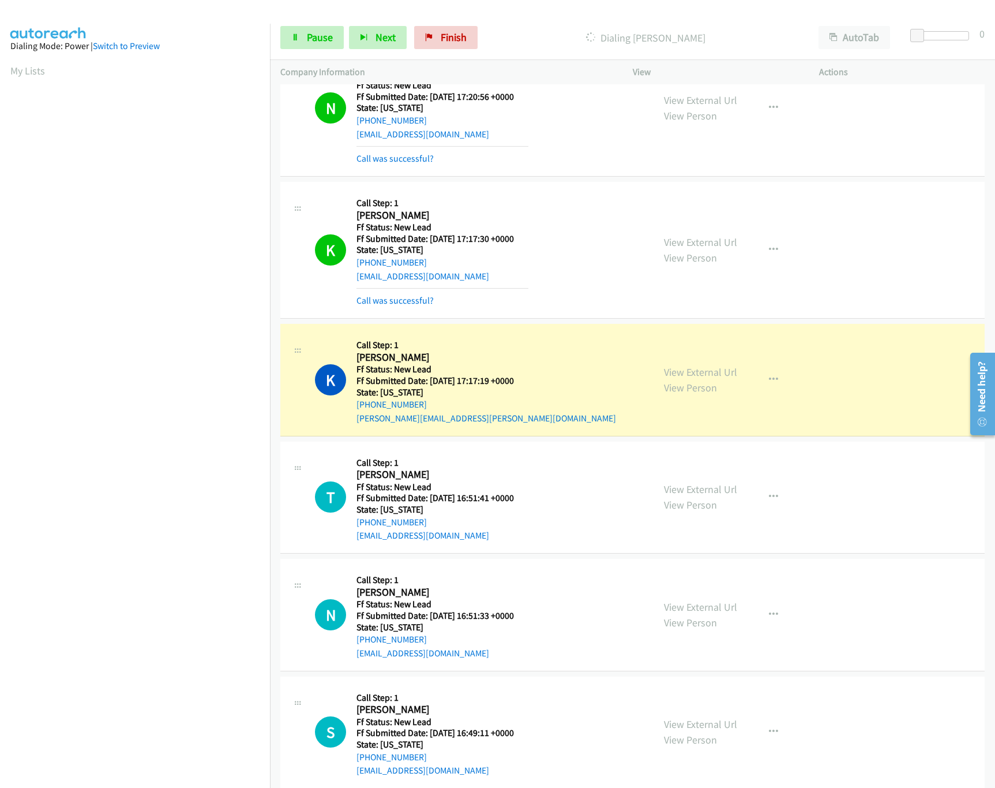
scroll to position [474, 0]
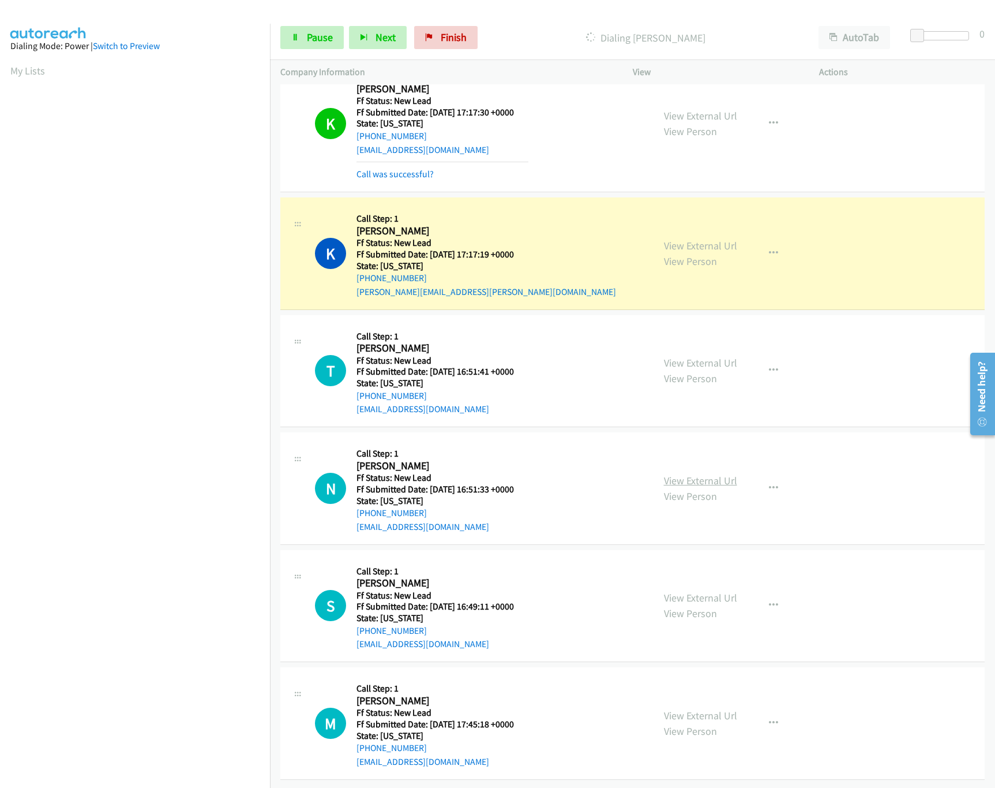
click at [689, 474] on link "View External Url" at bounding box center [700, 480] width 73 height 13
click at [295, 45] on link "Pause" at bounding box center [311, 37] width 63 height 23
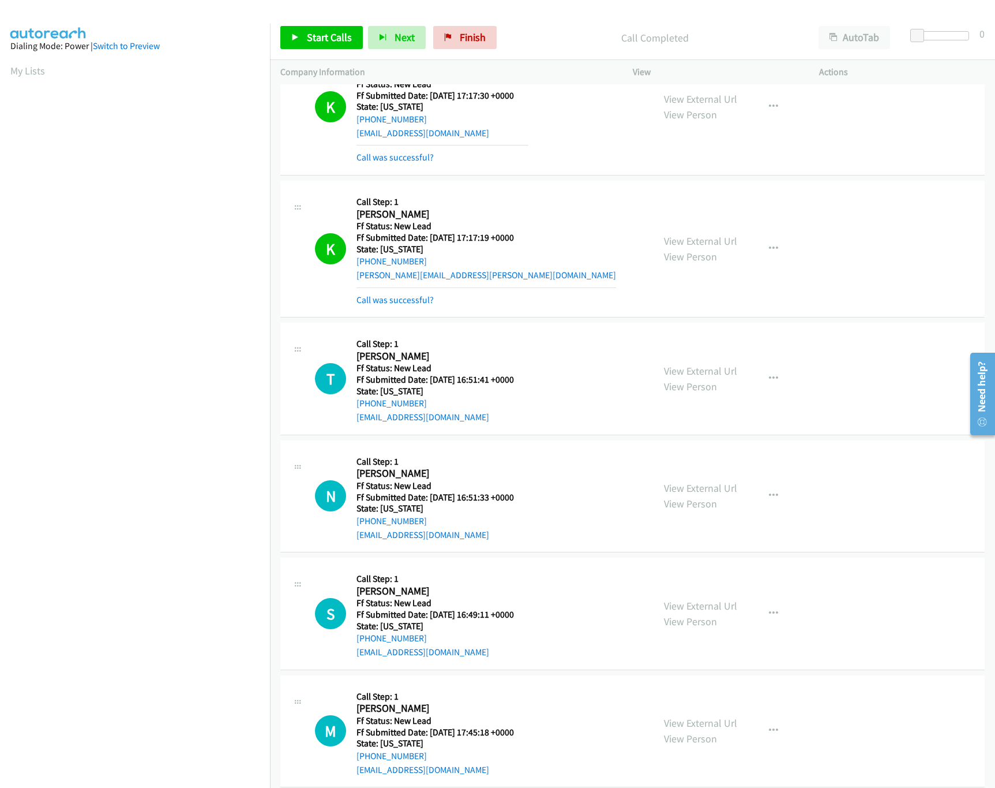
drag, startPoint x: 233, startPoint y: 693, endPoint x: 359, endPoint y: 598, distance: 158.2
click at [233, 693] on nav "Dialing Mode: Power | Switch to Preview My Lists" at bounding box center [135, 418] width 271 height 788
click at [317, 36] on span "Start Calls" at bounding box center [329, 37] width 45 height 13
click at [317, 36] on span "Pause" at bounding box center [320, 37] width 26 height 13
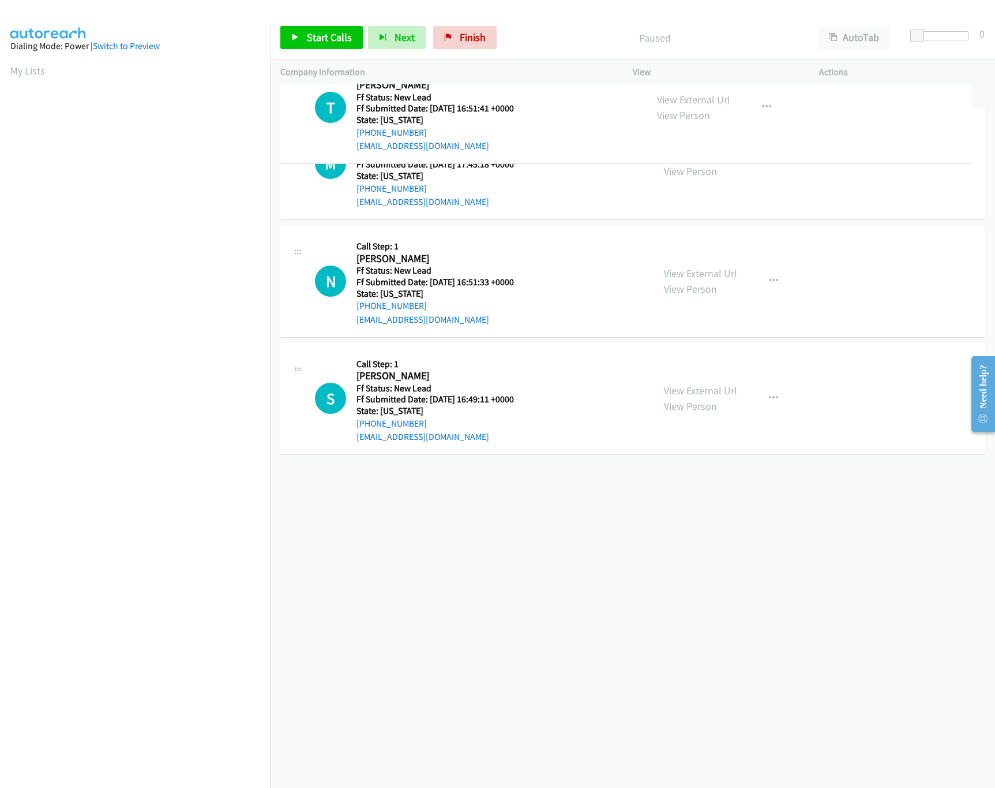
drag, startPoint x: 421, startPoint y: 260, endPoint x: 452, endPoint y: 107, distance: 156.0
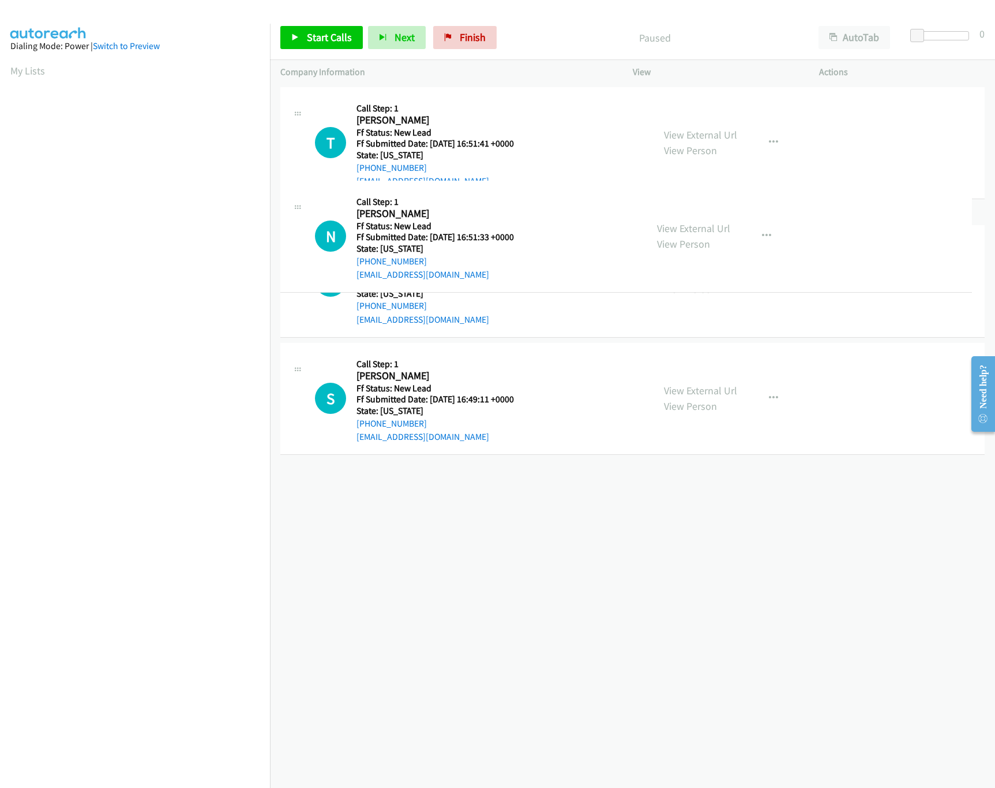
drag, startPoint x: 478, startPoint y: 392, endPoint x: 478, endPoint y: 250, distance: 141.9
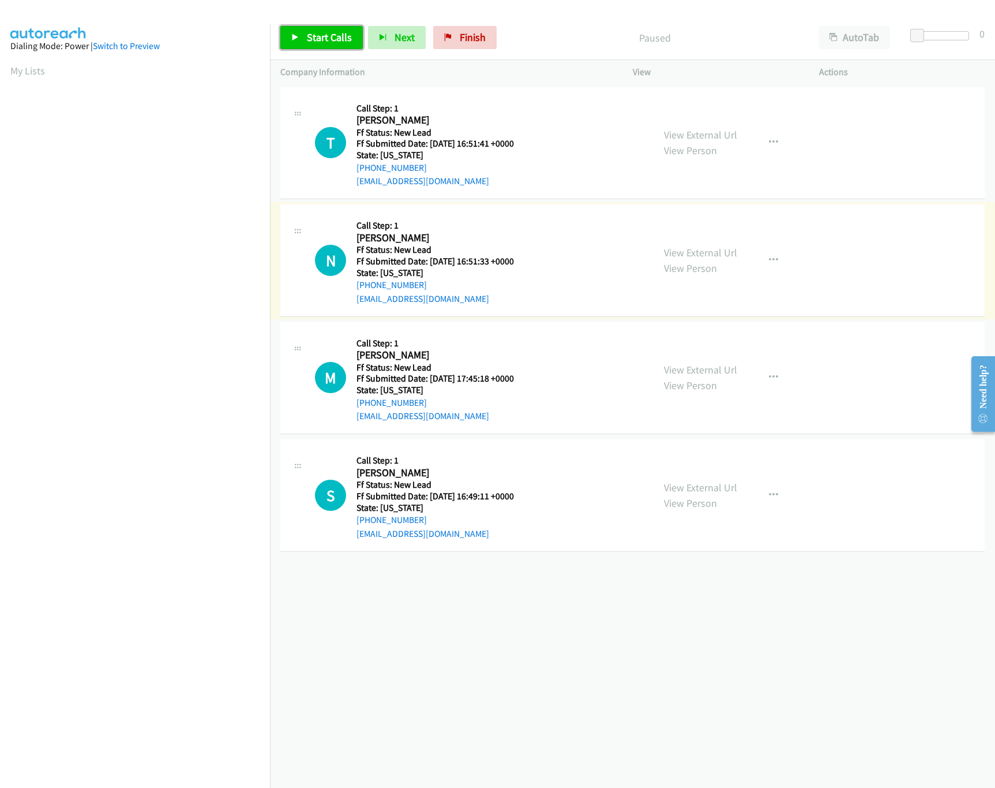
click at [313, 38] on span "Start Calls" at bounding box center [329, 37] width 45 height 13
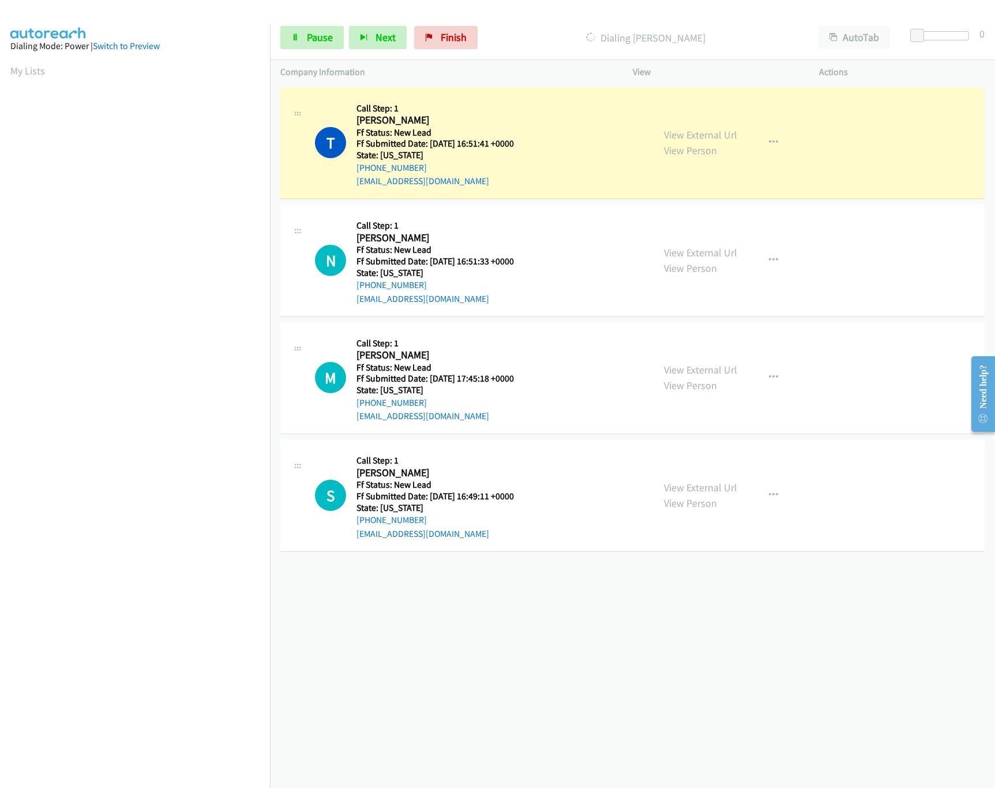
click at [625, 698] on div "[PHONE_NUMBER] Call failed - Please reload the list and try again The Callbar F…" at bounding box center [632, 435] width 725 height 703
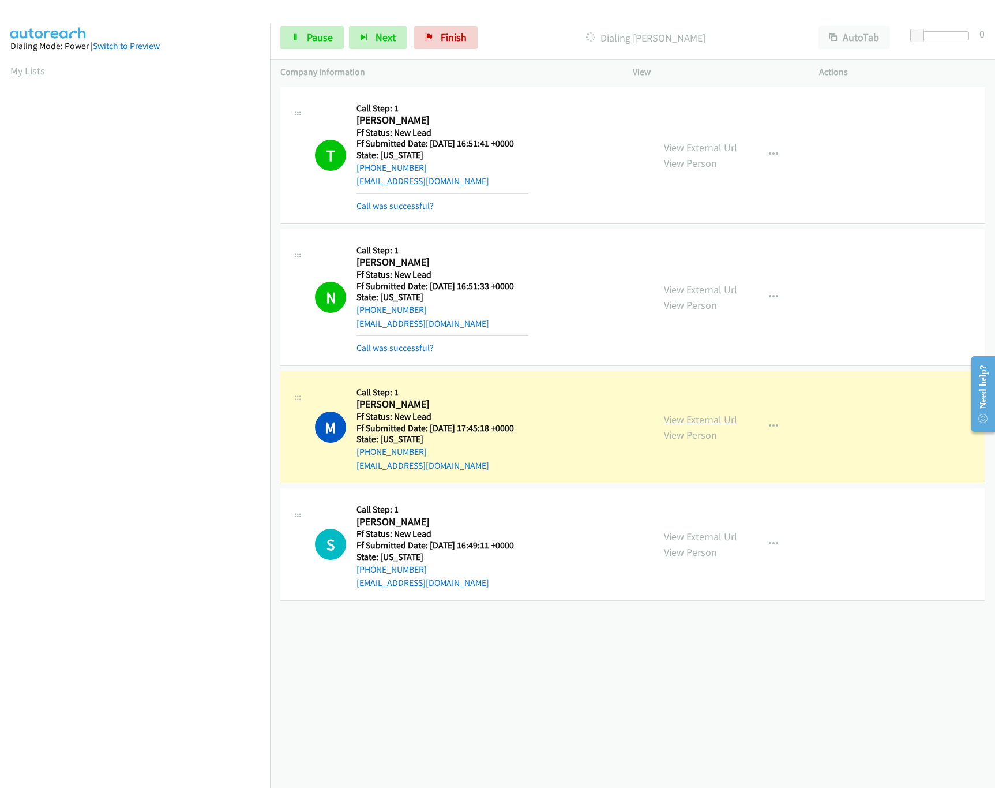
click at [698, 414] on link "View External Url" at bounding box center [700, 419] width 73 height 13
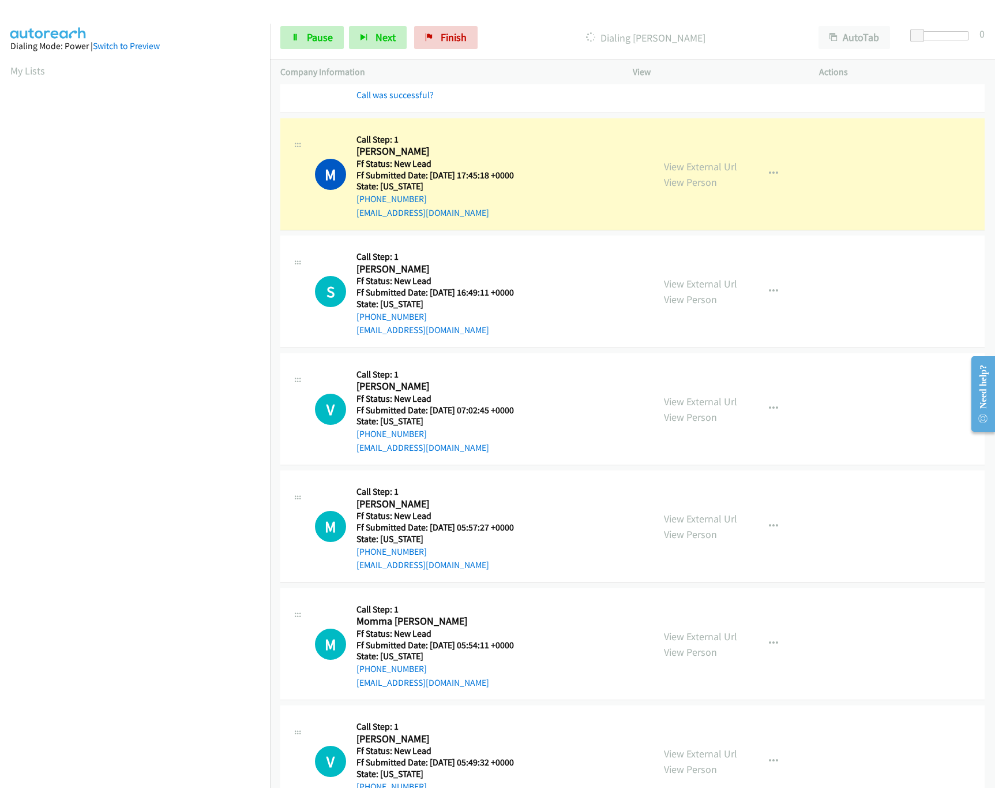
scroll to position [306, 0]
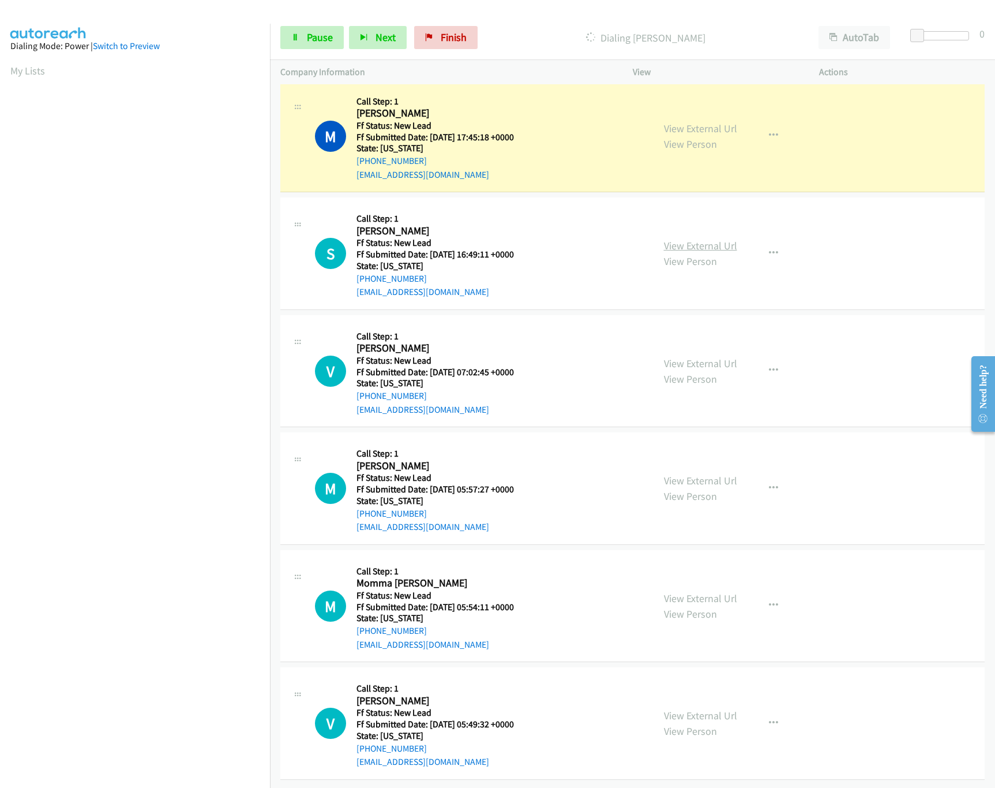
click at [696, 239] on link "View External Url" at bounding box center [700, 245] width 73 height 13
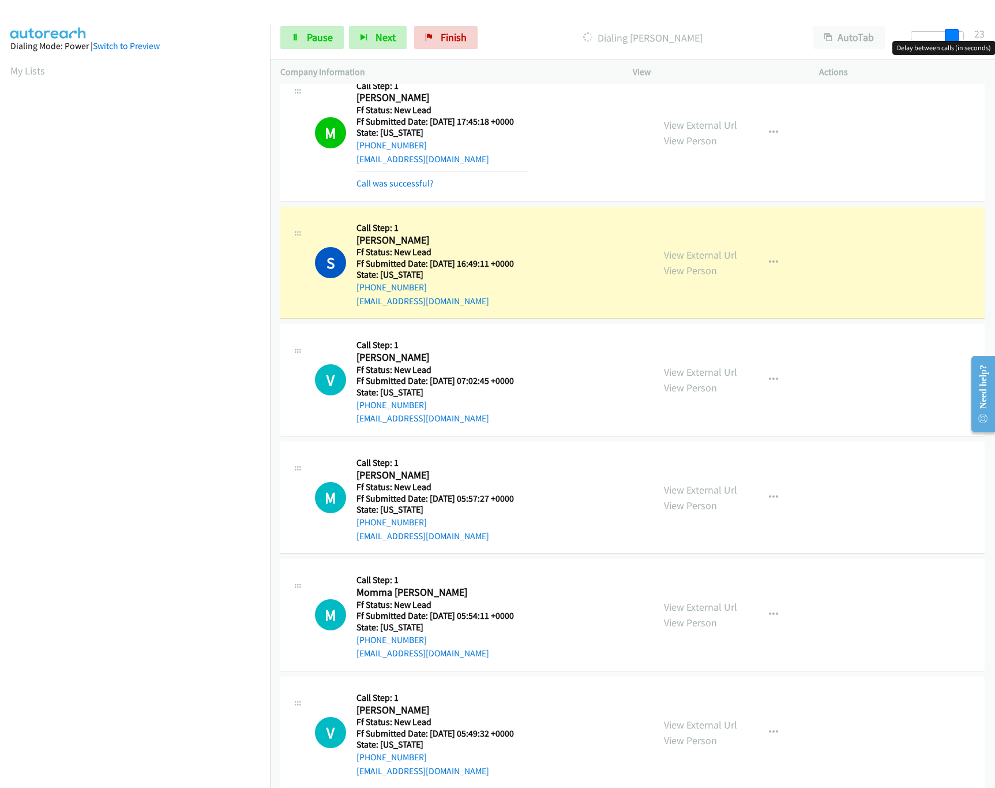
drag, startPoint x: 919, startPoint y: 33, endPoint x: 963, endPoint y: 37, distance: 44.0
click at [963, 37] on div at bounding box center [937, 35] width 53 height 9
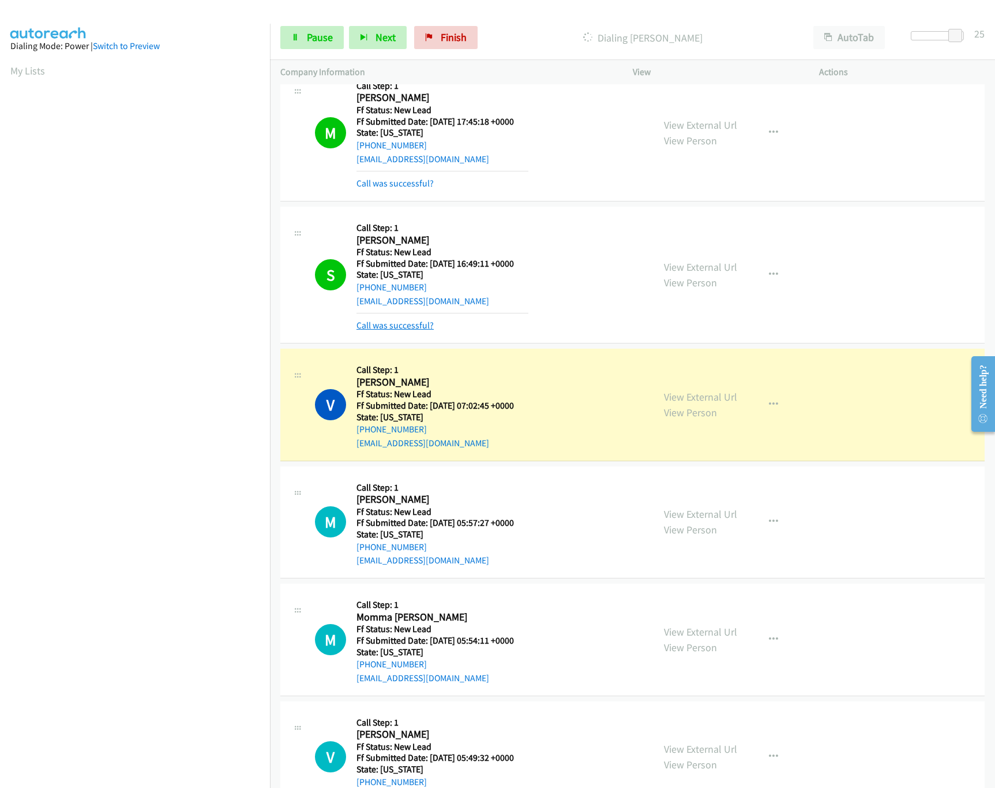
click at [421, 323] on link "Call was successful?" at bounding box center [395, 325] width 77 height 11
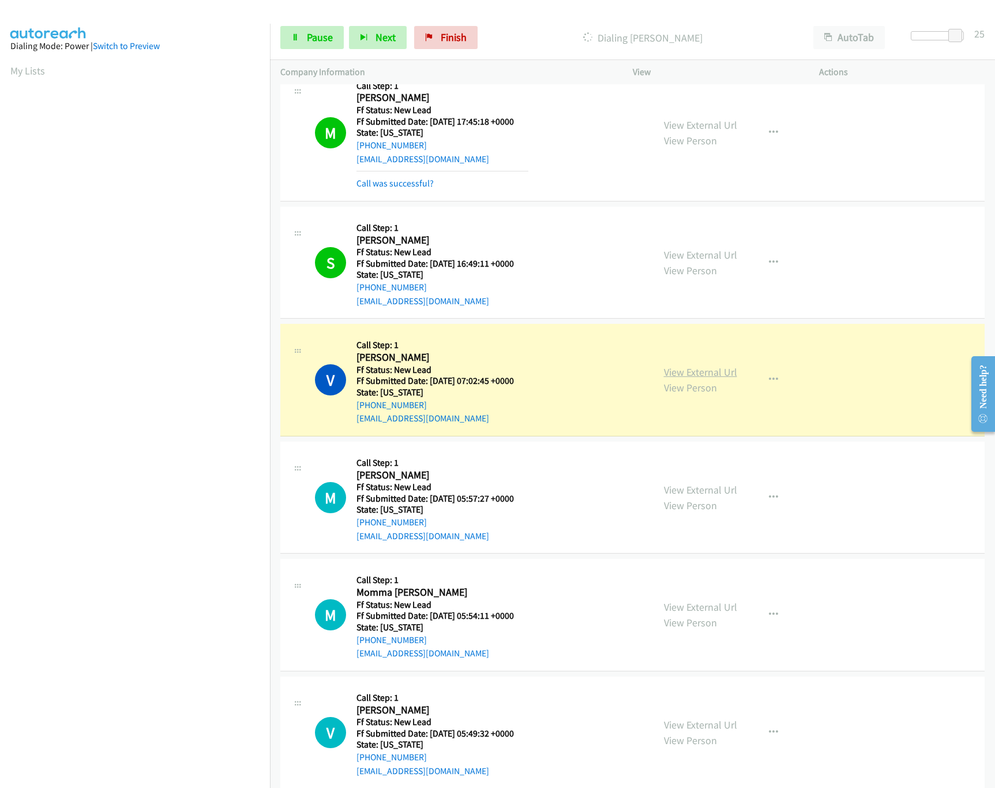
click at [704, 369] on link "View External Url" at bounding box center [700, 371] width 73 height 13
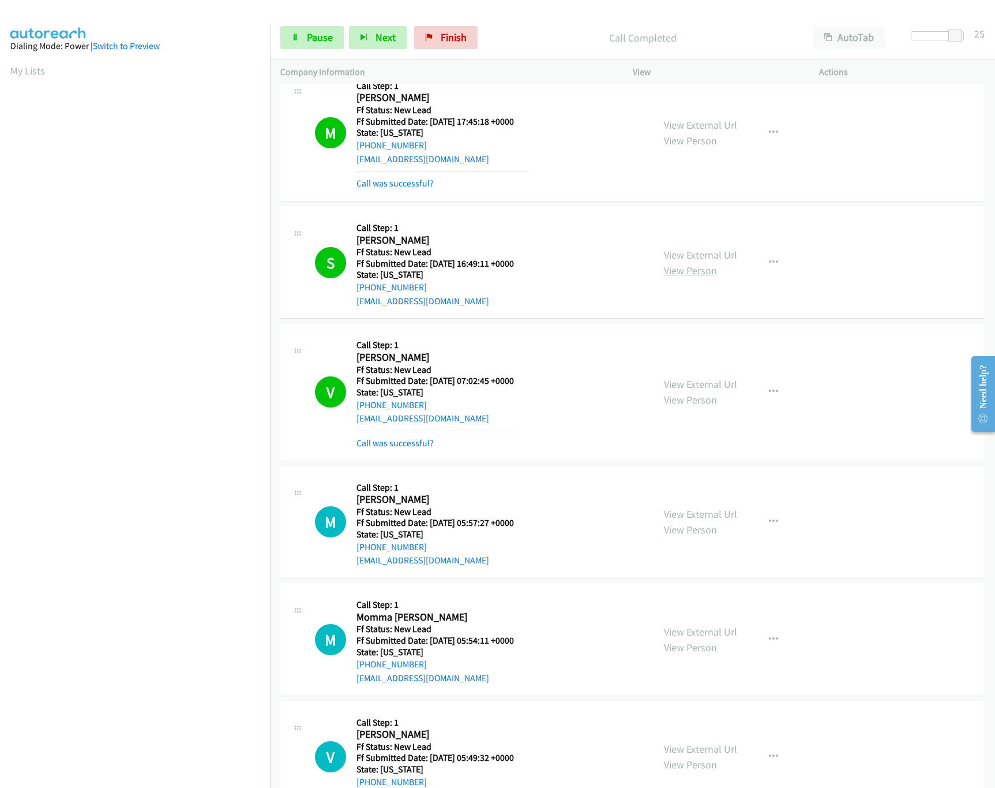
scroll to position [357, 0]
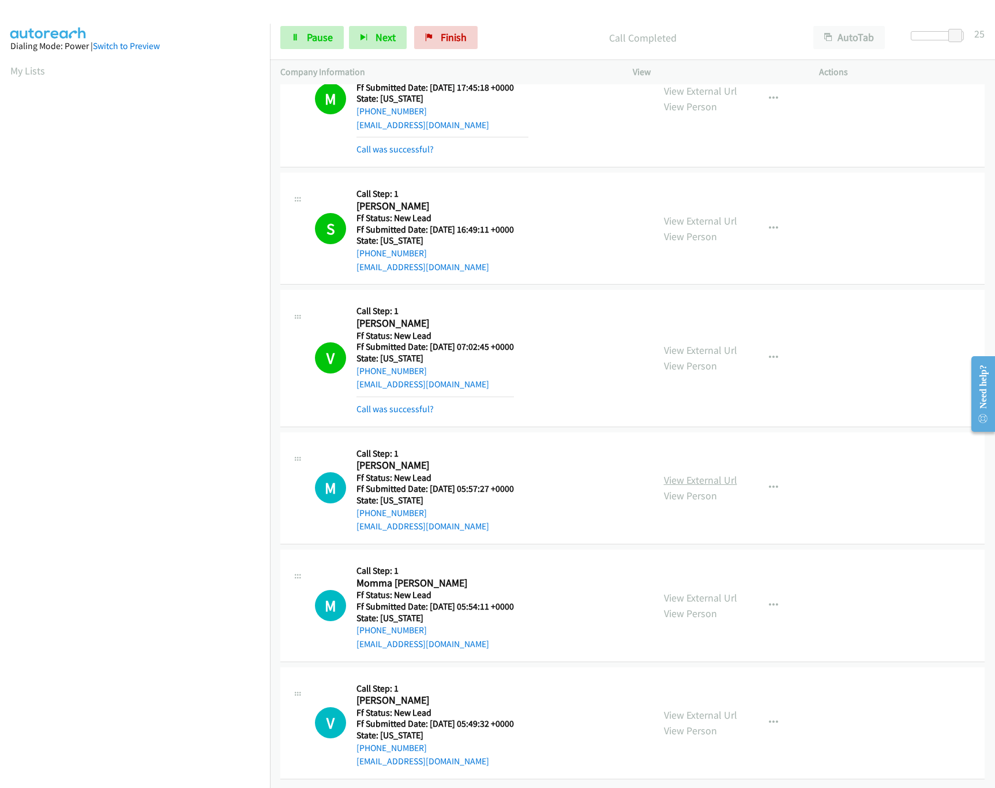
click at [679, 473] on link "View External Url" at bounding box center [700, 479] width 73 height 13
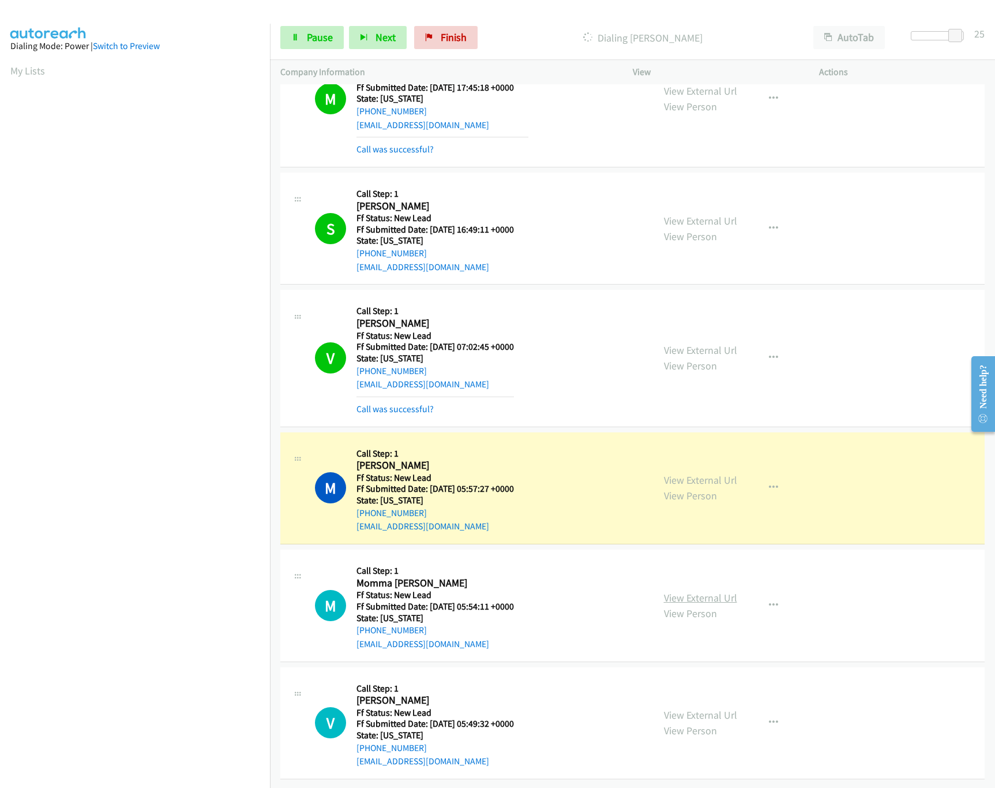
click at [724, 591] on link "View External Url" at bounding box center [700, 597] width 73 height 13
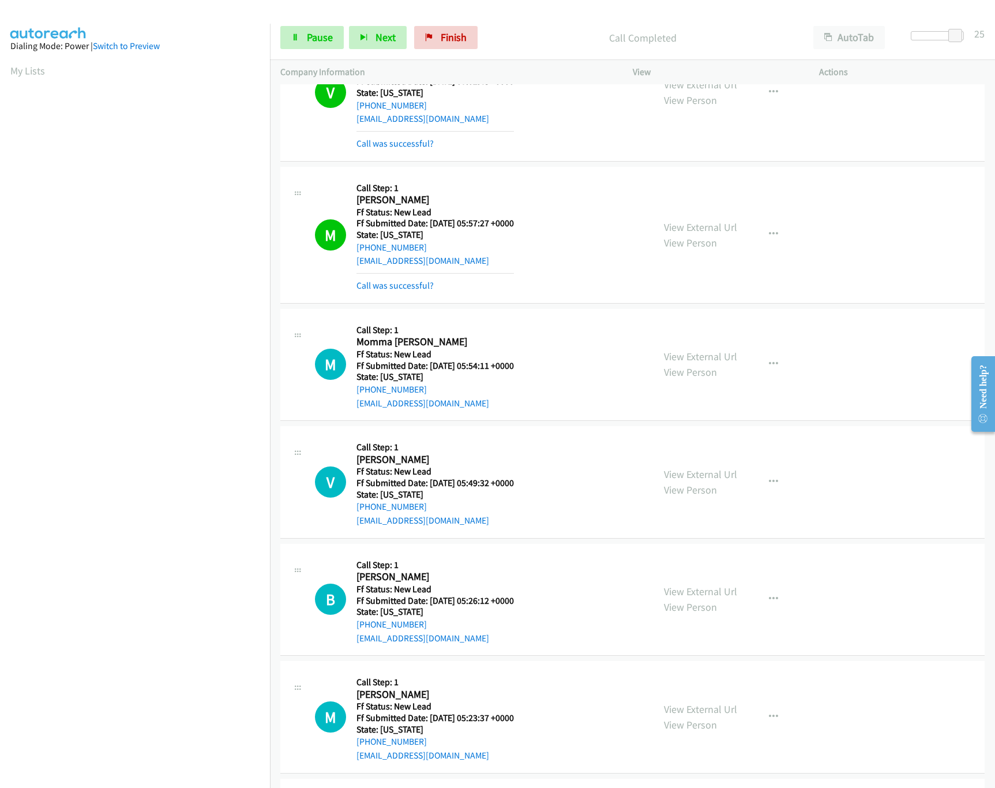
scroll to position [734, 0]
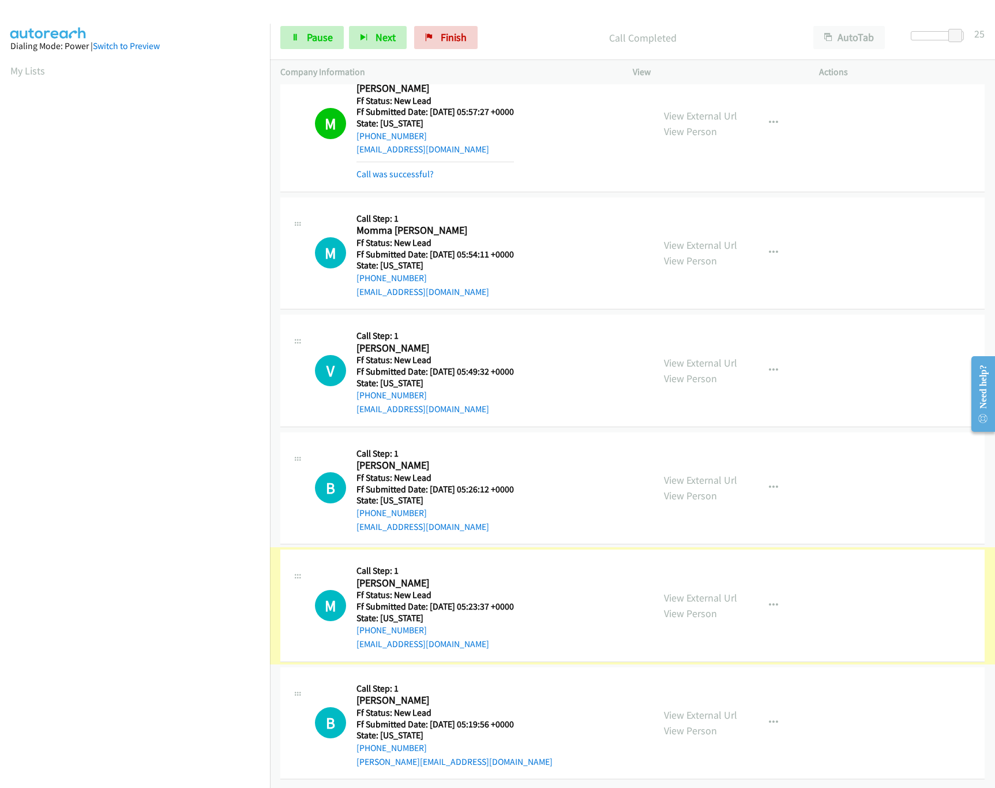
drag, startPoint x: 696, startPoint y: 580, endPoint x: 691, endPoint y: 567, distance: 14.3
click at [718, 591] on link "View External Url" at bounding box center [700, 597] width 73 height 13
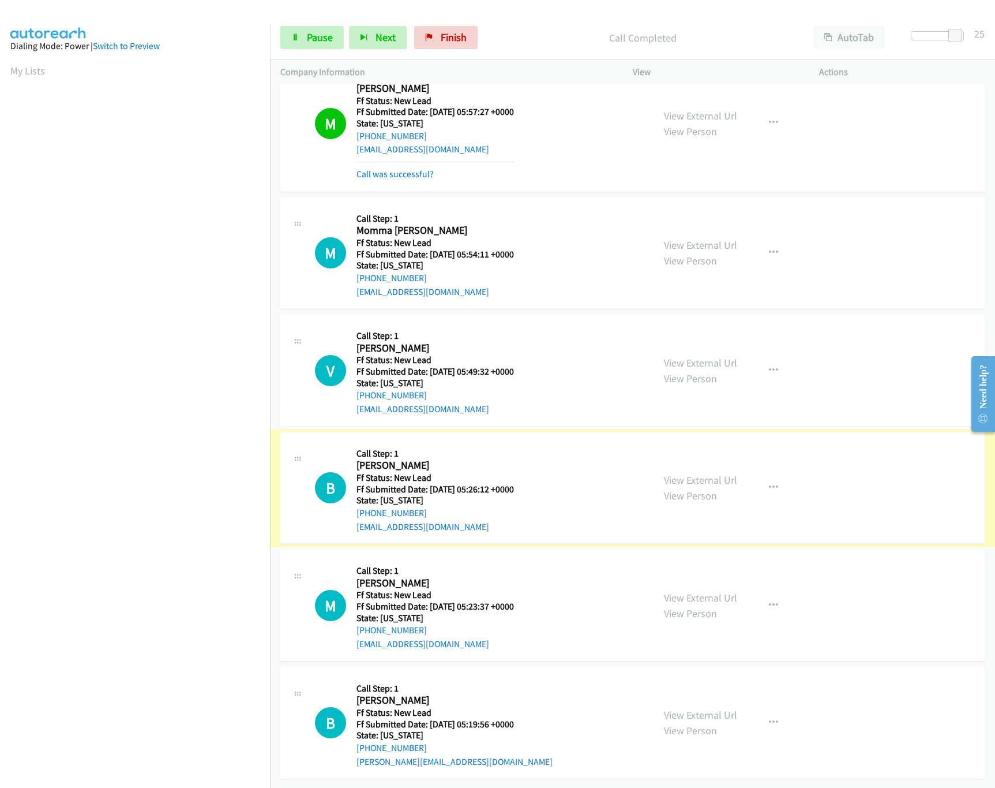
click at [720, 473] on link "View External Url" at bounding box center [700, 479] width 73 height 13
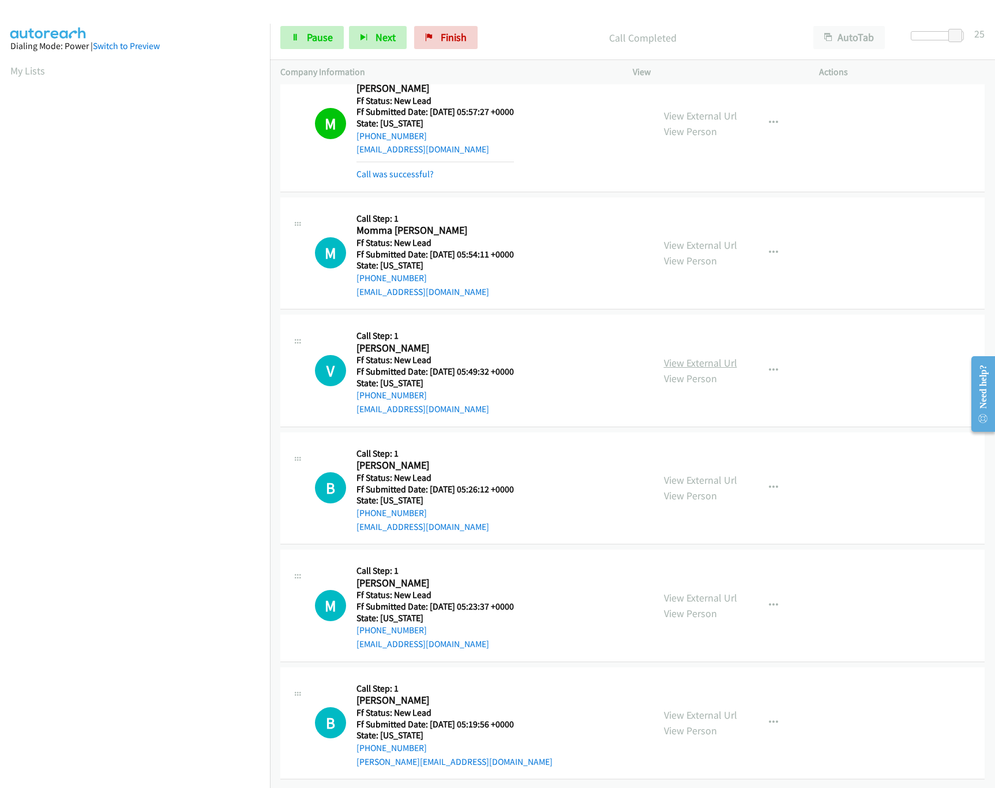
click at [696, 356] on link "View External Url" at bounding box center [700, 362] width 73 height 13
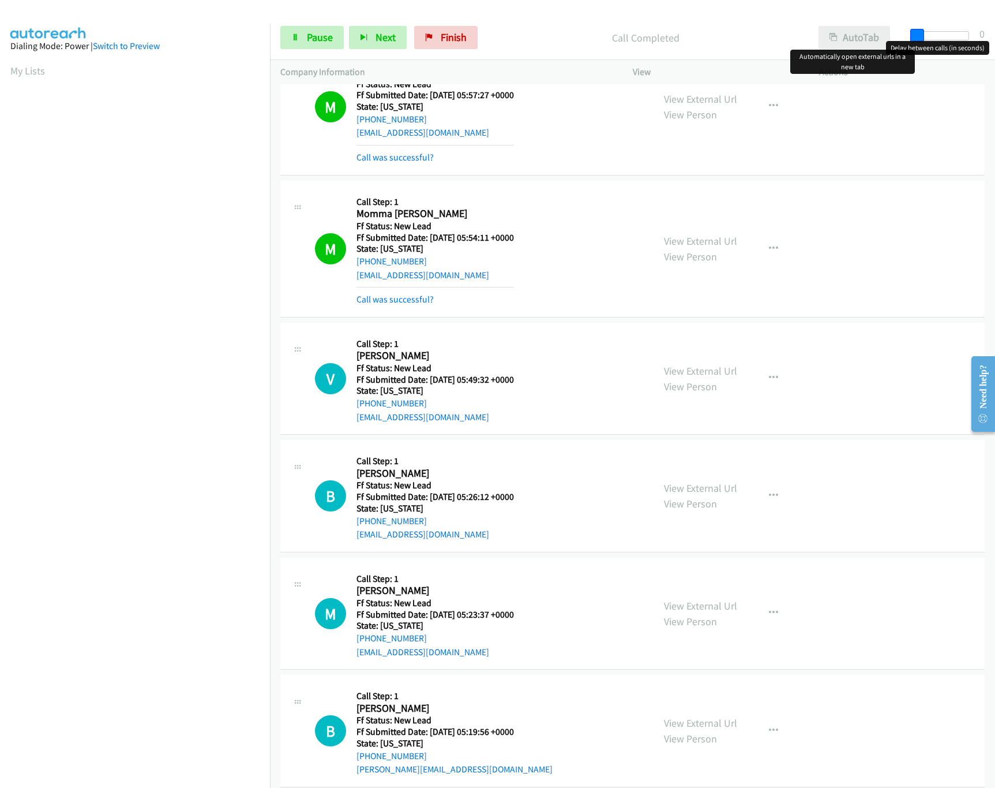
drag, startPoint x: 955, startPoint y: 35, endPoint x: 855, endPoint y: 26, distance: 100.8
click at [855, 26] on div "Start Calls Pause Next Finish Call Completed AutoTab AutoTab 0" at bounding box center [632, 38] width 725 height 44
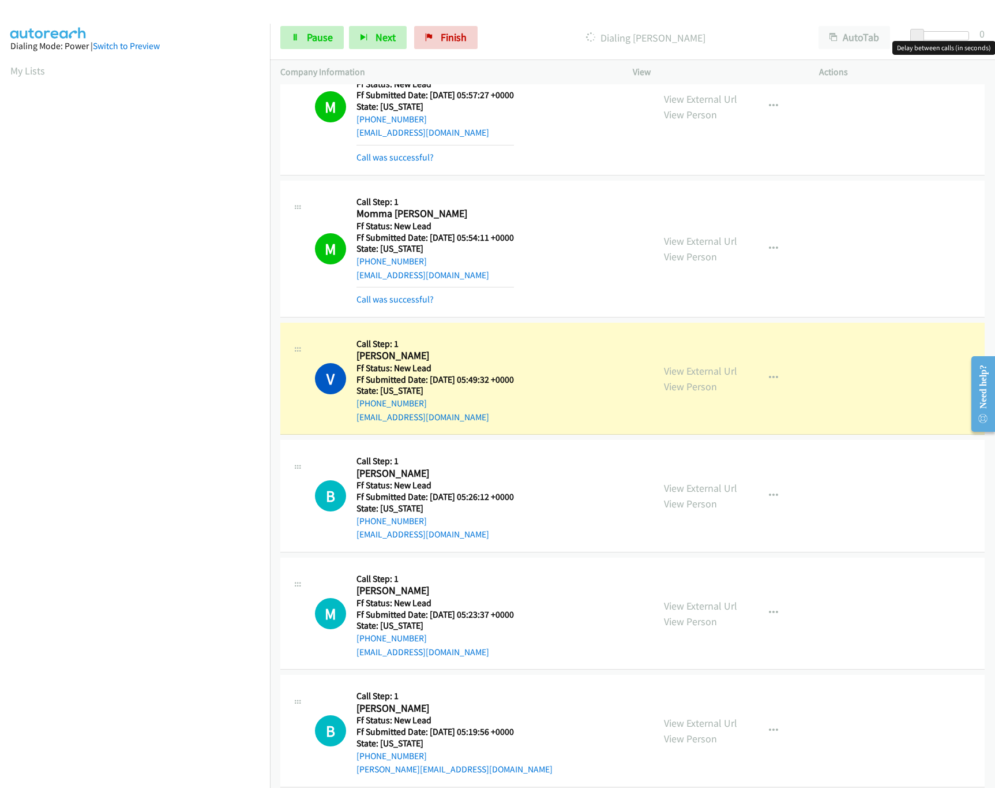
scroll to position [876, 0]
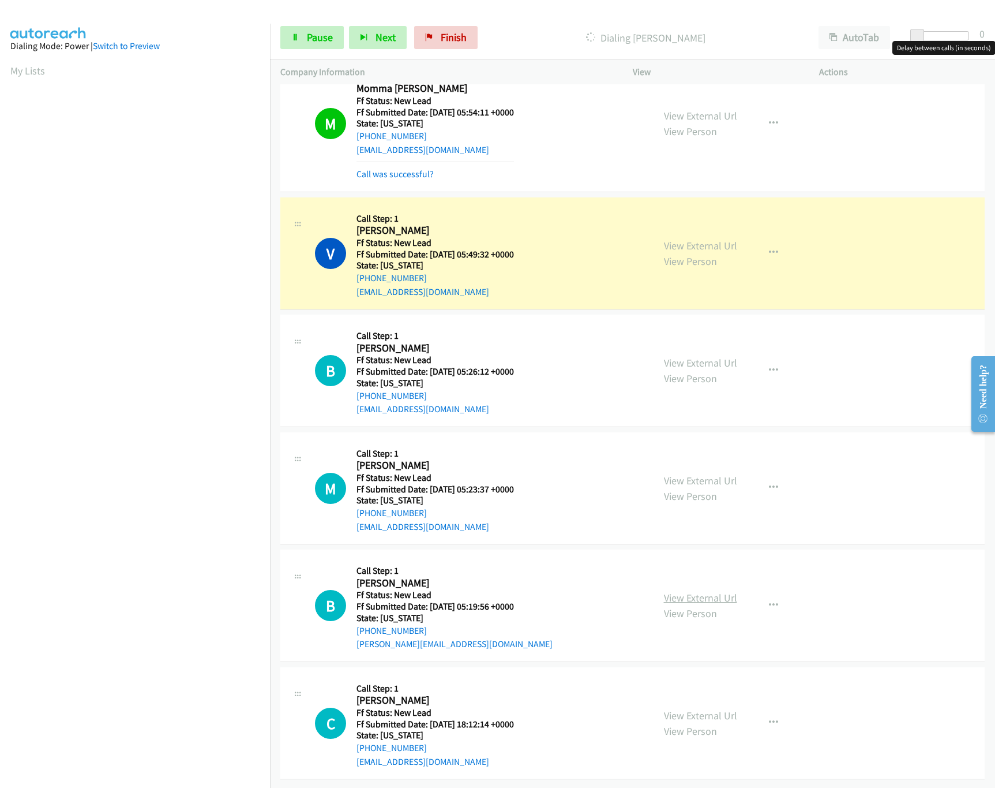
click at [677, 591] on link "View External Url" at bounding box center [700, 597] width 73 height 13
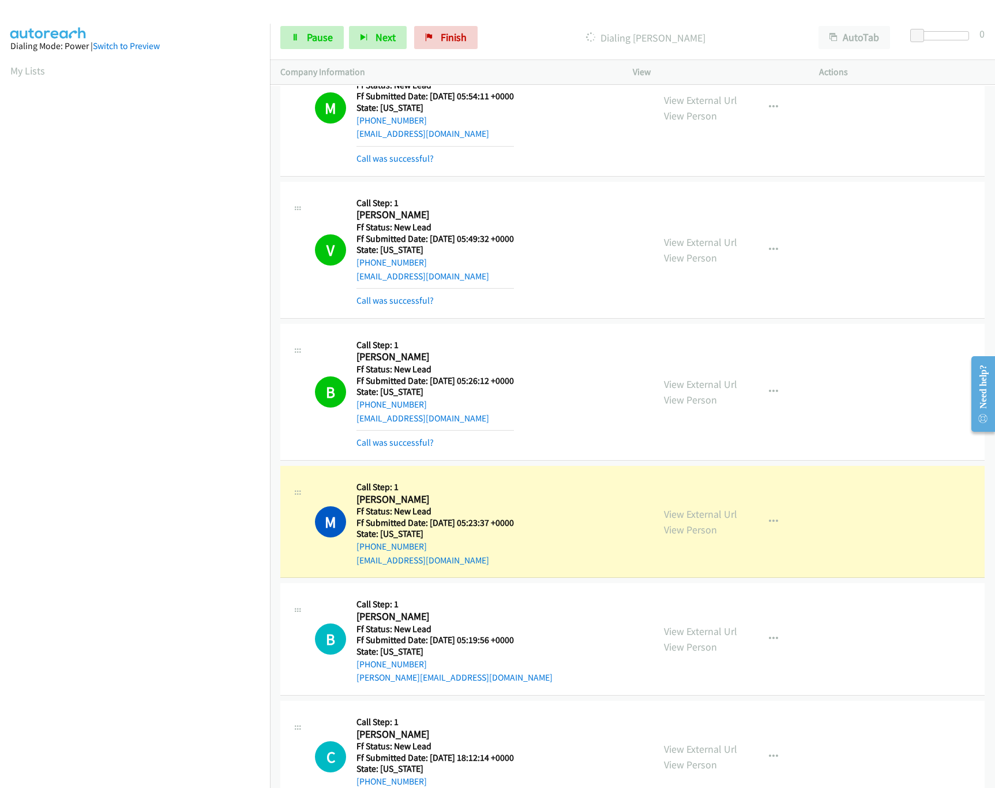
scroll to position [0, 0]
click at [950, 38] on div at bounding box center [942, 35] width 53 height 9
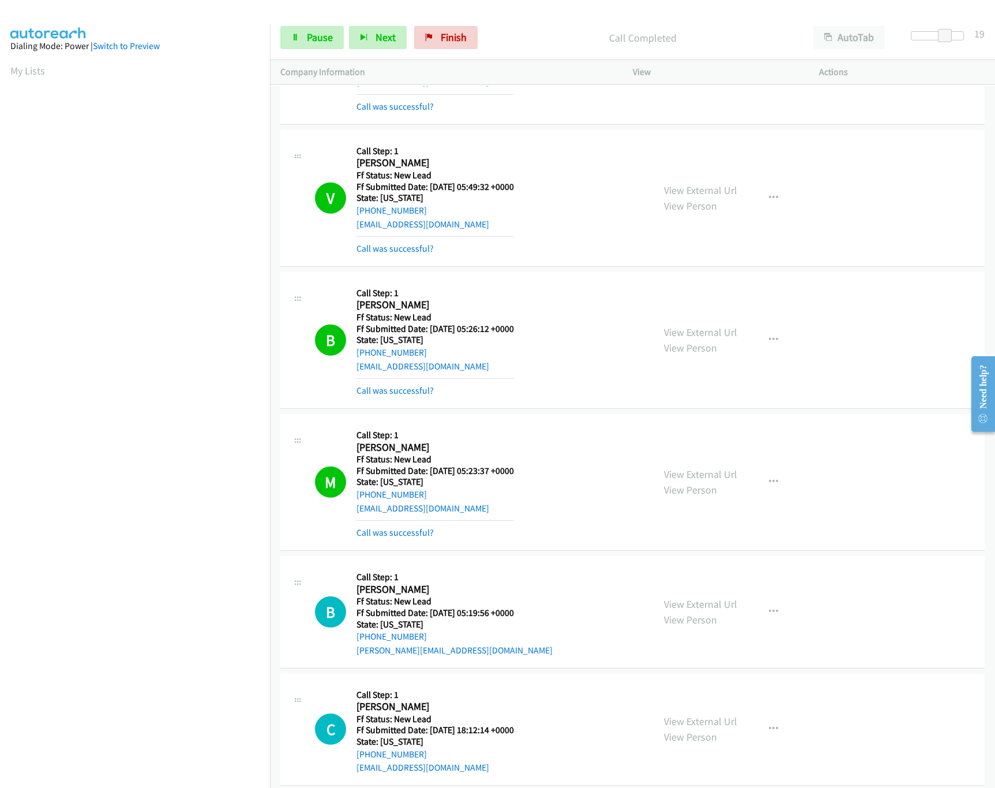
scroll to position [953, 0]
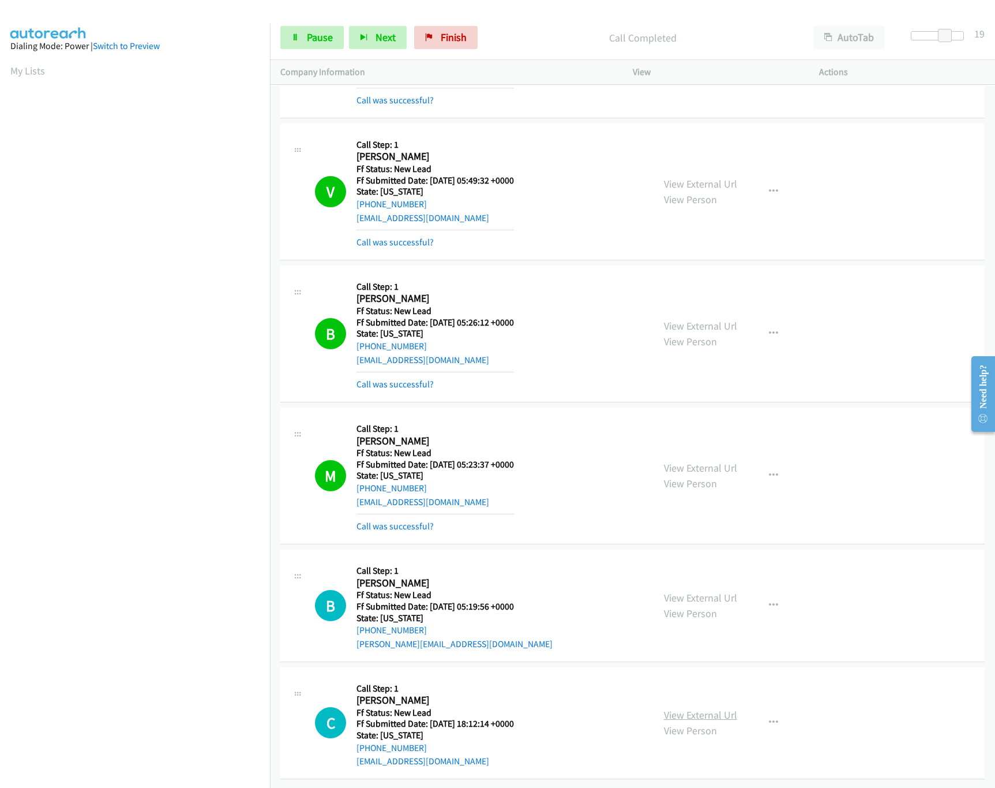
click at [683, 708] on link "View External Url" at bounding box center [700, 714] width 73 height 13
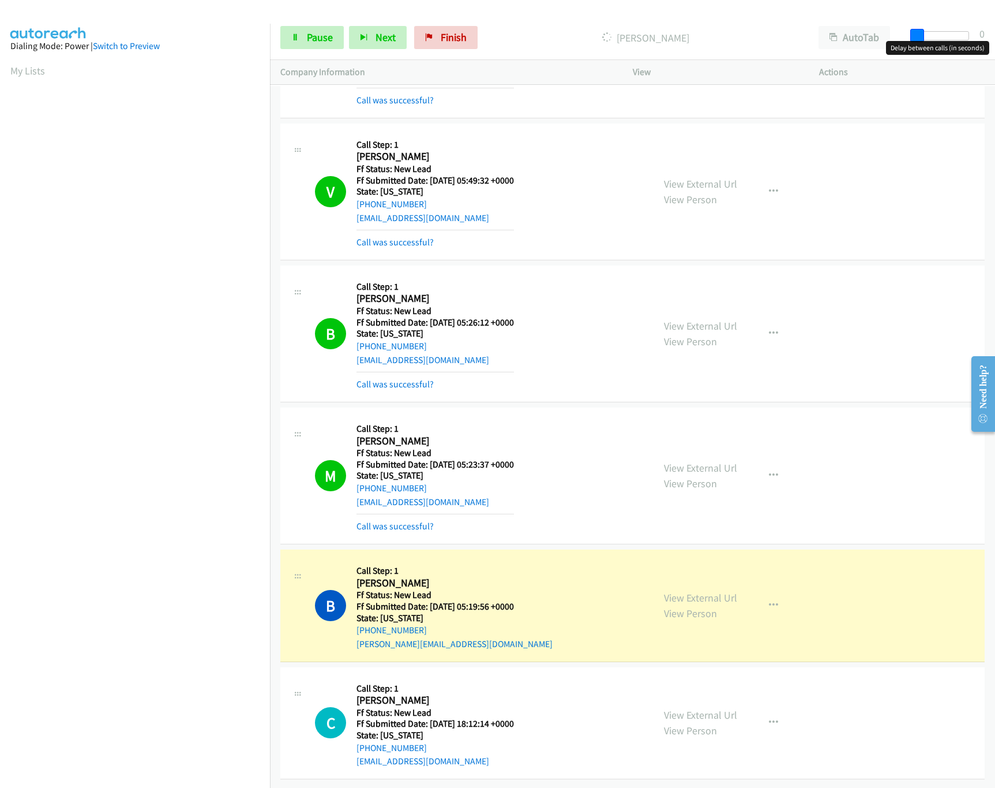
drag, startPoint x: 946, startPoint y: 37, endPoint x: 992, endPoint y: 205, distance: 174.1
click at [876, 42] on div "Start Calls Pause Next Finish Dialing Bernard Rodriguez AutoTab AutoTab 0" at bounding box center [632, 38] width 725 height 44
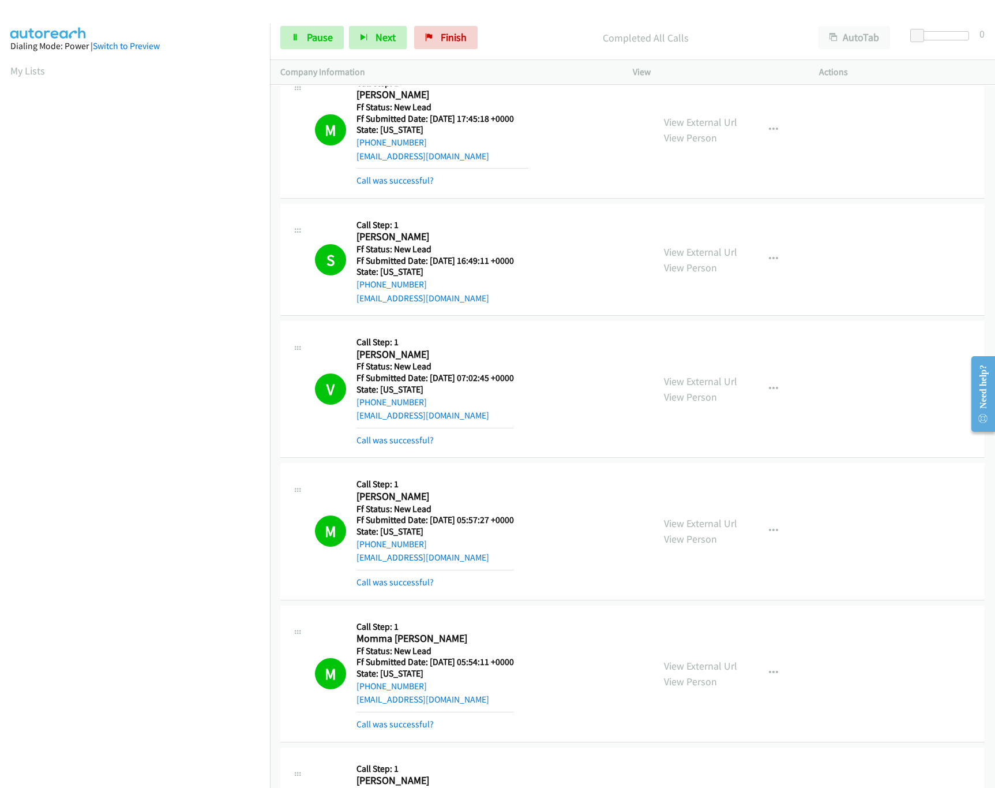
scroll to position [0, 0]
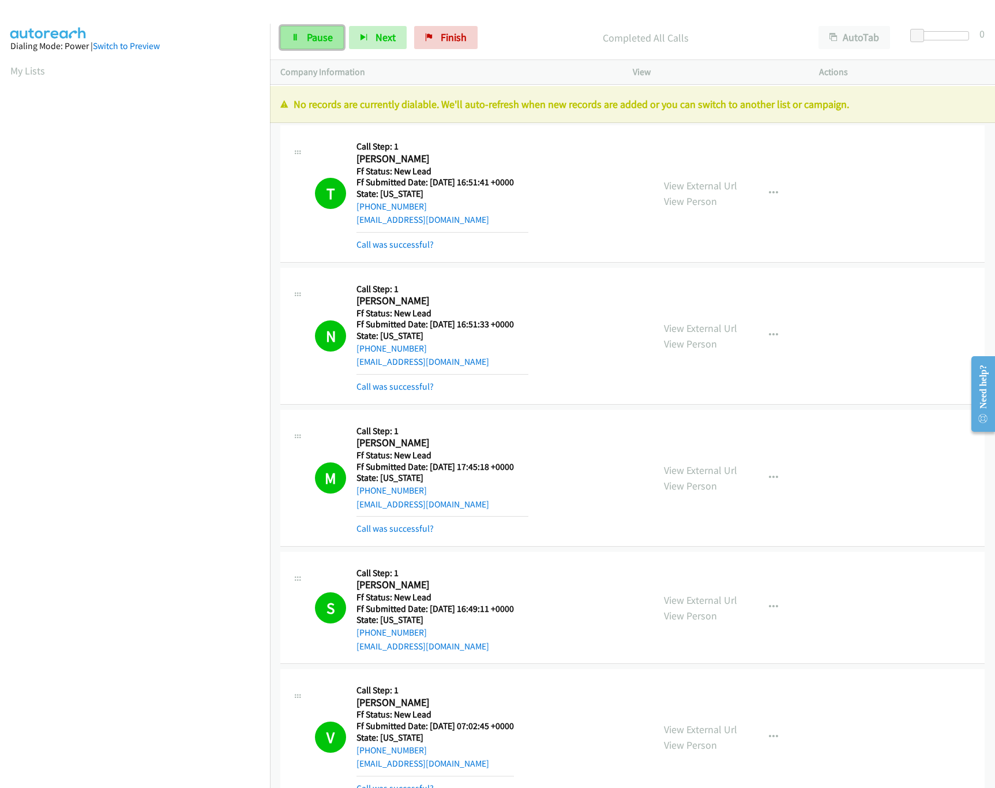
click at [317, 48] on link "Pause" at bounding box center [311, 37] width 63 height 23
click at [462, 33] on span "Finish" at bounding box center [473, 37] width 26 height 13
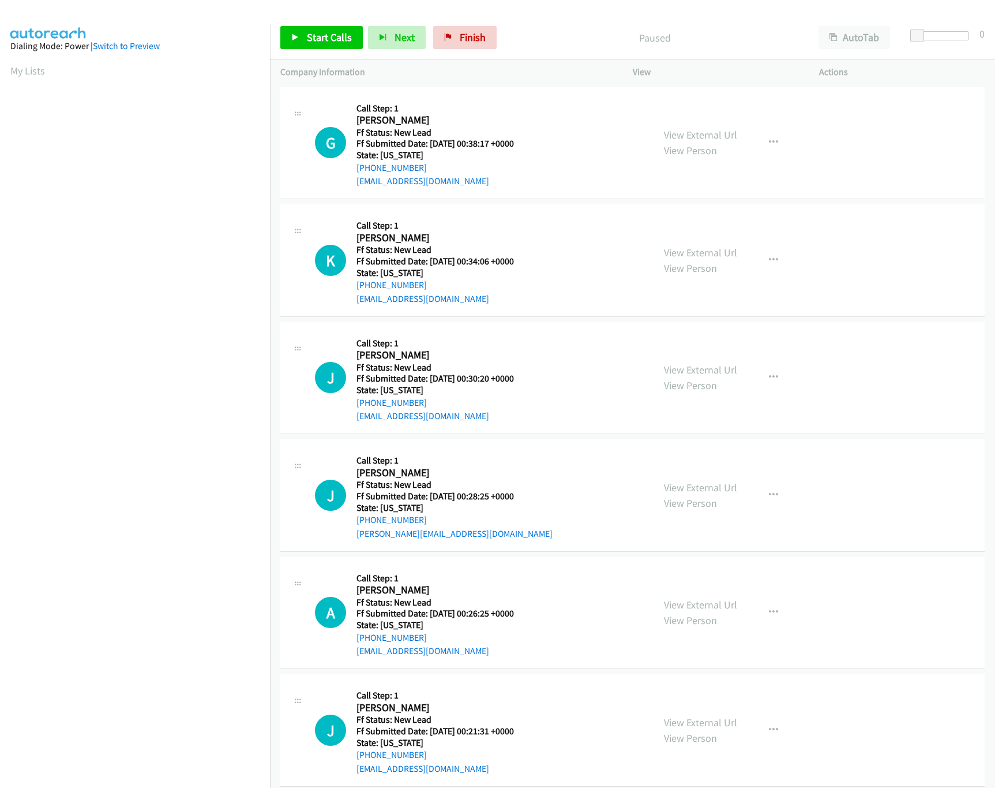
drag, startPoint x: 705, startPoint y: 253, endPoint x: 703, endPoint y: 234, distance: 19.2
click at [705, 253] on link "View External Url" at bounding box center [700, 252] width 73 height 13
click at [703, 134] on link "View External Url" at bounding box center [700, 134] width 73 height 13
click at [923, 39] on span at bounding box center [923, 36] width 14 height 14
click at [332, 33] on span "Start Calls" at bounding box center [329, 37] width 45 height 13
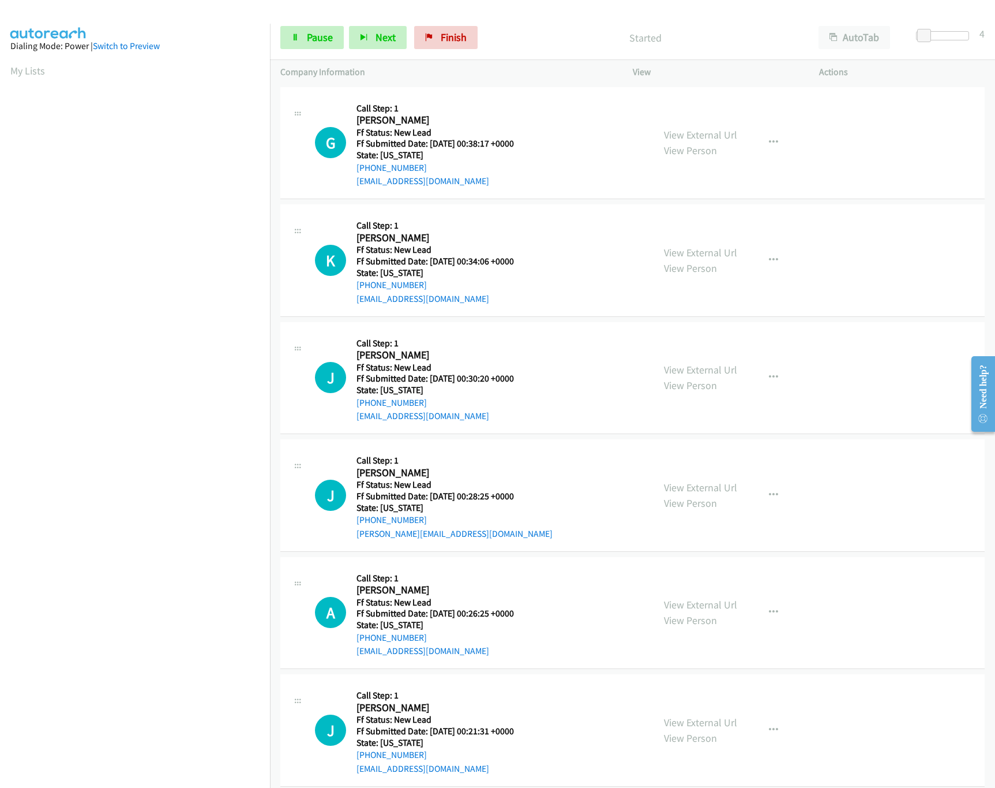
scroll to position [0, 4]
click at [310, 40] on span "Pause" at bounding box center [320, 37] width 26 height 13
click at [338, 39] on span "Start Calls" at bounding box center [329, 37] width 45 height 13
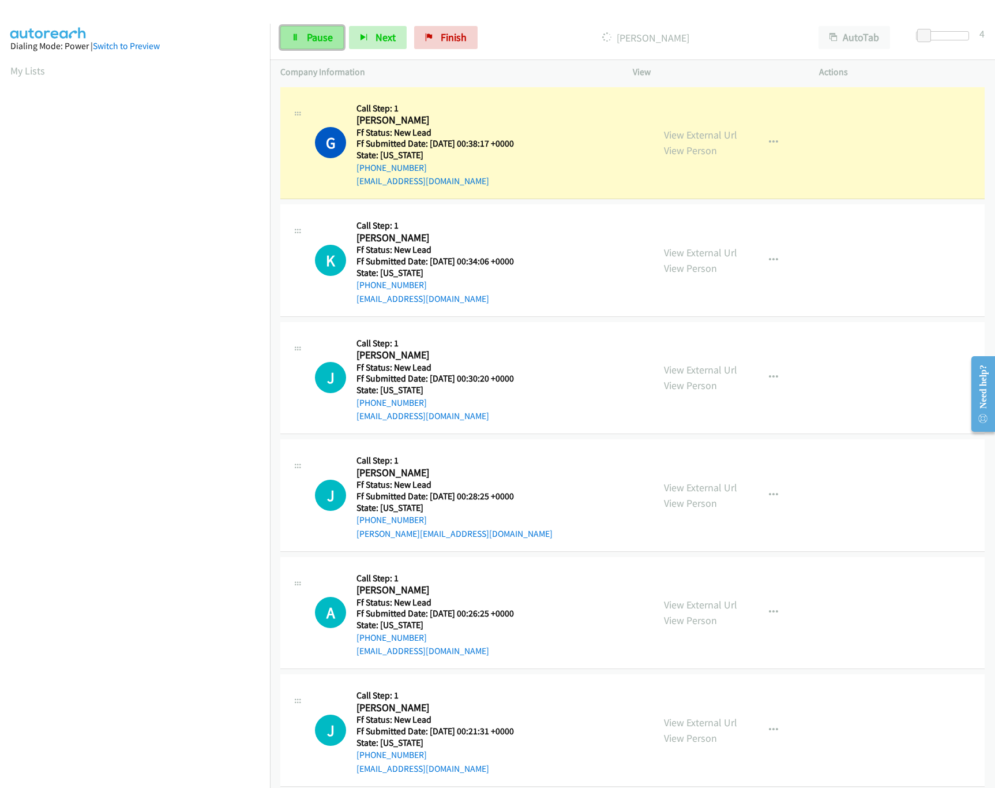
click at [298, 35] on icon at bounding box center [295, 38] width 8 height 8
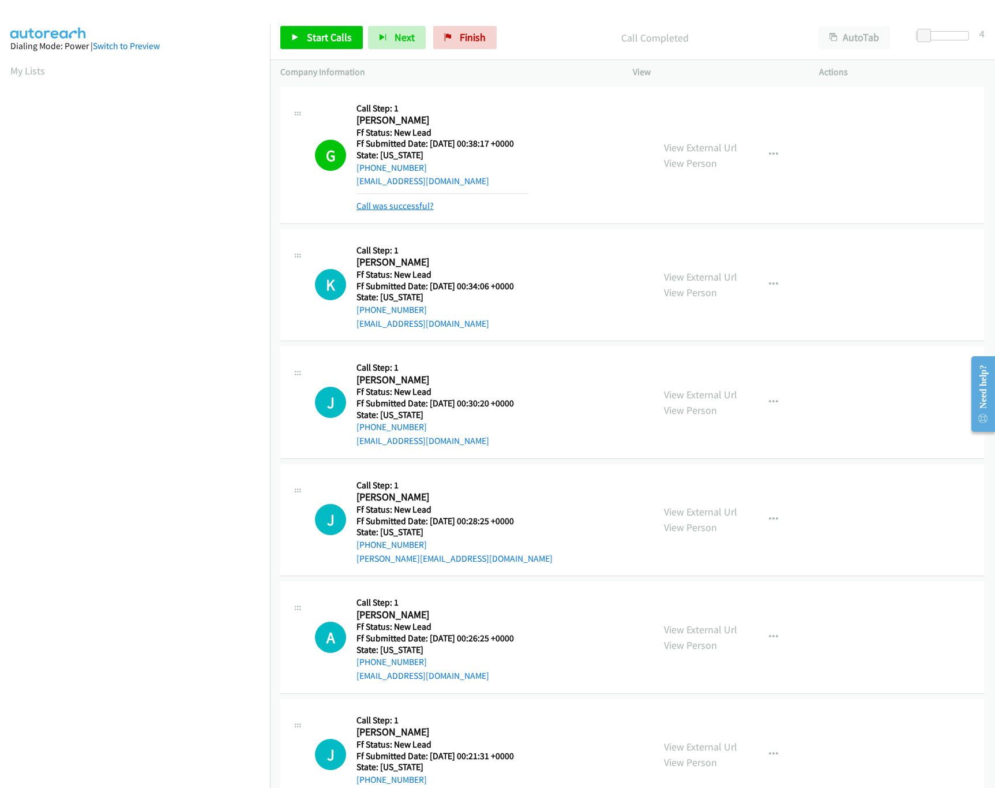
click at [425, 205] on link "Call was successful?" at bounding box center [395, 205] width 77 height 11
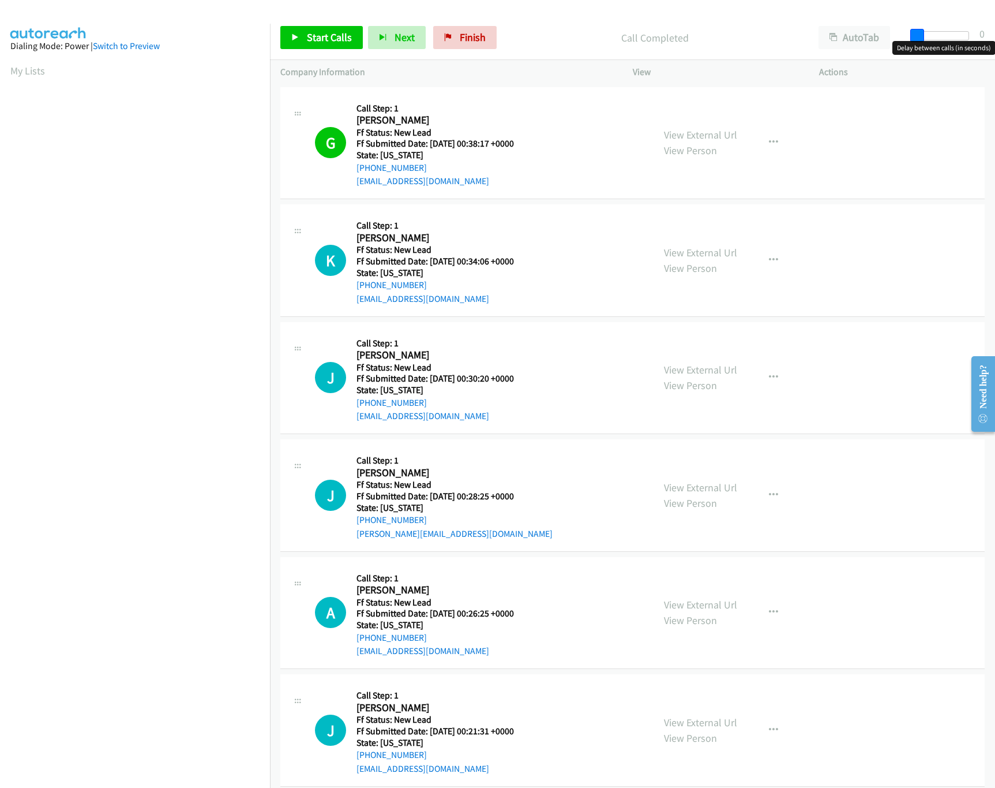
drag, startPoint x: 928, startPoint y: 28, endPoint x: 523, endPoint y: 28, distance: 404.5
click at [857, 21] on div "Start Calls Pause Next Finish Call Completed AutoTab AutoTab 0" at bounding box center [632, 38] width 725 height 44
click at [317, 33] on span "Start Calls" at bounding box center [329, 37] width 45 height 13
click at [692, 366] on link "View External Url" at bounding box center [700, 369] width 73 height 13
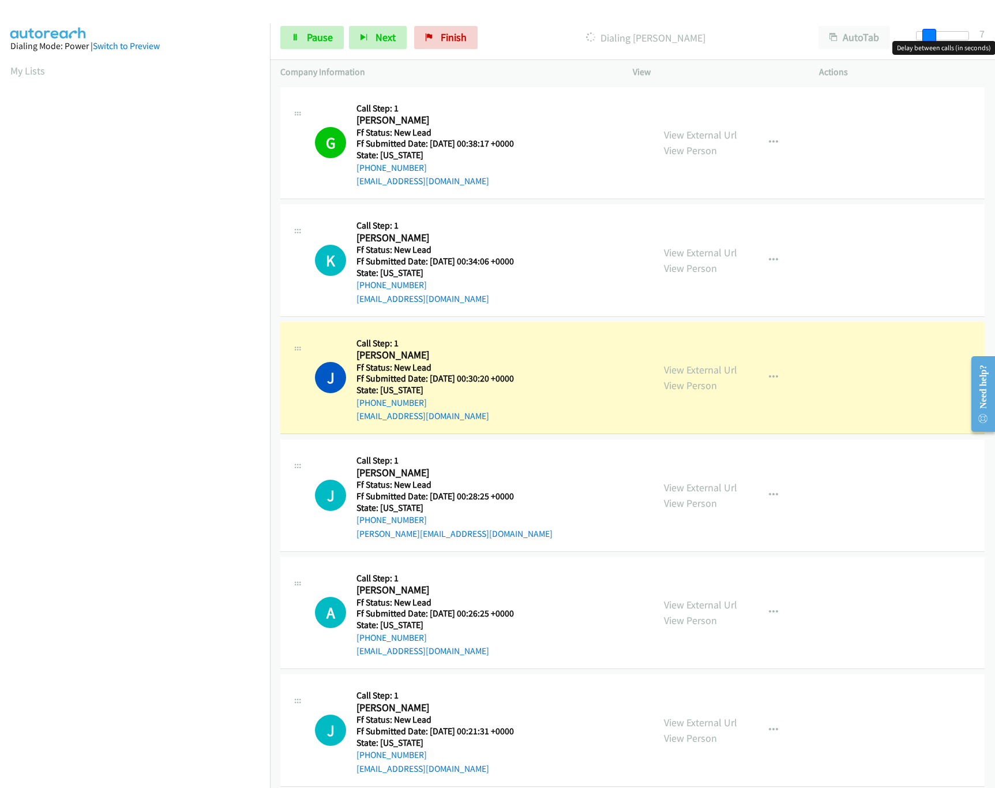
drag, startPoint x: 914, startPoint y: 32, endPoint x: 927, endPoint y: 32, distance: 12.1
click at [927, 32] on span at bounding box center [930, 36] width 14 height 14
click at [300, 48] on link "Pause" at bounding box center [311, 37] width 63 height 23
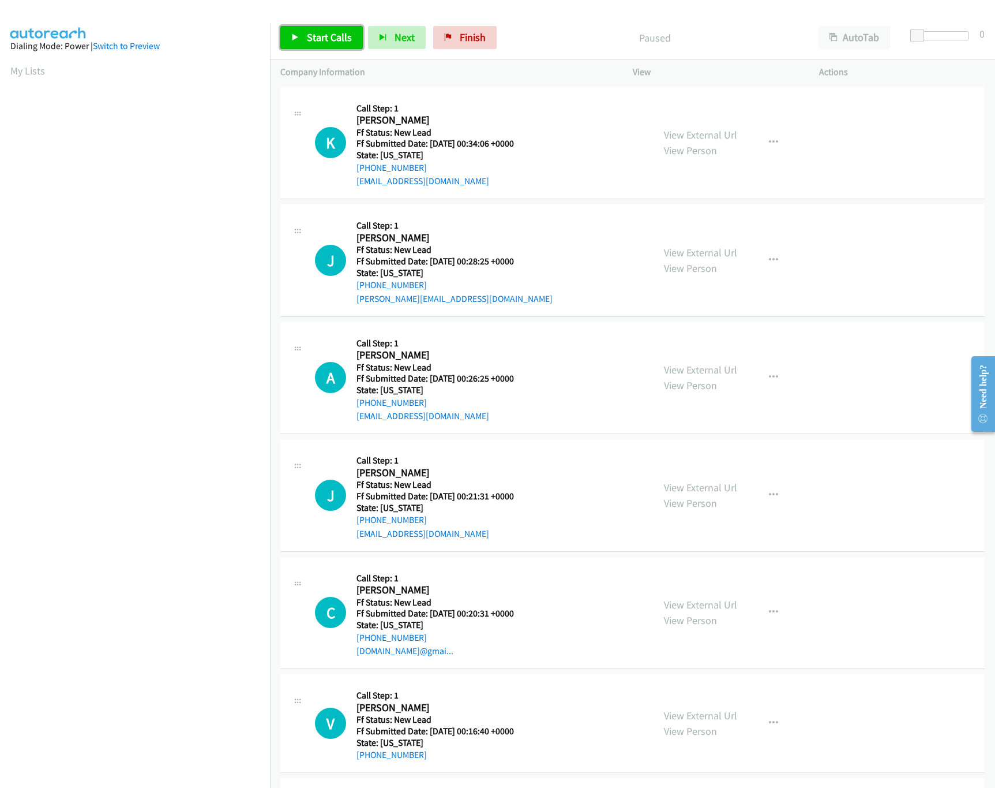
click at [343, 28] on link "Start Calls" at bounding box center [321, 37] width 83 height 23
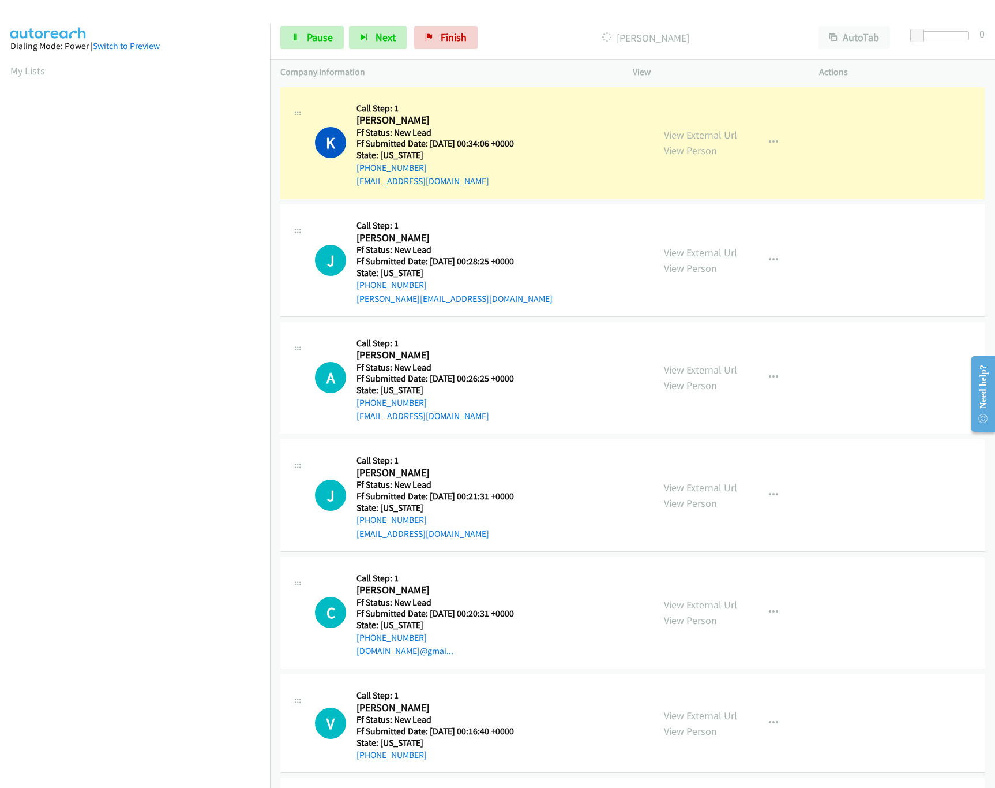
click at [713, 256] on link "View External Url" at bounding box center [700, 252] width 73 height 13
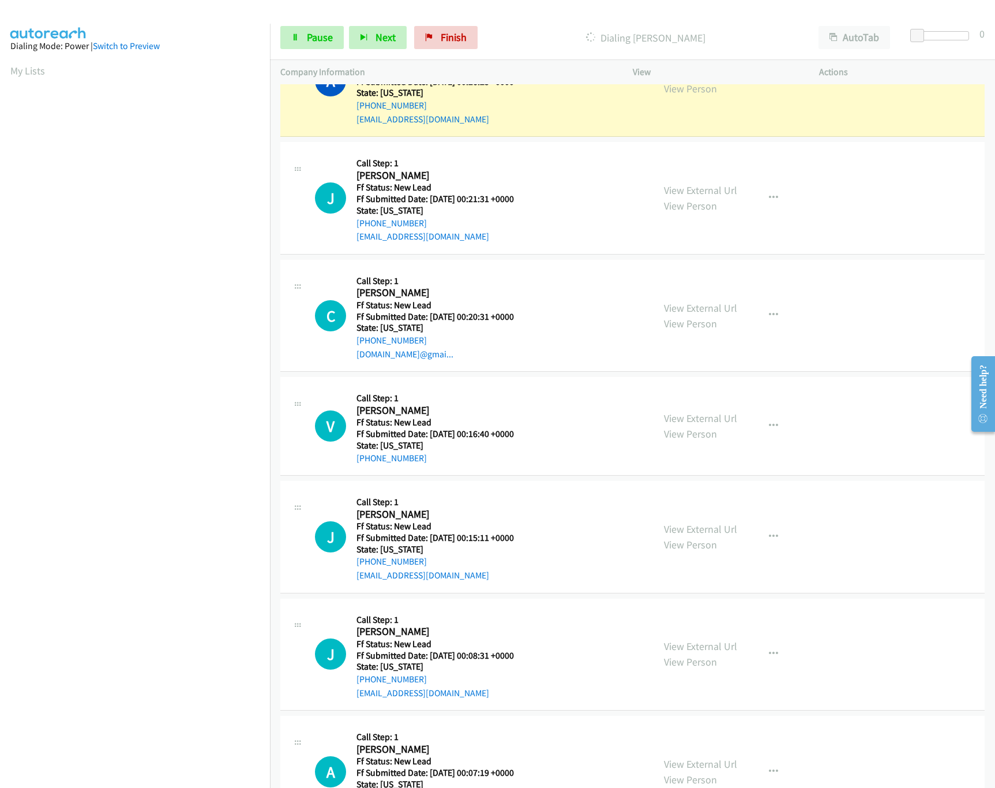
scroll to position [231, 0]
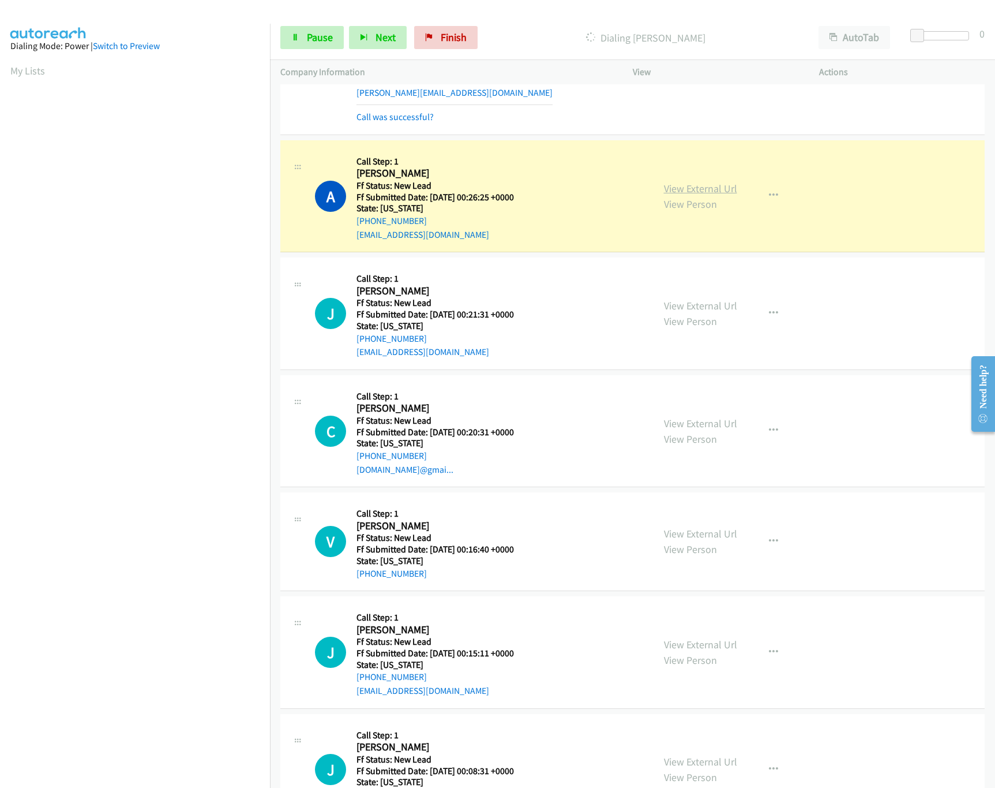
click at [673, 183] on link "View External Url" at bounding box center [700, 188] width 73 height 13
click at [694, 303] on link "View External Url" at bounding box center [700, 305] width 73 height 13
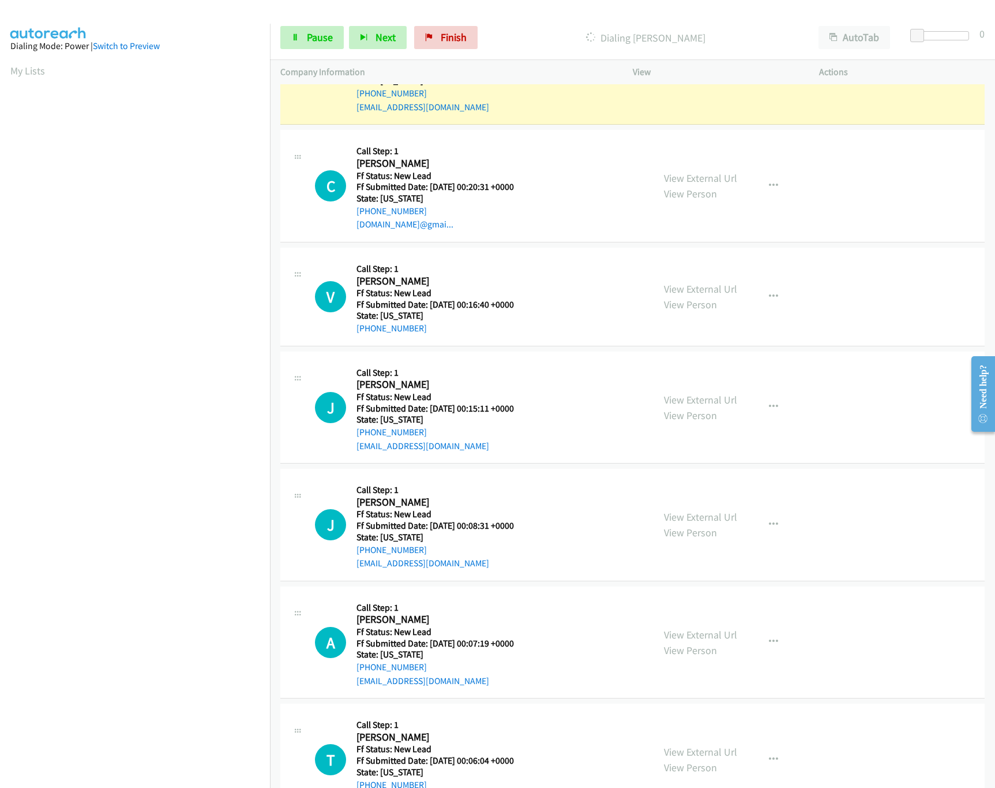
scroll to position [461, 0]
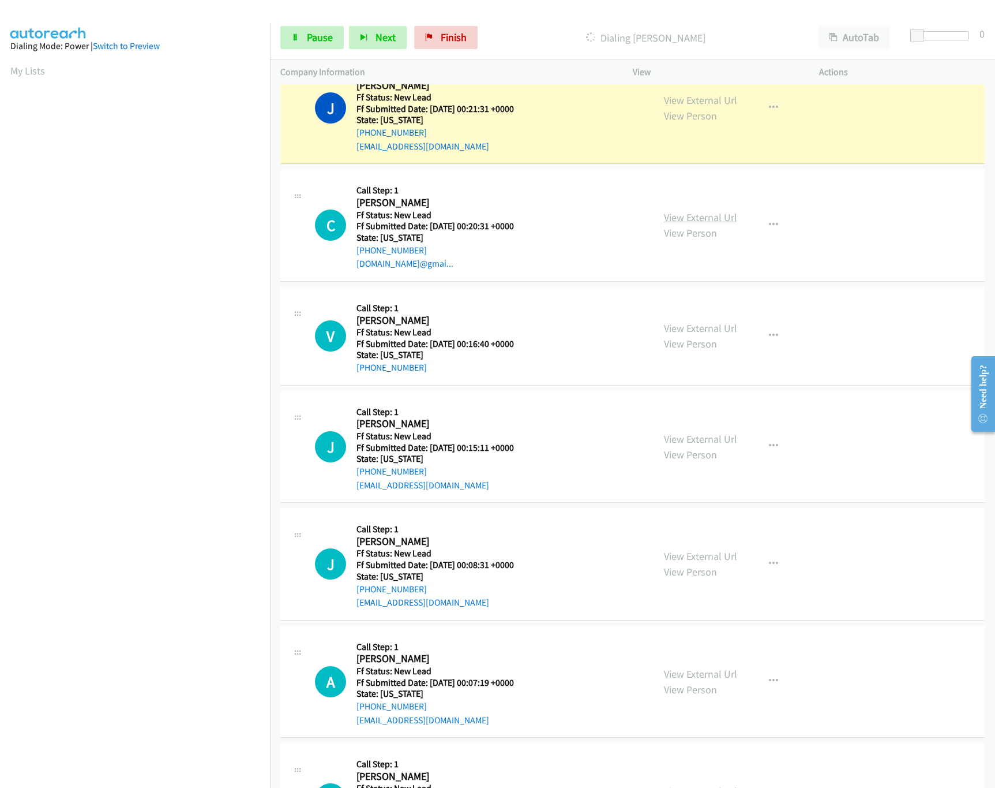
click at [680, 215] on link "View External Url" at bounding box center [700, 217] width 73 height 13
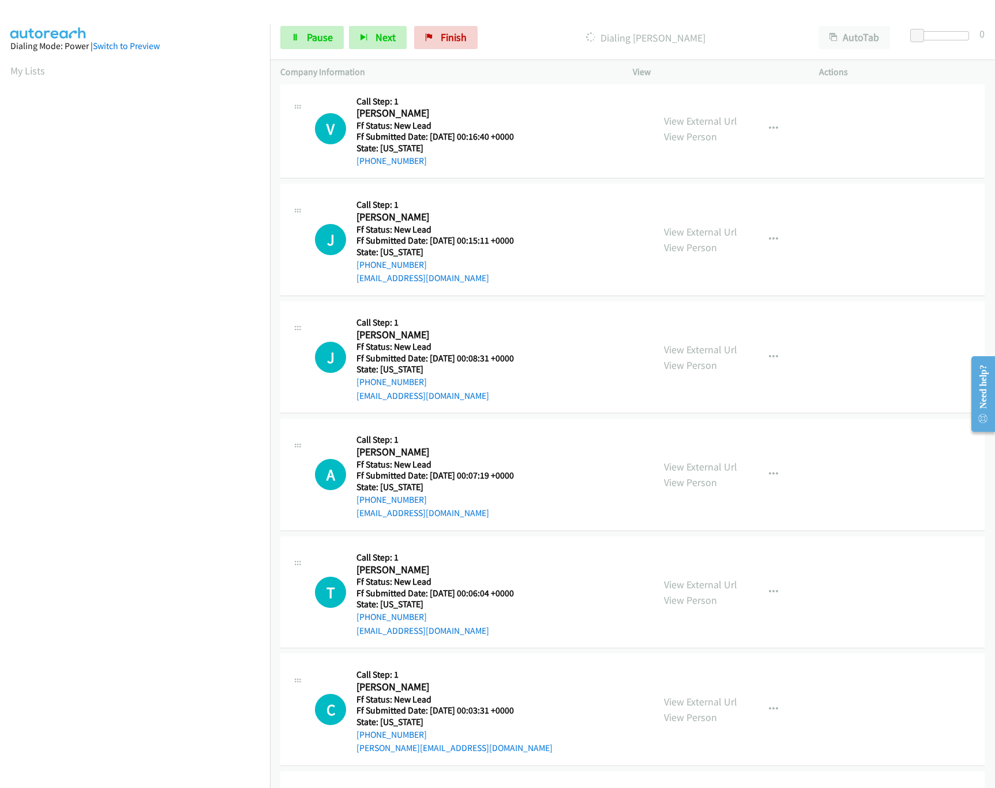
scroll to position [577, 0]
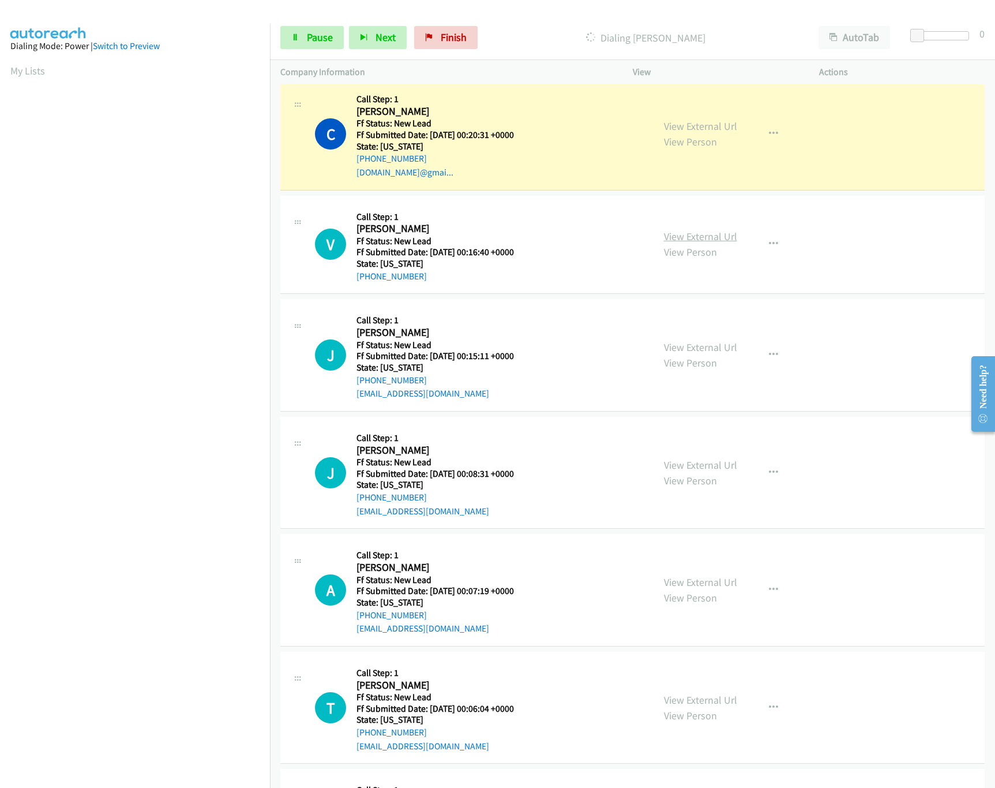
click at [717, 241] on link "View External Url" at bounding box center [700, 236] width 73 height 13
drag, startPoint x: 762, startPoint y: 242, endPoint x: 759, endPoint y: 248, distance: 6.5
click at [769, 242] on icon "button" at bounding box center [773, 243] width 9 height 9
click at [682, 321] on link "Skip Call" at bounding box center [711, 319] width 153 height 23
click at [312, 28] on link "Pause" at bounding box center [311, 37] width 63 height 23
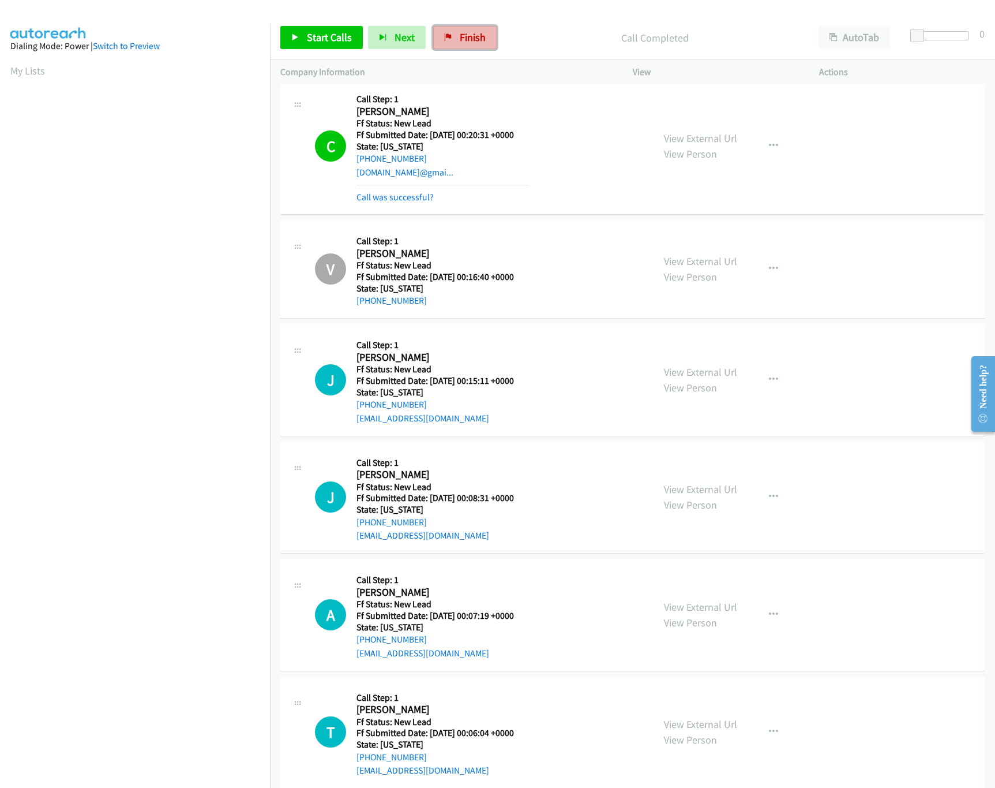
click at [486, 35] on link "Finish" at bounding box center [464, 37] width 63 height 23
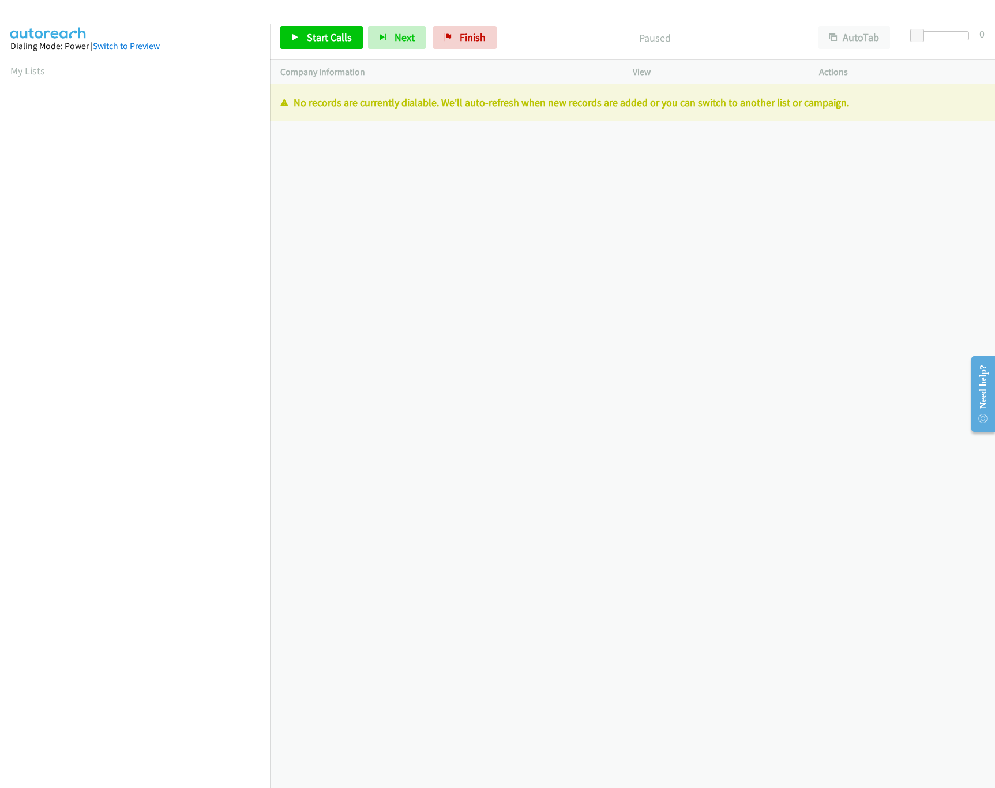
click at [451, 50] on div "Start Calls Pause Next Finish Paused AutoTab AutoTab 0" at bounding box center [632, 38] width 725 height 44
drag, startPoint x: 455, startPoint y: 39, endPoint x: 574, endPoint y: 54, distance: 119.3
click at [455, 39] on link "Finish" at bounding box center [464, 37] width 63 height 23
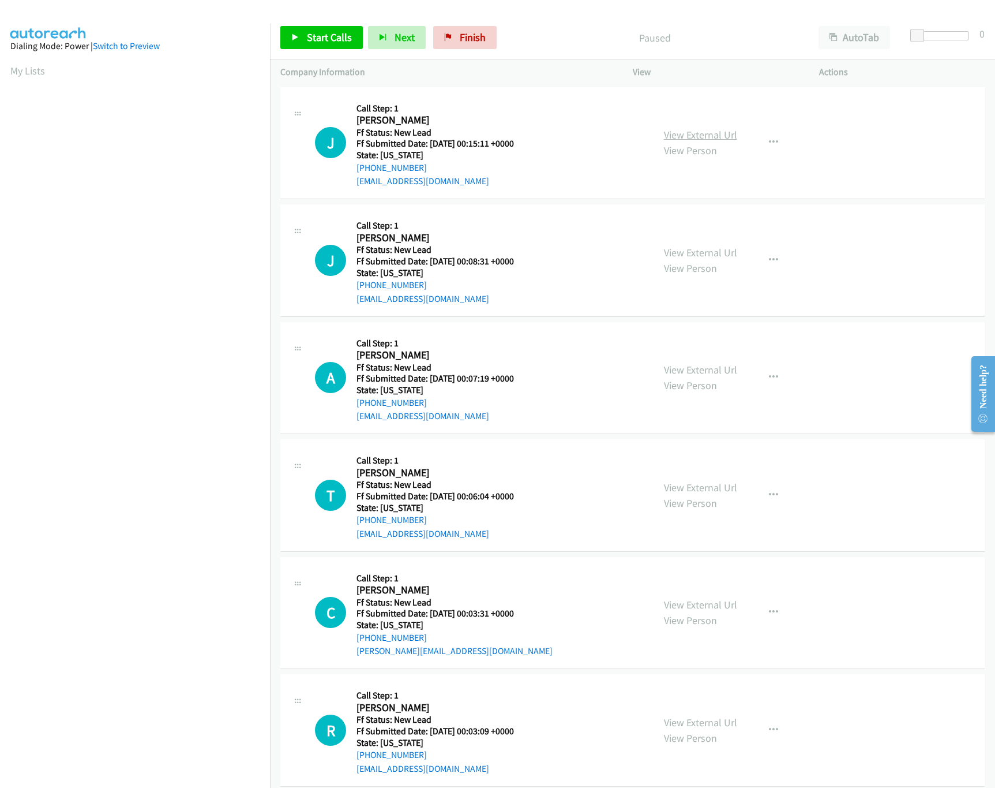
click at [684, 139] on link "View External Url" at bounding box center [700, 134] width 73 height 13
click at [339, 40] on span "Start Calls" at bounding box center [329, 37] width 45 height 13
click at [664, 246] on link "View External Url" at bounding box center [700, 252] width 73 height 13
click at [722, 365] on link "View External Url" at bounding box center [700, 369] width 73 height 13
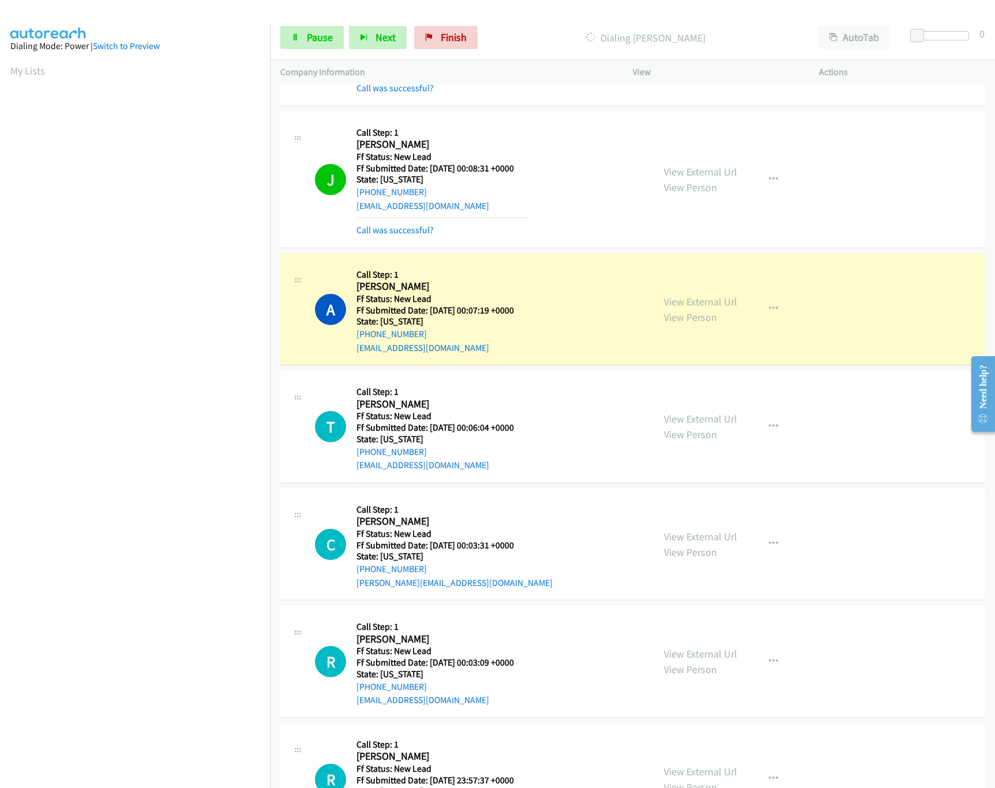
scroll to position [189, 0]
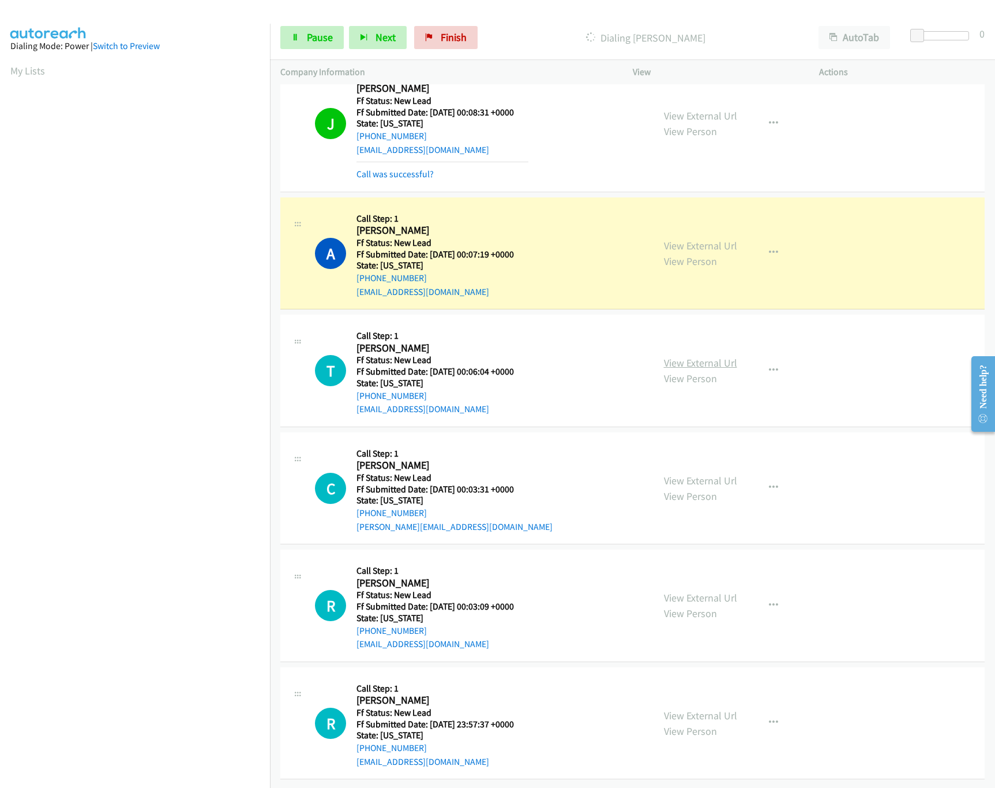
click at [703, 356] on link "View External Url" at bounding box center [700, 362] width 73 height 13
click at [775, 359] on button "button" at bounding box center [773, 370] width 31 height 23
click at [694, 434] on link "Skip Call" at bounding box center [711, 445] width 153 height 23
click at [303, 33] on link "Pause" at bounding box center [311, 37] width 63 height 23
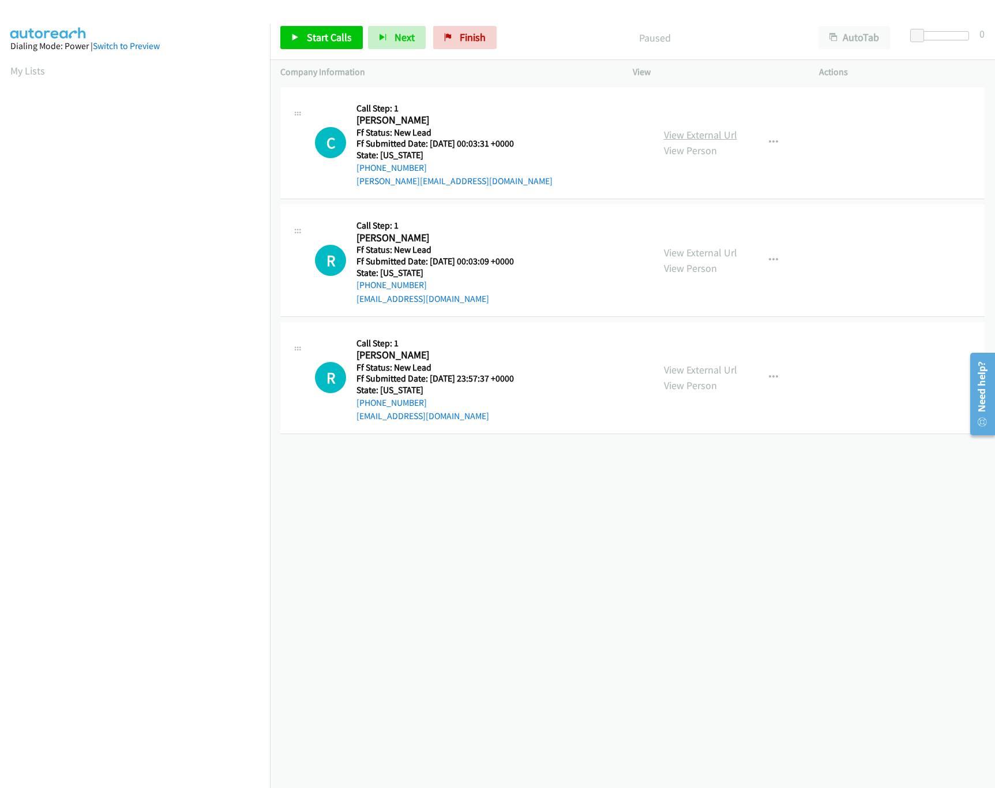
click at [693, 129] on link "View External Url" at bounding box center [700, 134] width 73 height 13
click at [350, 39] on span "Start Calls" at bounding box center [329, 37] width 45 height 13
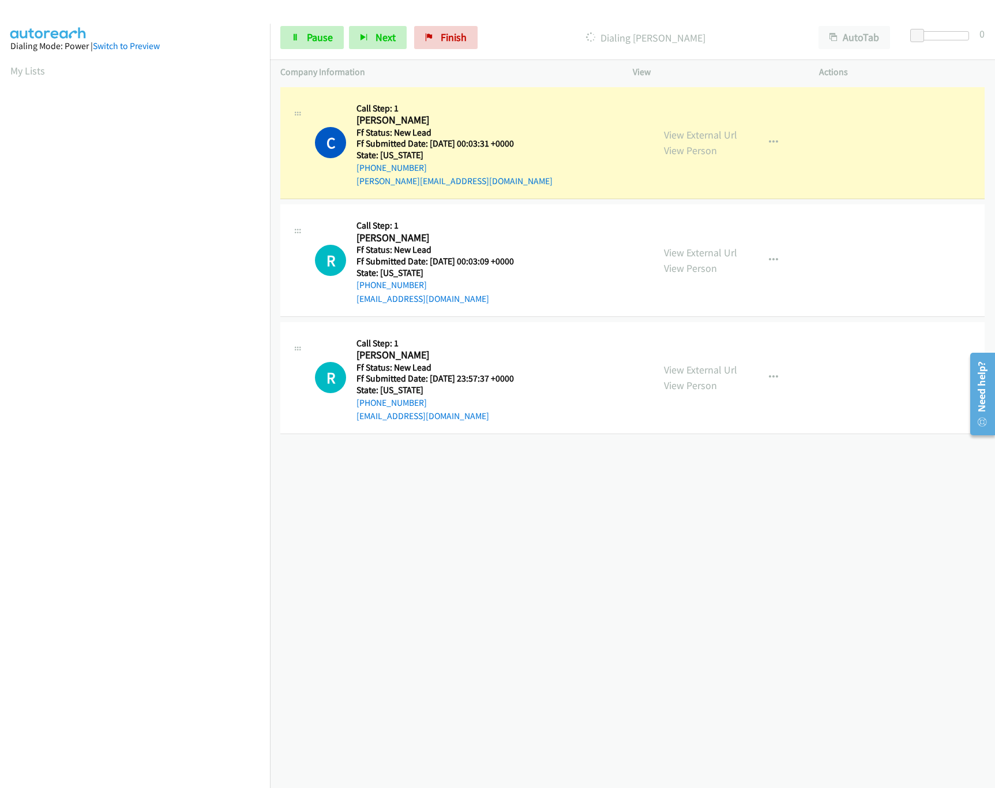
click at [707, 362] on div "View External Url View Person" at bounding box center [700, 377] width 73 height 31
click at [706, 369] on link "View External Url" at bounding box center [700, 369] width 73 height 13
click at [705, 246] on link "View External Url" at bounding box center [700, 252] width 73 height 13
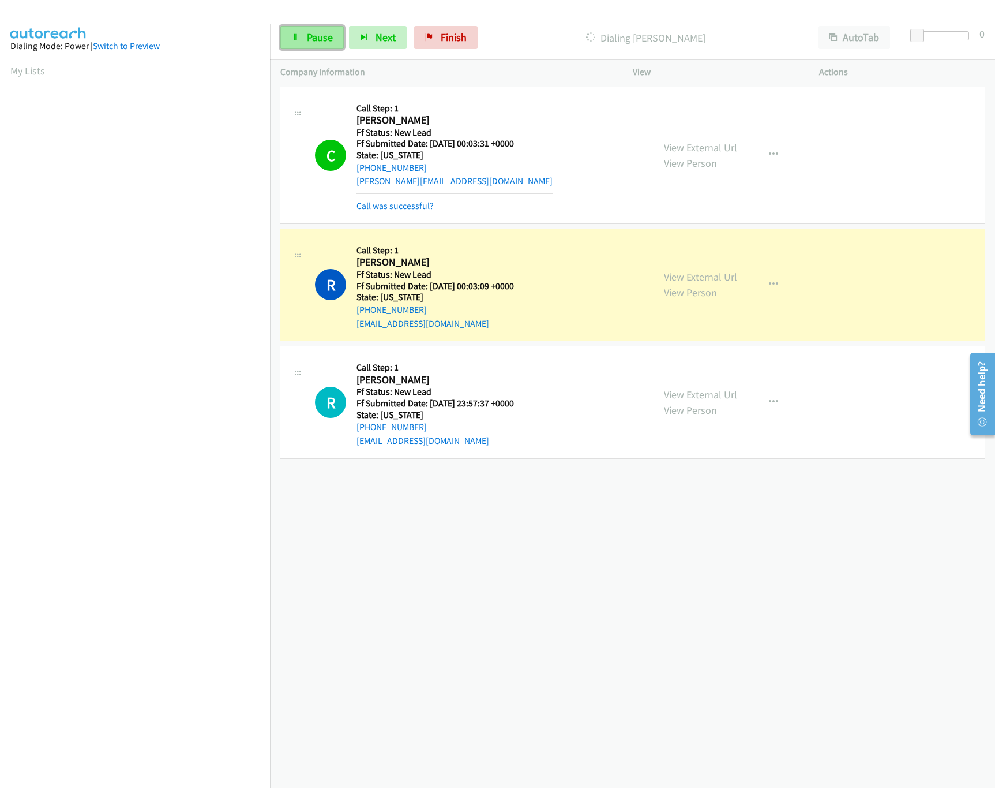
click at [296, 37] on icon at bounding box center [295, 38] width 8 height 8
click at [471, 621] on div "+1 415-964-1034 Call failed - Please reload the list and try again The Callbar …" at bounding box center [632, 435] width 725 height 703
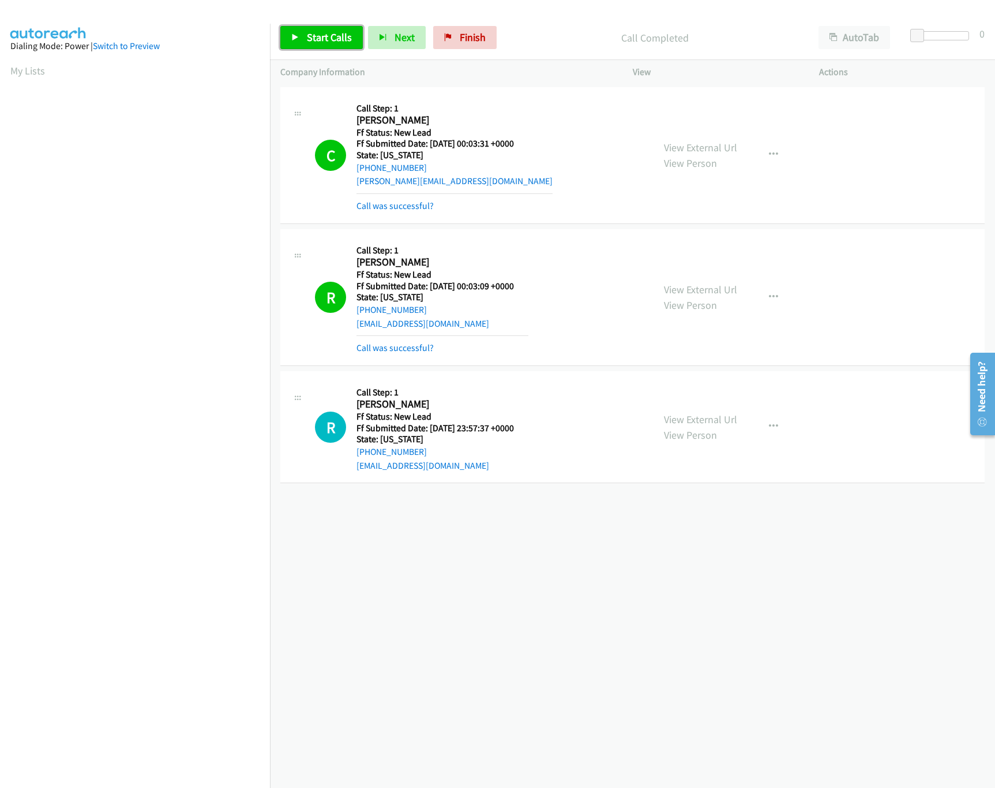
click at [317, 40] on span "Start Calls" at bounding box center [329, 37] width 45 height 13
click at [400, 346] on link "Call was successful?" at bounding box center [395, 347] width 77 height 11
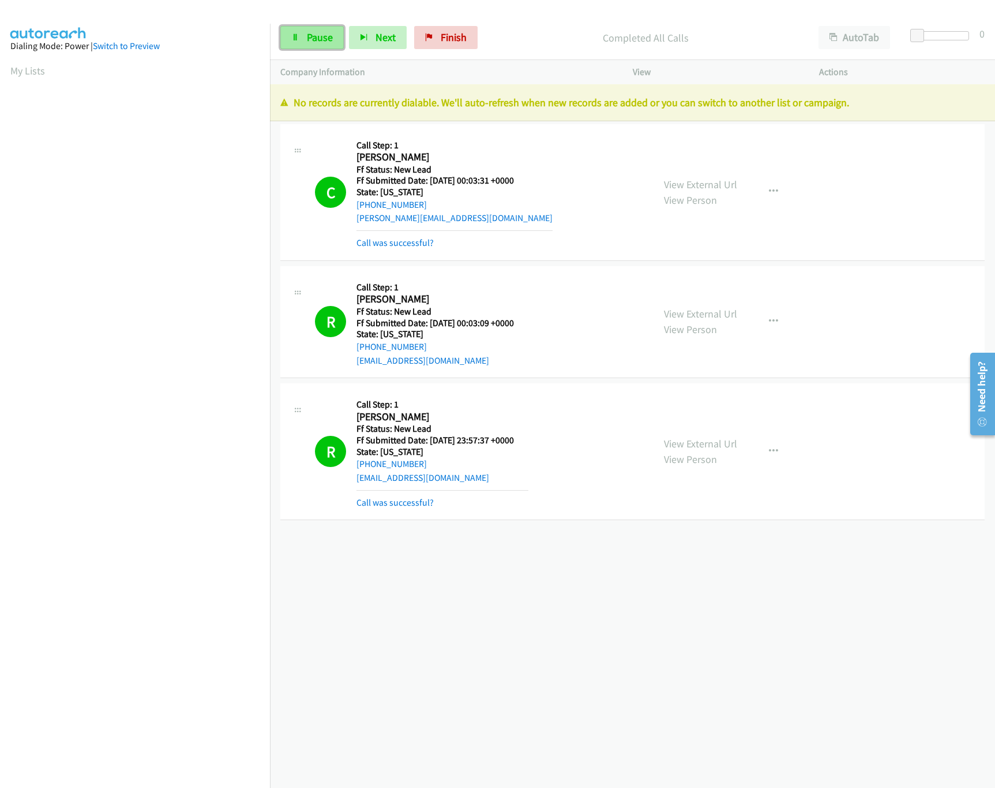
click at [317, 28] on link "Pause" at bounding box center [311, 37] width 63 height 23
click at [455, 43] on link "Finish" at bounding box center [464, 37] width 63 height 23
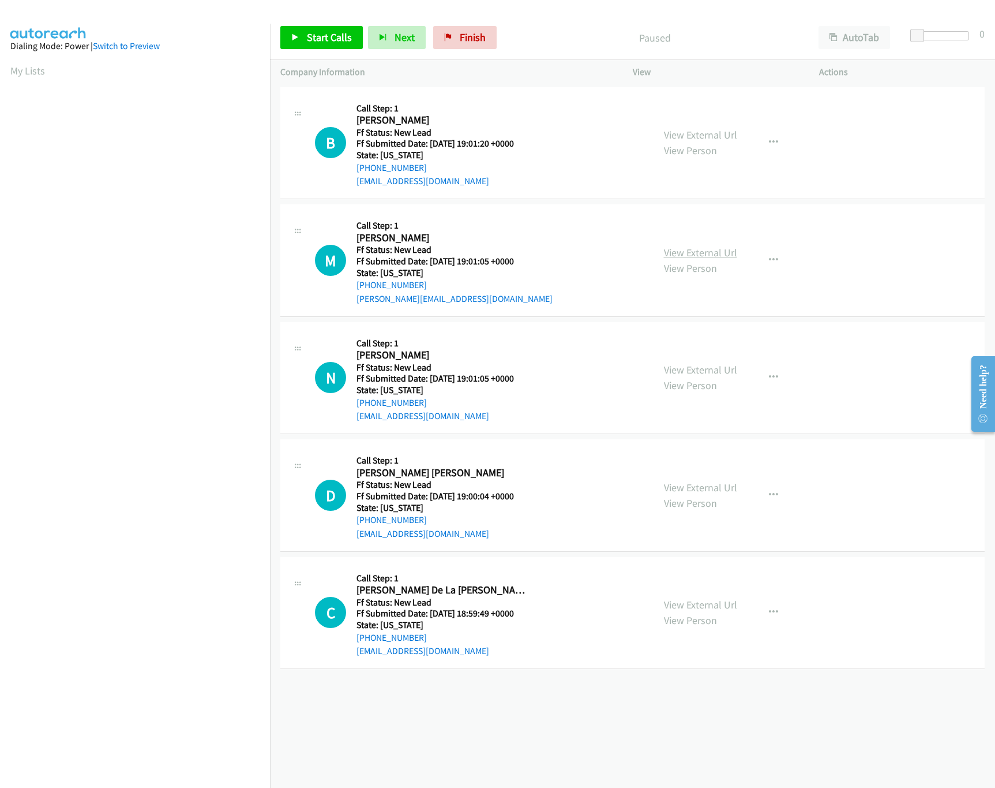
click at [712, 253] on link "View External Url" at bounding box center [700, 252] width 73 height 13
click at [722, 132] on link "View External Url" at bounding box center [700, 134] width 73 height 13
click at [336, 30] on link "Start Calls" at bounding box center [321, 37] width 83 height 23
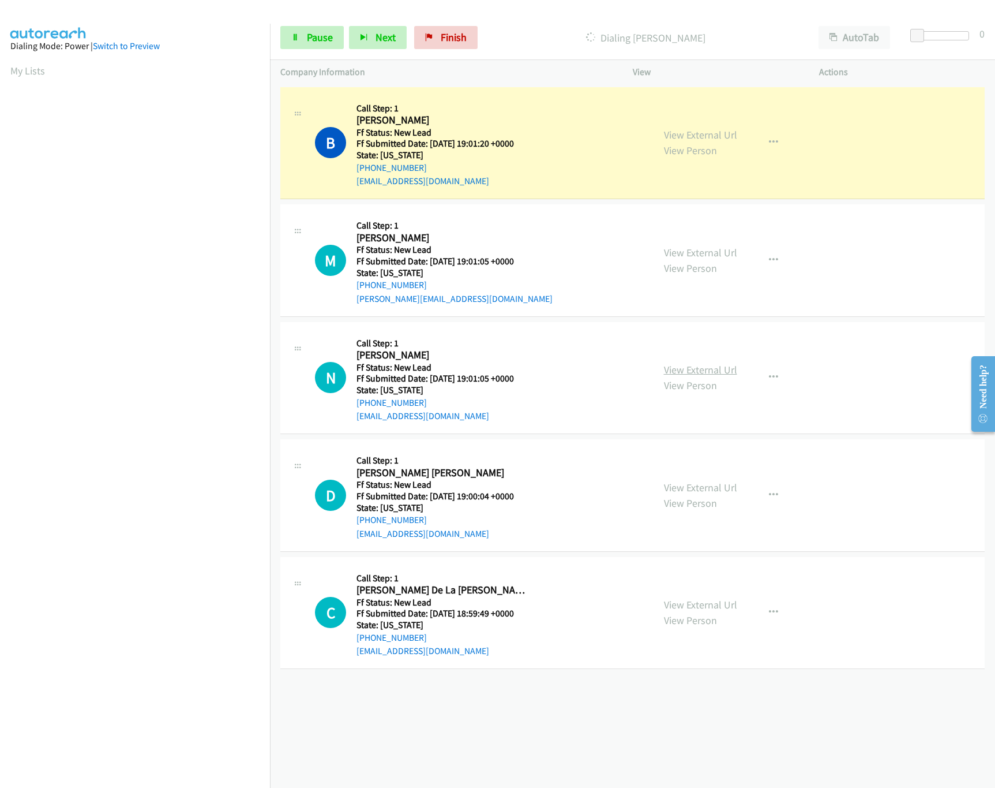
click at [703, 366] on link "View External Url" at bounding box center [700, 369] width 73 height 13
click at [717, 487] on link "View External Url" at bounding box center [700, 487] width 73 height 13
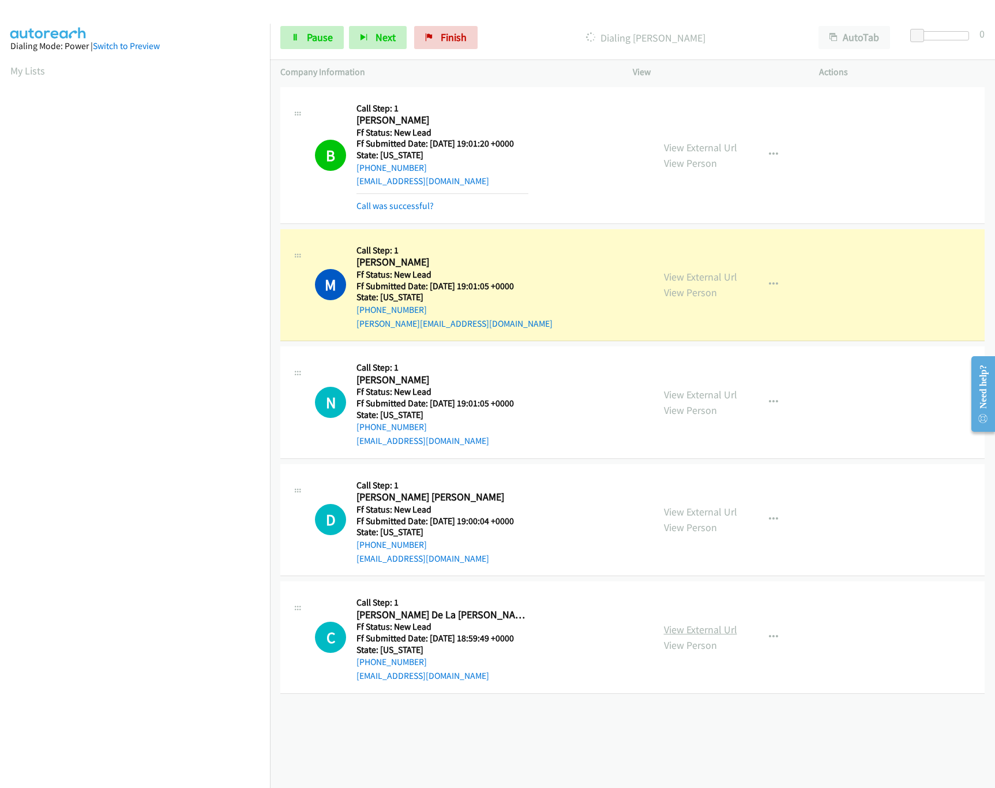
click at [717, 625] on link "View External Url" at bounding box center [700, 629] width 73 height 13
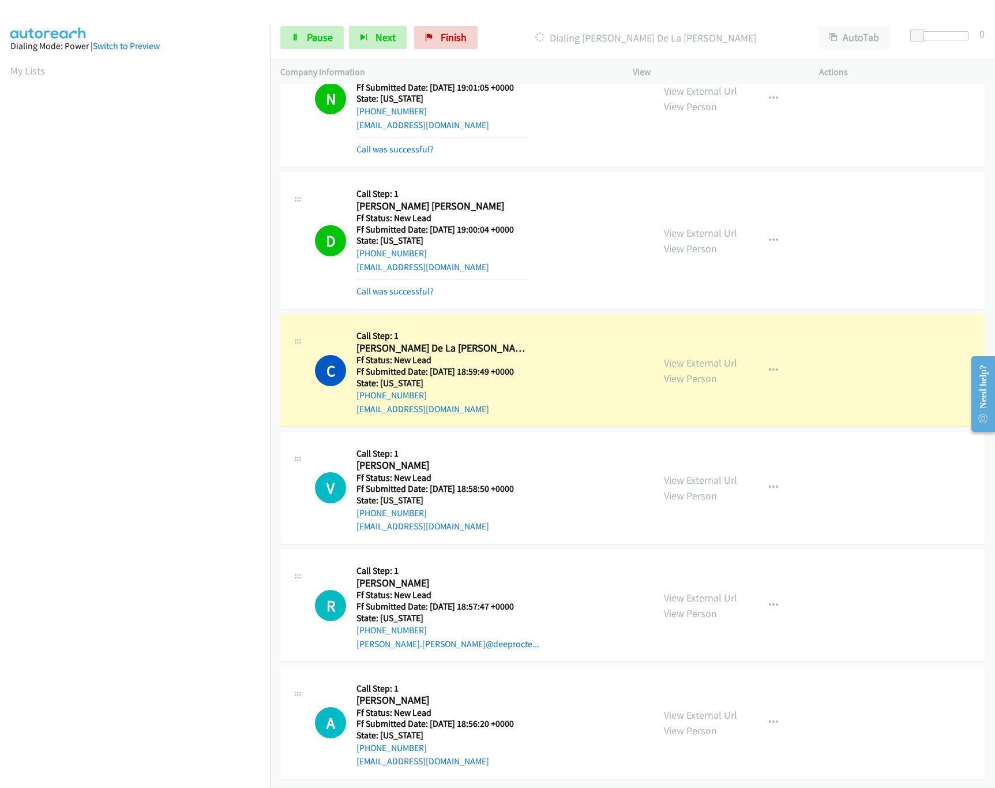
scroll to position [357, 0]
click at [695, 708] on link "View External Url" at bounding box center [700, 714] width 73 height 13
click at [722, 591] on link "View External Url" at bounding box center [700, 597] width 73 height 13
click at [703, 473] on link "View External Url" at bounding box center [700, 479] width 73 height 13
drag, startPoint x: 918, startPoint y: 35, endPoint x: 932, endPoint y: 33, distance: 13.9
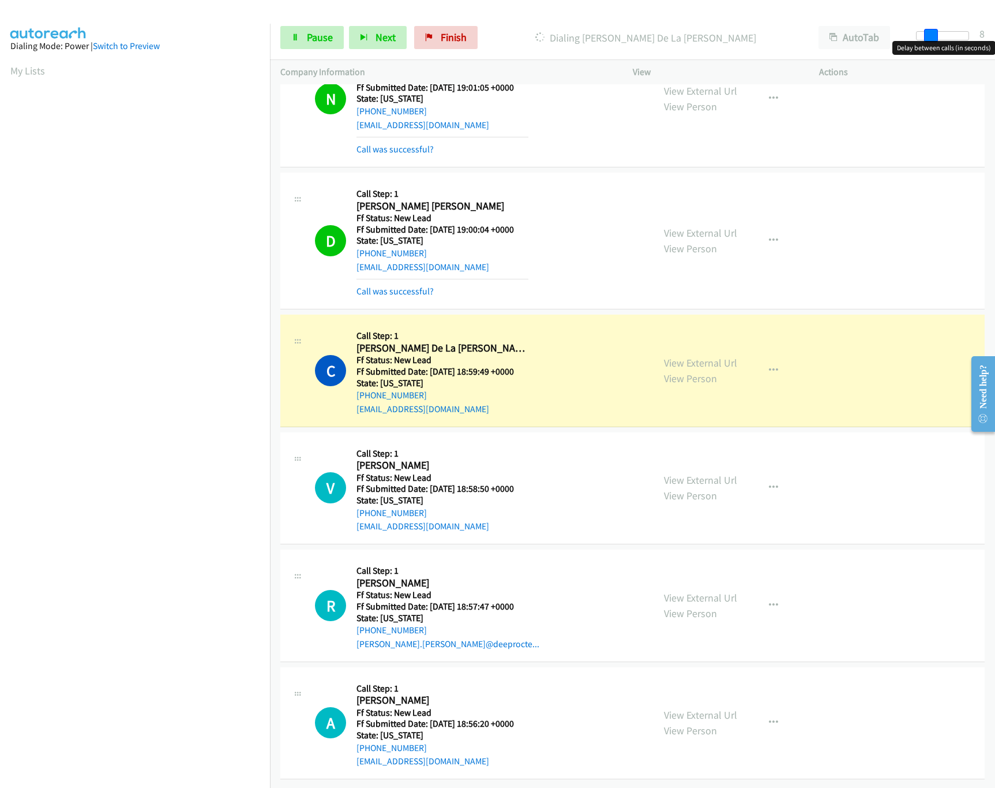
click at [932, 33] on span at bounding box center [931, 36] width 14 height 14
drag, startPoint x: 930, startPoint y: 33, endPoint x: 994, endPoint y: 215, distance: 192.7
click at [856, 35] on div "Start Calls Pause Next Finish Dialing Christopher De La Paz Ventura AutoTab Aut…" at bounding box center [632, 38] width 725 height 44
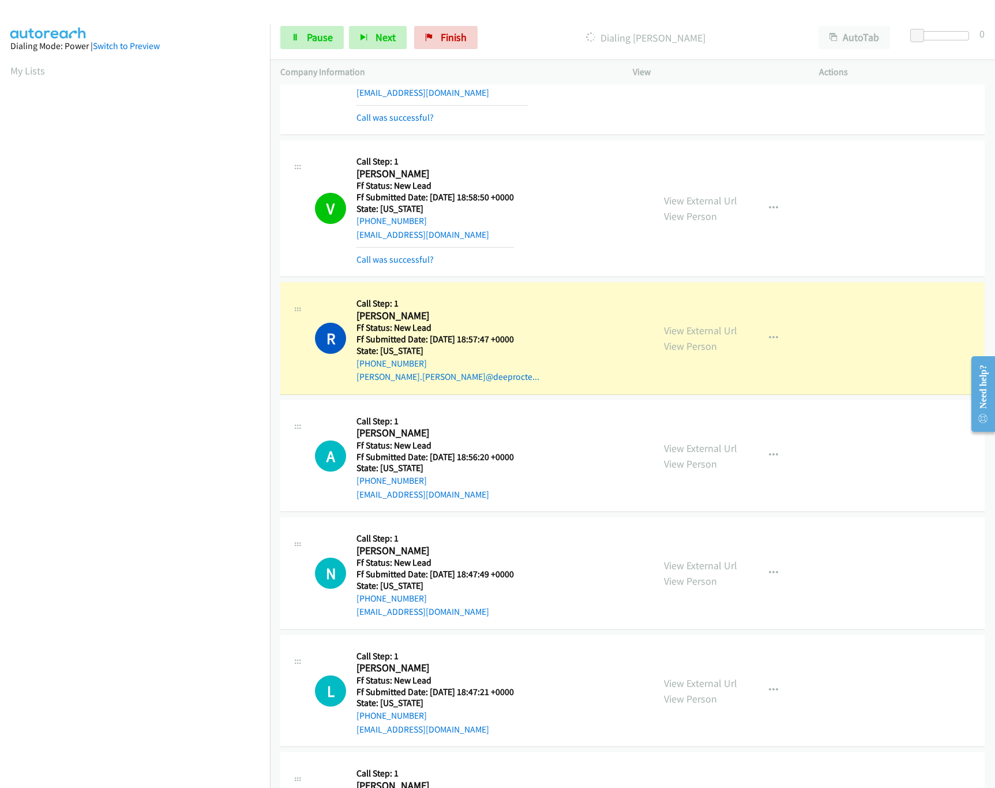
scroll to position [759, 0]
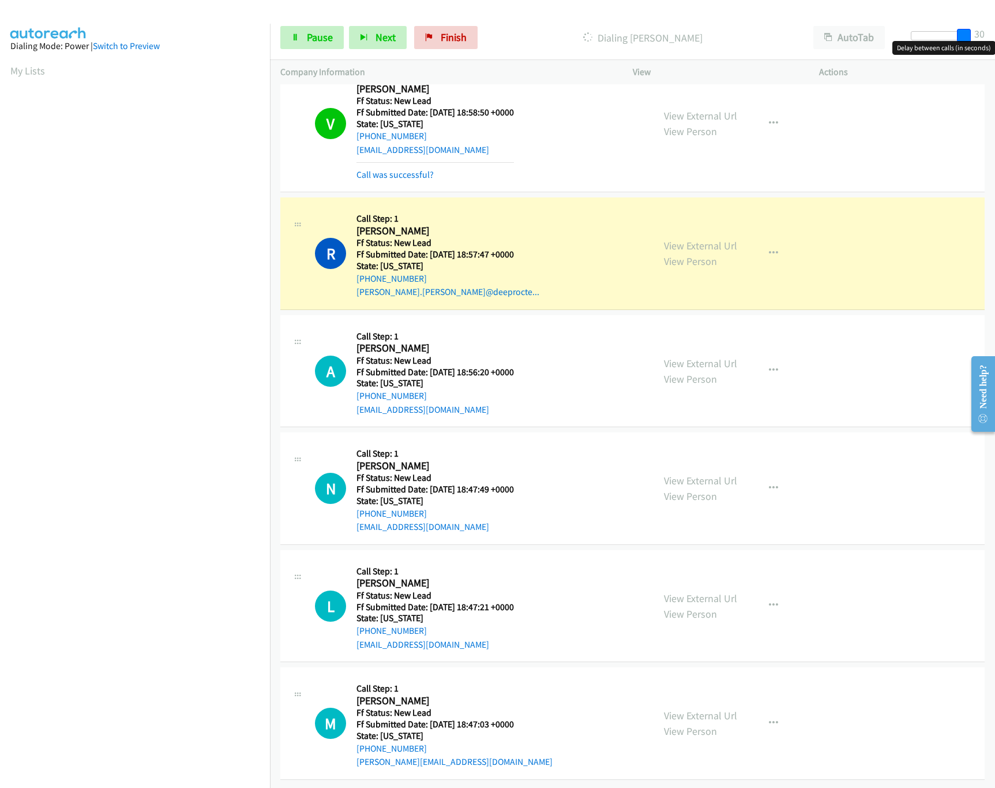
drag, startPoint x: 916, startPoint y: 38, endPoint x: 994, endPoint y: 40, distance: 77.3
click at [994, 40] on body "Start Calls Pause Next Finish Dialing Ricardo Gutierrez AutoTab AutoTab 30 Comp…" at bounding box center [497, 27] width 995 height 55
click at [755, 42] on p "Dialing Ricardo Gutierrez" at bounding box center [642, 38] width 299 height 16
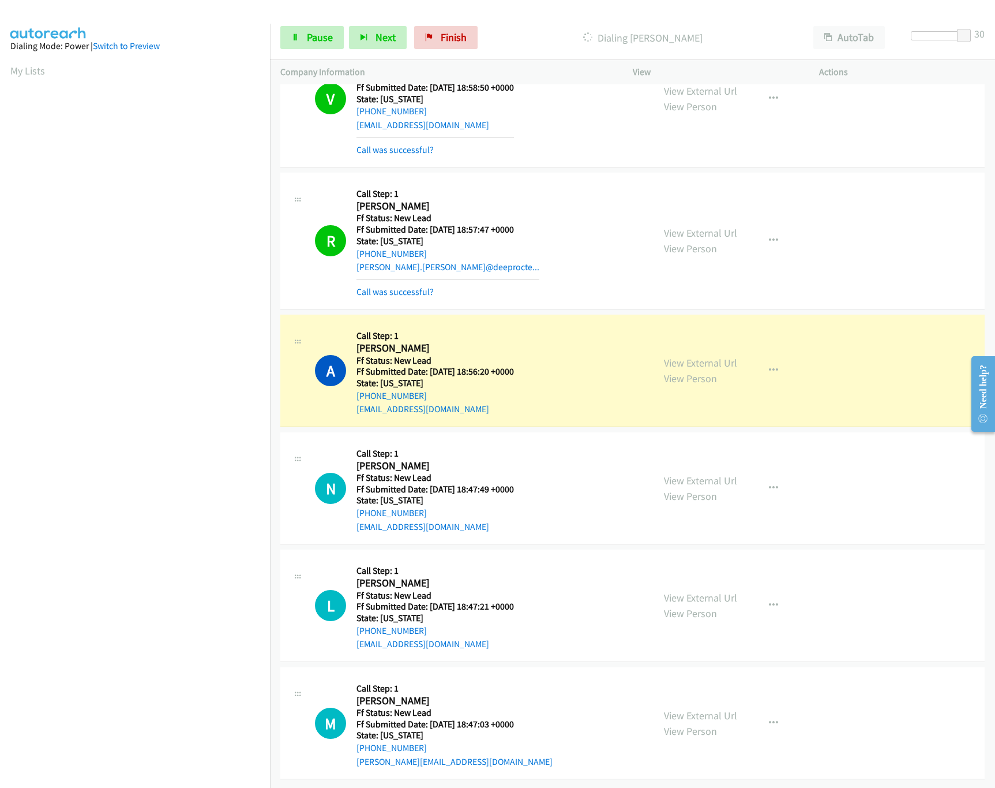
scroll to position [784, 0]
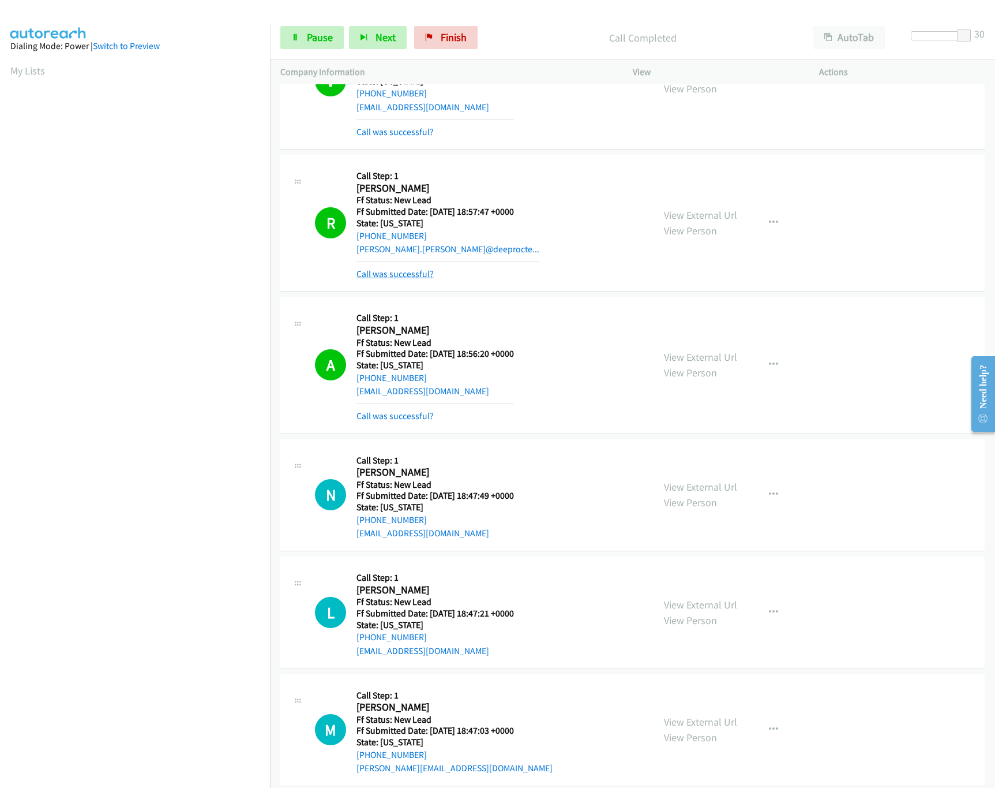
click at [411, 279] on link "Call was successful?" at bounding box center [395, 273] width 77 height 11
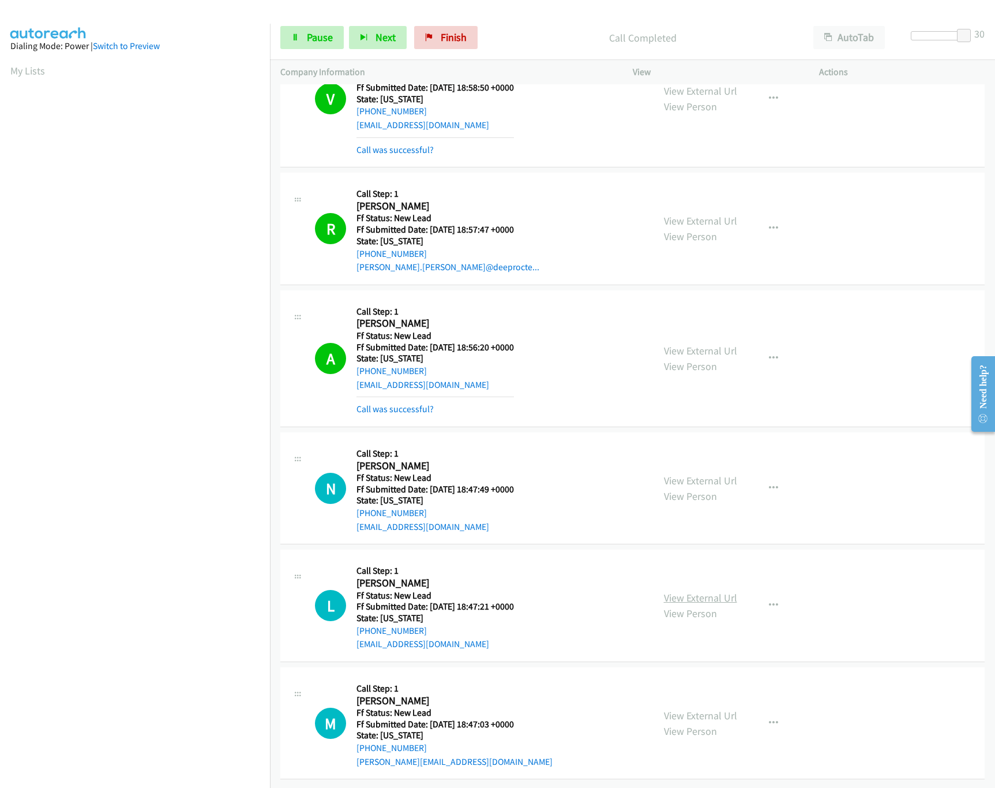
click at [672, 591] on link "View External Url" at bounding box center [700, 597] width 73 height 13
click at [710, 474] on link "View External Url" at bounding box center [700, 480] width 73 height 13
click at [685, 709] on link "View External Url" at bounding box center [700, 715] width 73 height 13
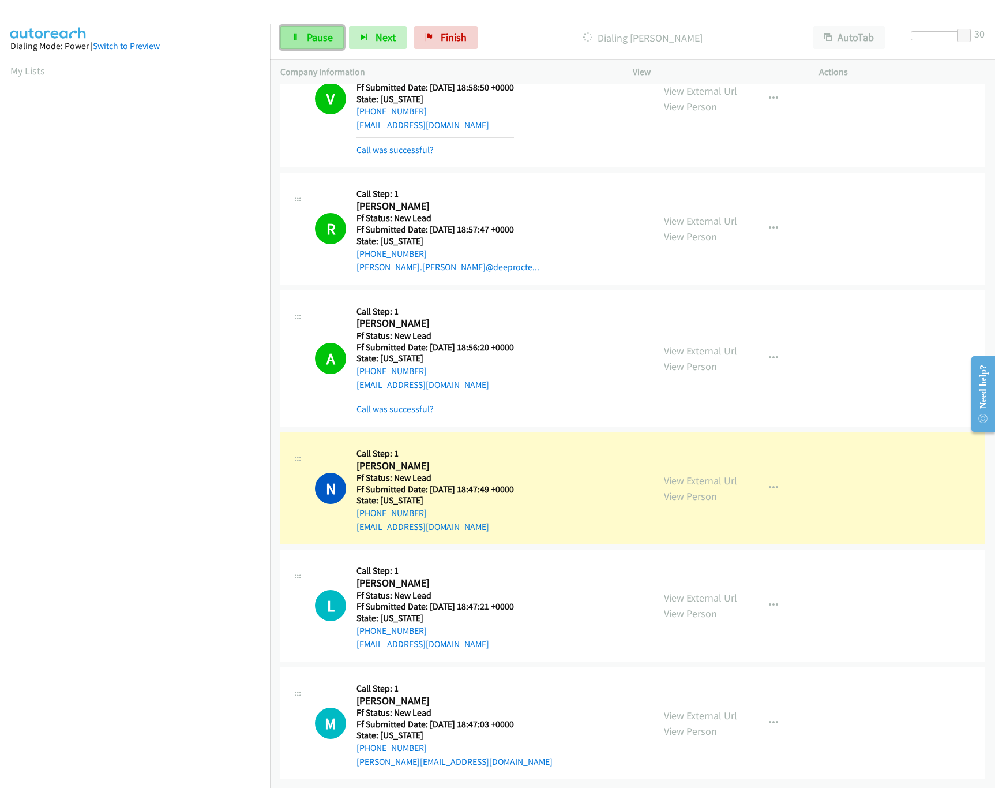
click at [283, 42] on link "Pause" at bounding box center [311, 37] width 63 height 23
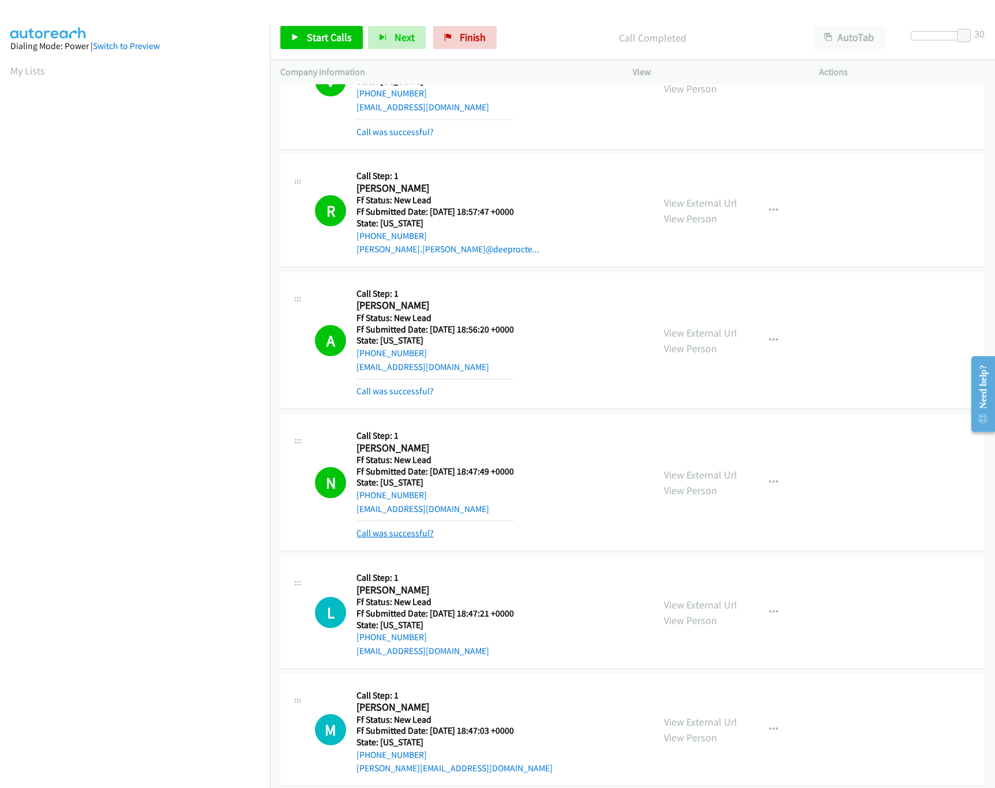
click at [380, 533] on link "Call was successful?" at bounding box center [395, 532] width 77 height 11
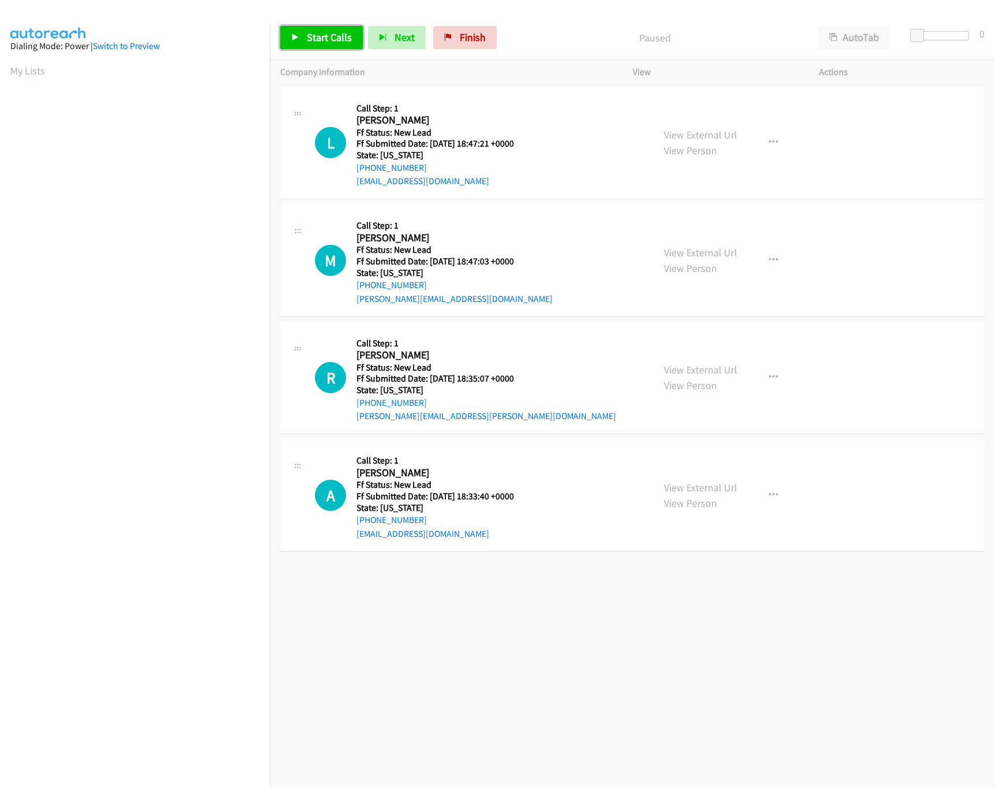
click at [328, 33] on span "Start Calls" at bounding box center [329, 37] width 45 height 13
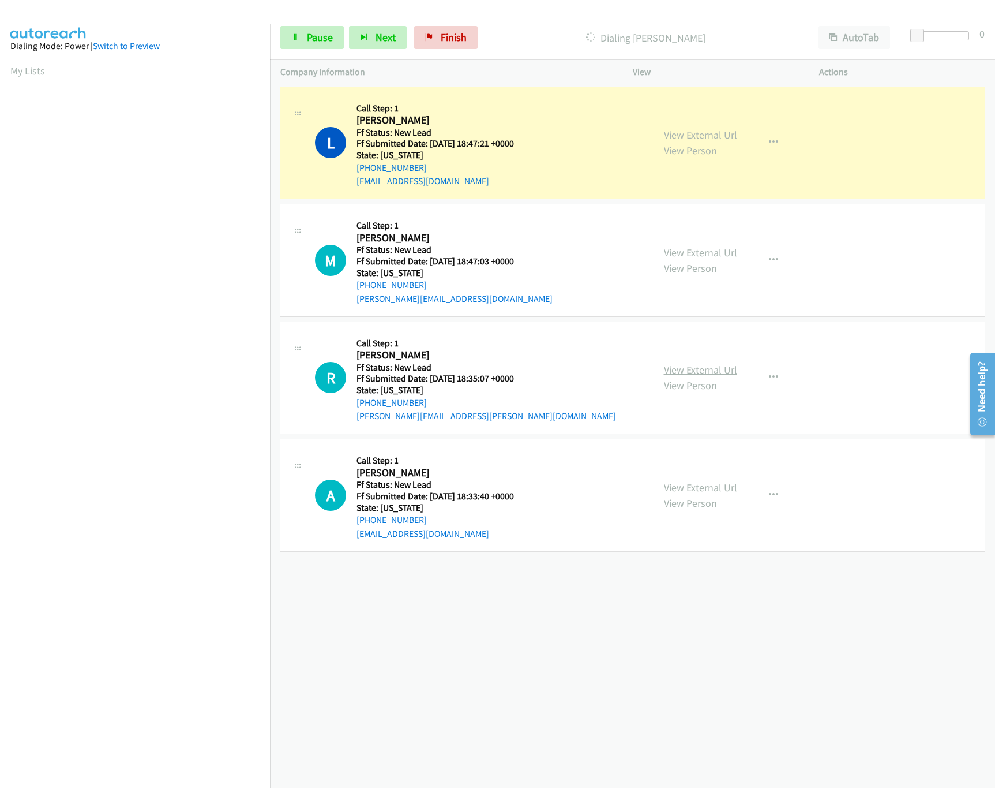
click at [717, 373] on link "View External Url" at bounding box center [700, 369] width 73 height 13
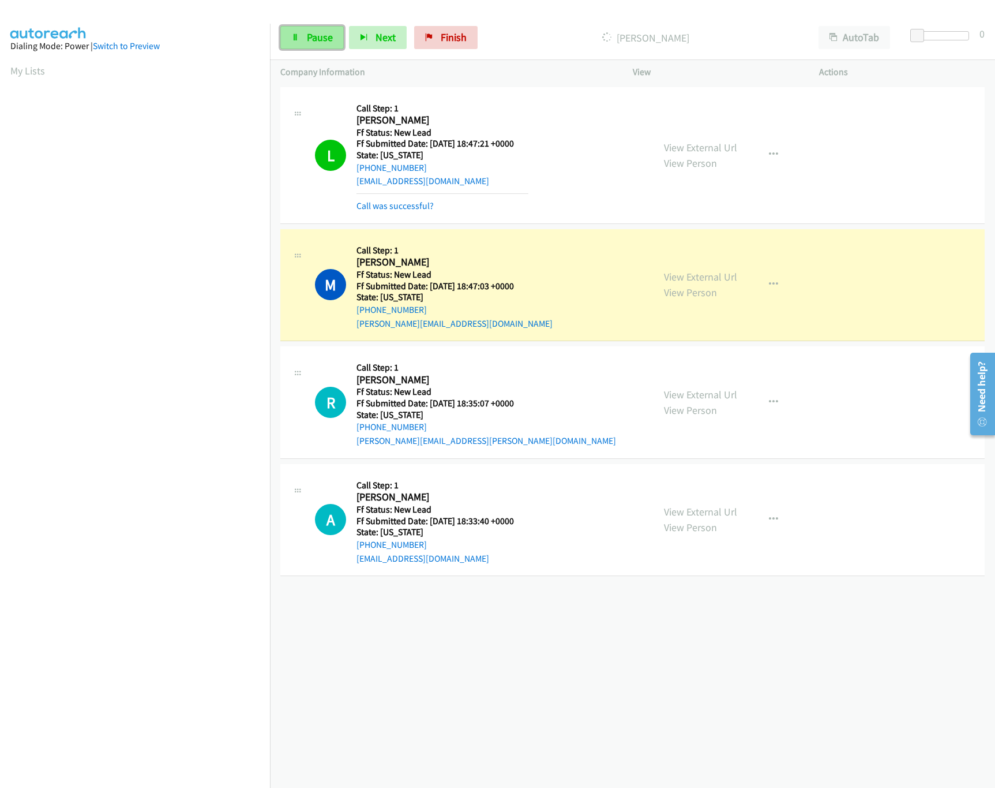
click at [293, 44] on link "Pause" at bounding box center [311, 37] width 63 height 23
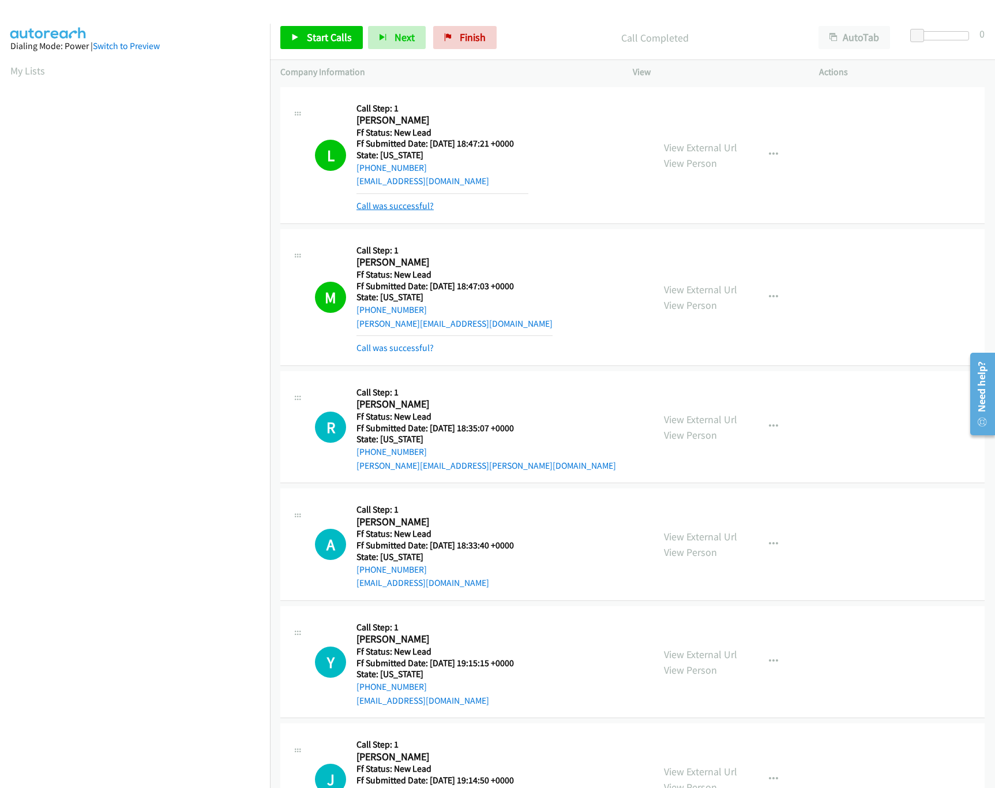
click at [410, 201] on link "Call was successful?" at bounding box center [395, 205] width 77 height 11
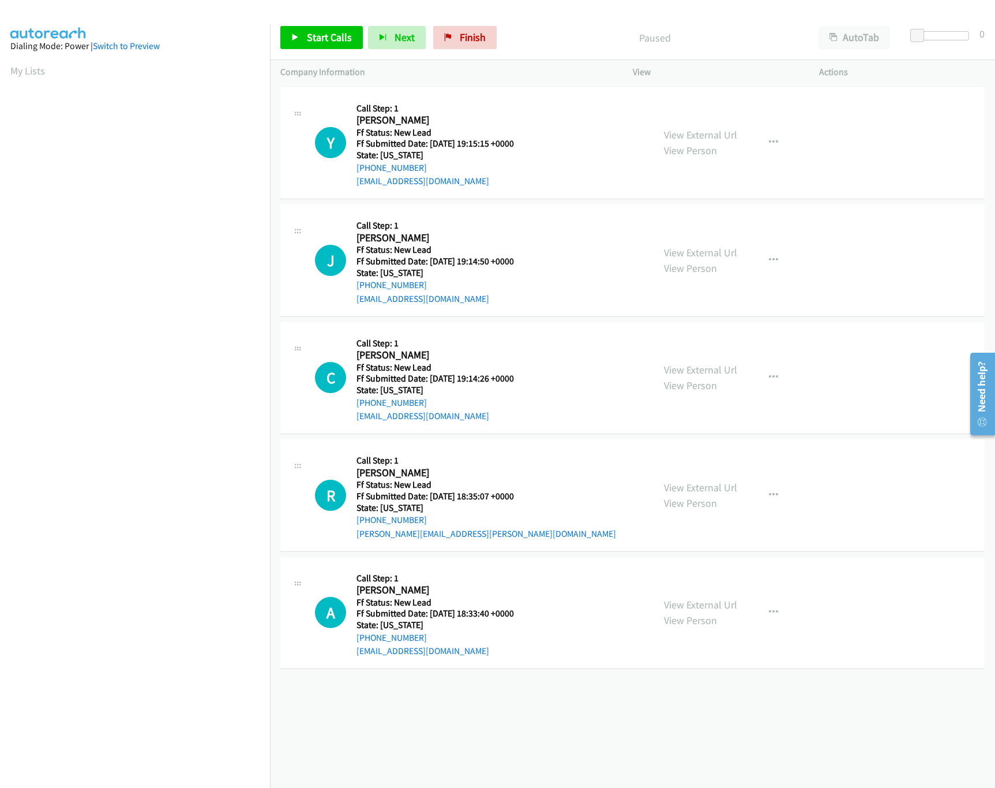
click at [606, 715] on div "[PHONE_NUMBER] Call failed - Please reload the list and try again The Callbar F…" at bounding box center [632, 435] width 725 height 703
click at [474, 40] on span "Finish" at bounding box center [473, 37] width 26 height 13
